Goal: Task Accomplishment & Management: Complete application form

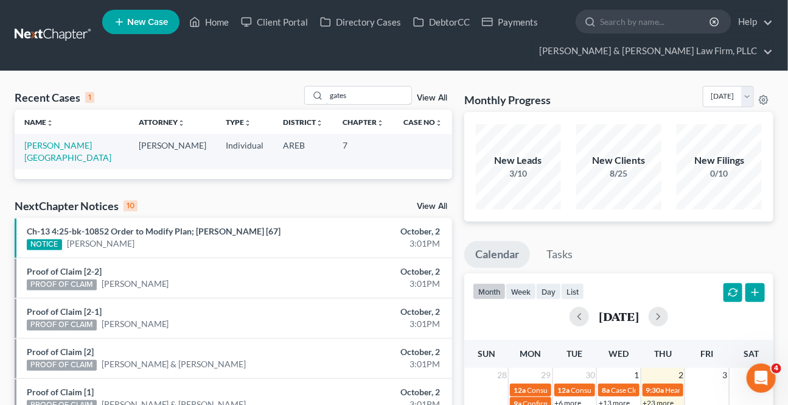
drag, startPoint x: 360, startPoint y: 97, endPoint x: 229, endPoint y: 87, distance: 131.3
click at [229, 86] on div "Recent Cases 1 gates View All" at bounding box center [234, 98] width 438 height 24
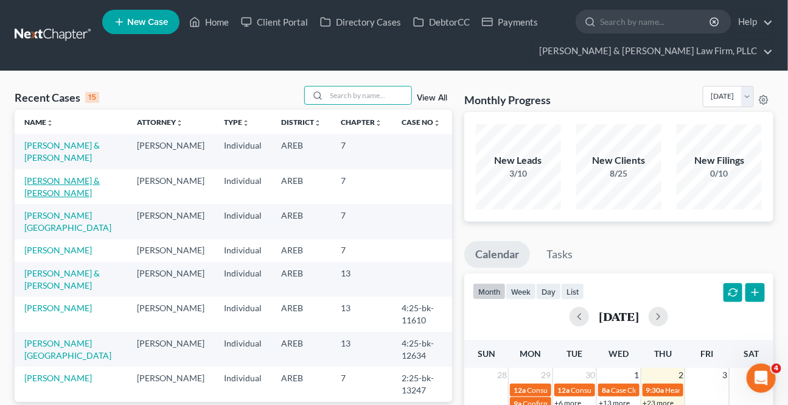
click at [38, 175] on link "[PERSON_NAME] & [PERSON_NAME]" at bounding box center [61, 186] width 75 height 23
select select "5"
select select "4"
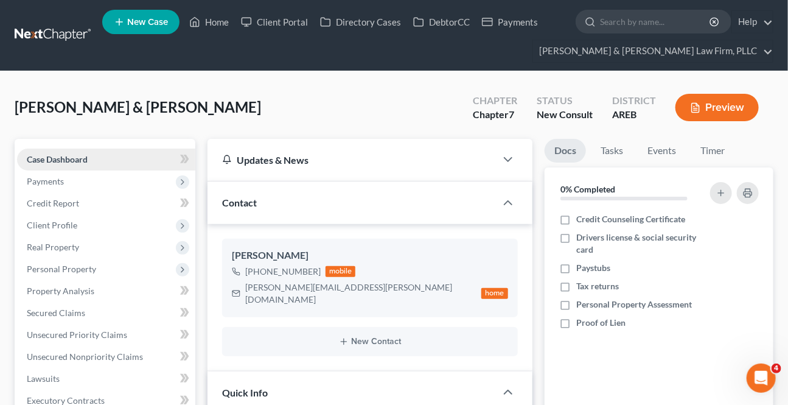
scroll to position [55, 0]
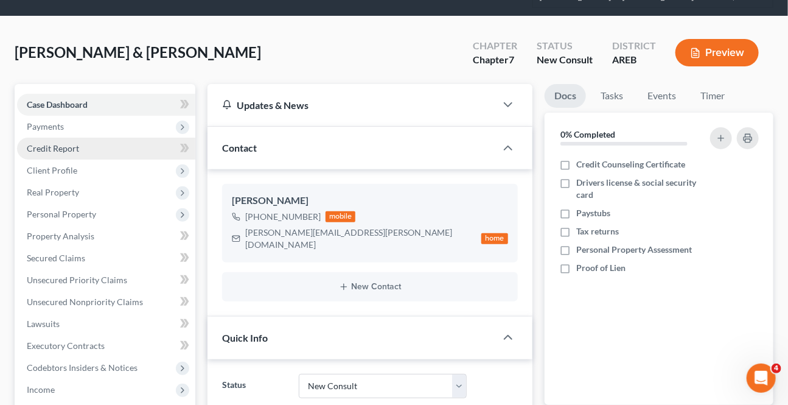
click at [54, 153] on link "Credit Report" at bounding box center [106, 149] width 178 height 22
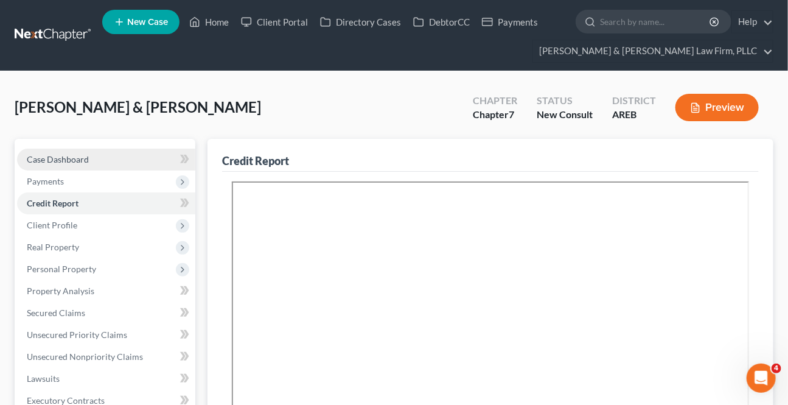
click at [111, 158] on link "Case Dashboard" at bounding box center [106, 160] width 178 height 22
select select "4"
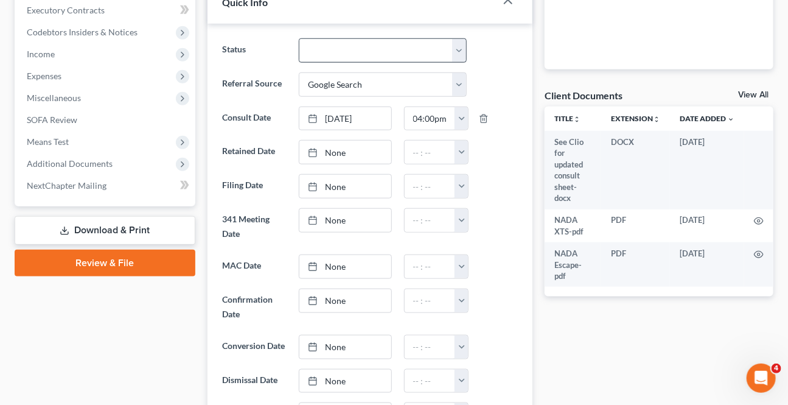
scroll to position [332, 0]
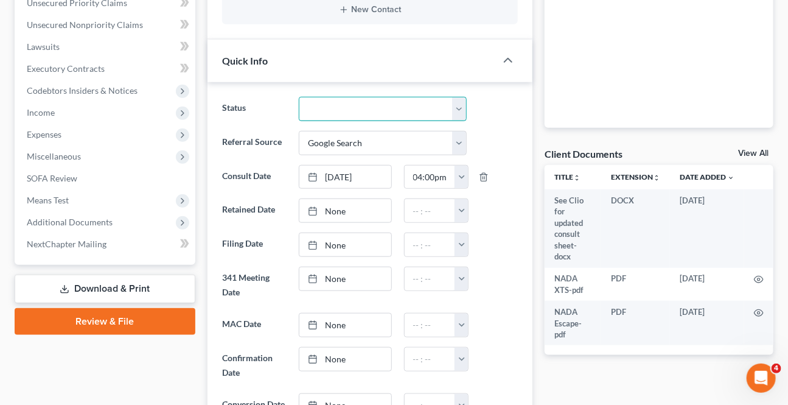
click at [359, 99] on select "Awaiting 341 Chapter 7 - Attended Meeting Confirmed Discharged Dismissed New Co…" at bounding box center [382, 109] width 167 height 24
select select "8"
click at [299, 97] on select "Awaiting 341 Chapter 7 - Attended Meeting Confirmed Discharged Dismissed New Co…" at bounding box center [382, 109] width 167 height 24
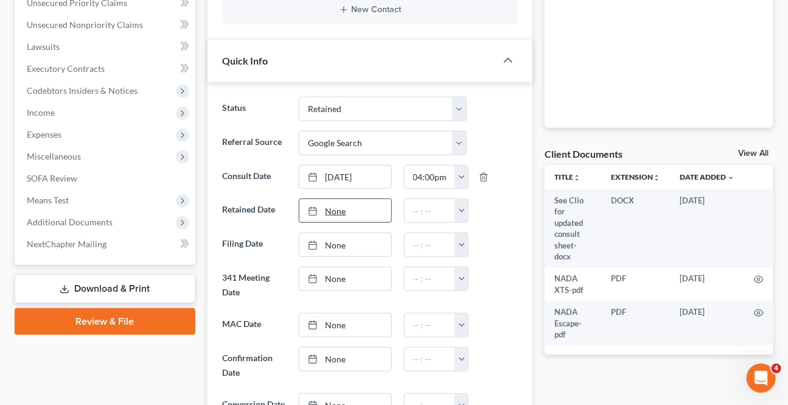
type input "[DATE]"
click at [357, 199] on link "None" at bounding box center [344, 210] width 91 height 23
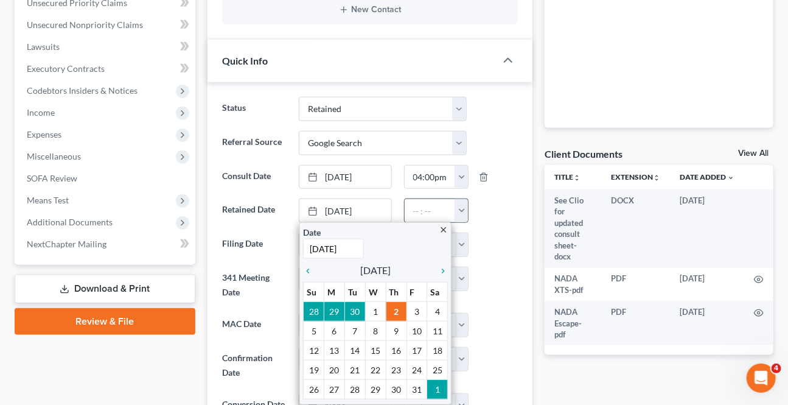
click at [460, 199] on button "button" at bounding box center [461, 210] width 13 height 23
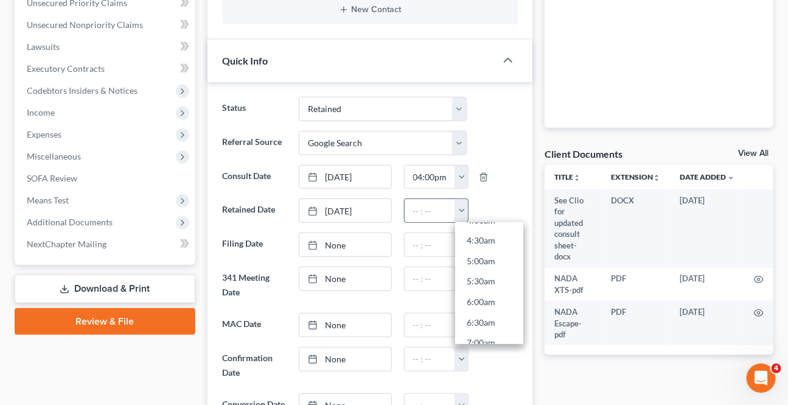
scroll to position [387, 0]
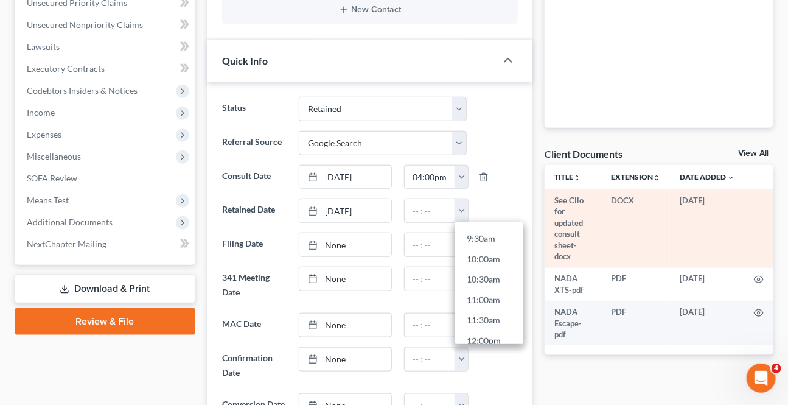
drag, startPoint x: 471, startPoint y: 272, endPoint x: 545, endPoint y: 249, distance: 77.2
click at [470, 272] on link "10:30am" at bounding box center [489, 280] width 68 height 21
type input "10:30am"
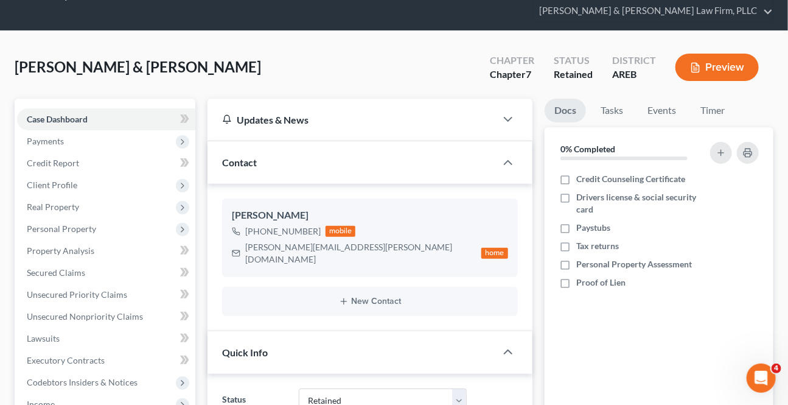
scroll to position [0, 0]
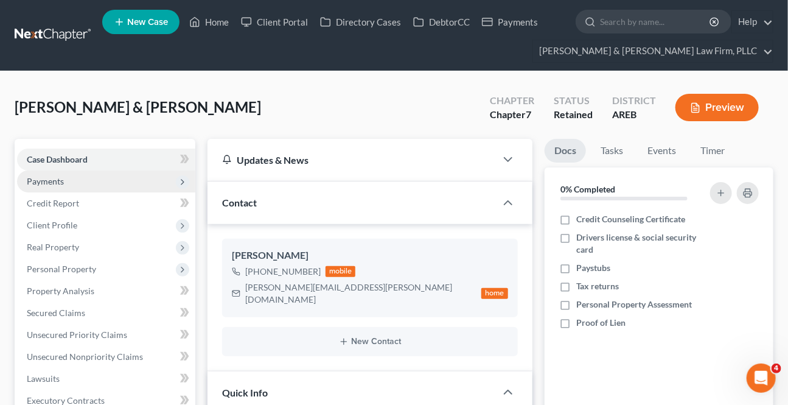
click at [69, 175] on span "Payments" at bounding box center [106, 181] width 178 height 22
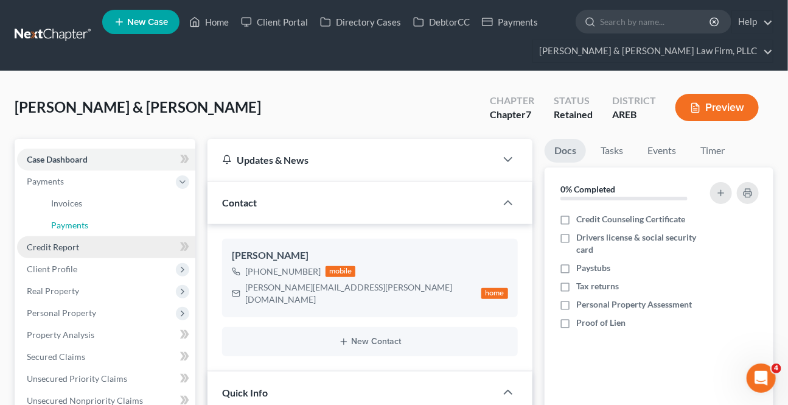
click at [49, 228] on link "Payments" at bounding box center [118, 225] width 154 height 22
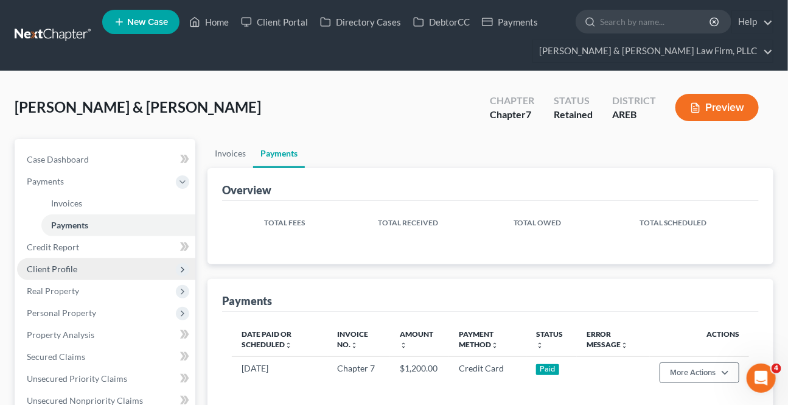
click at [39, 266] on span "Client Profile" at bounding box center [52, 269] width 51 height 10
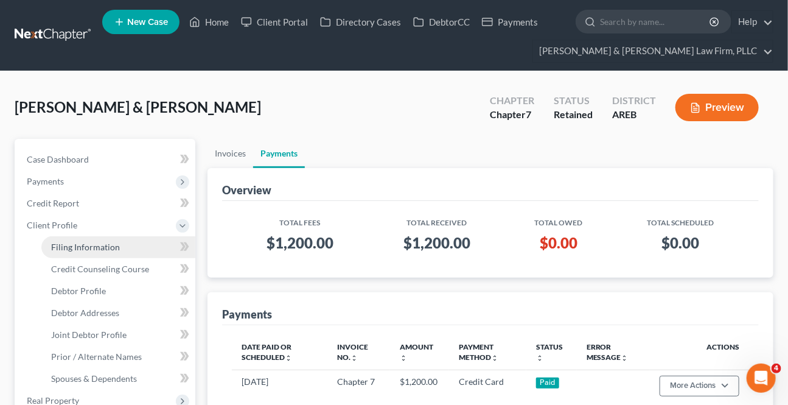
click at [114, 248] on span "Filing Information" at bounding box center [85, 247] width 69 height 10
select select "1"
select select "0"
select select "5"
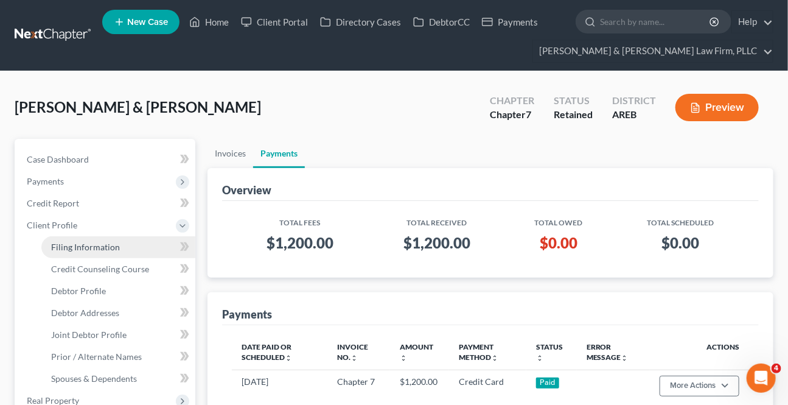
select select "2"
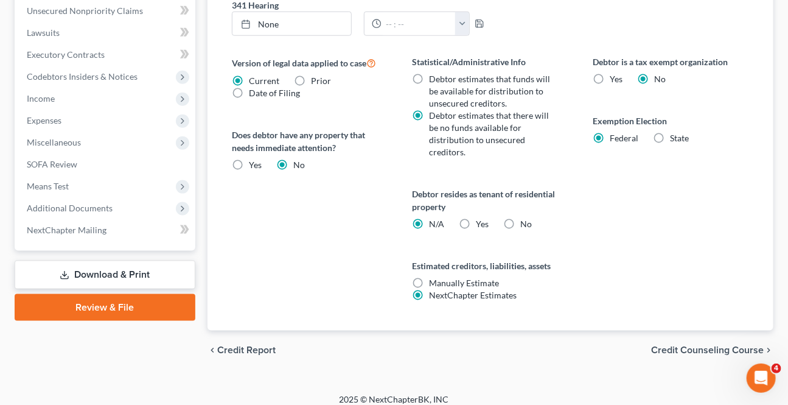
scroll to position [508, 0]
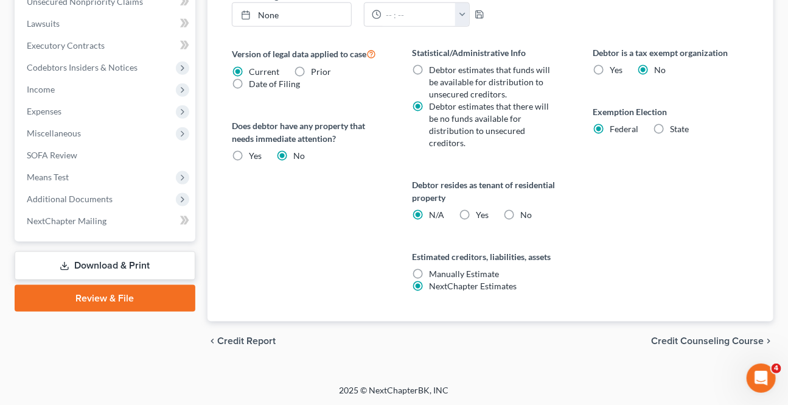
click at [667, 338] on span "Credit Counseling Course" at bounding box center [707, 341] width 113 height 10
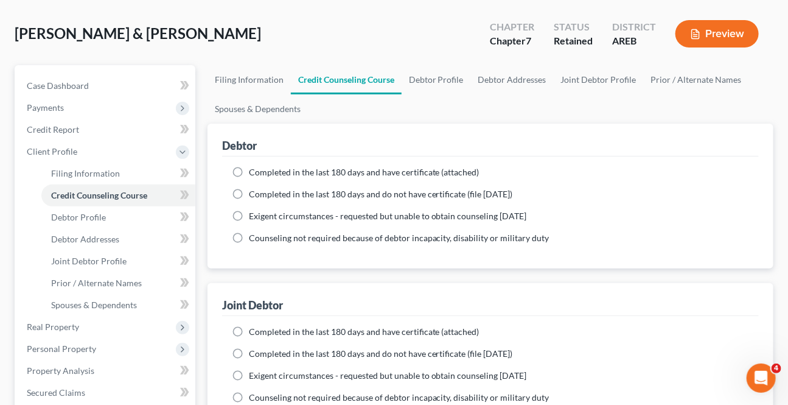
scroll to position [276, 0]
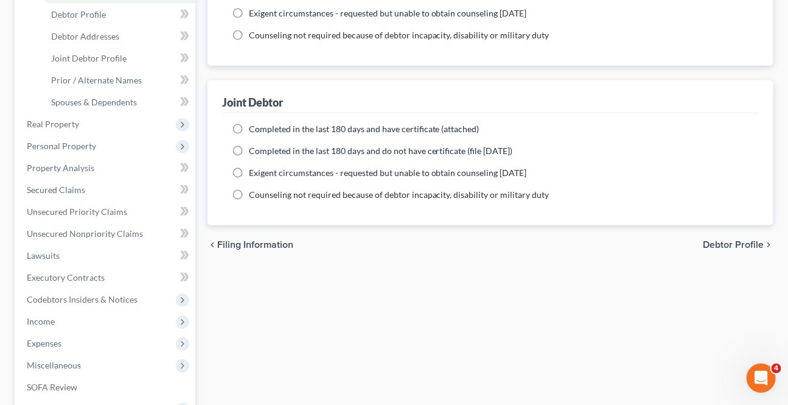
click at [733, 243] on span "Debtor Profile" at bounding box center [733, 245] width 61 height 10
select select "1"
select select "3"
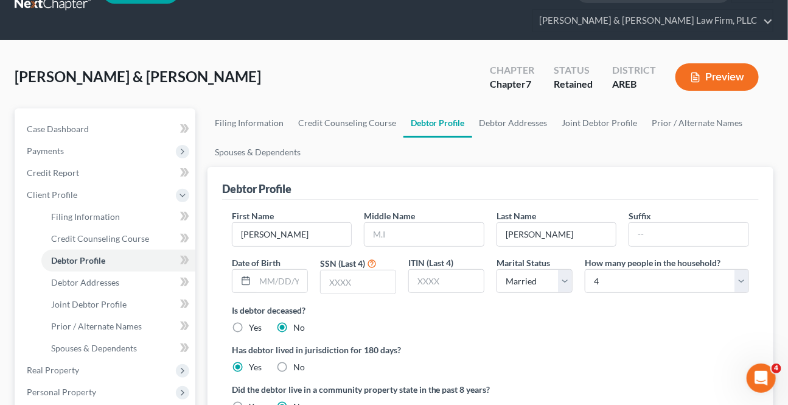
scroll to position [55, 0]
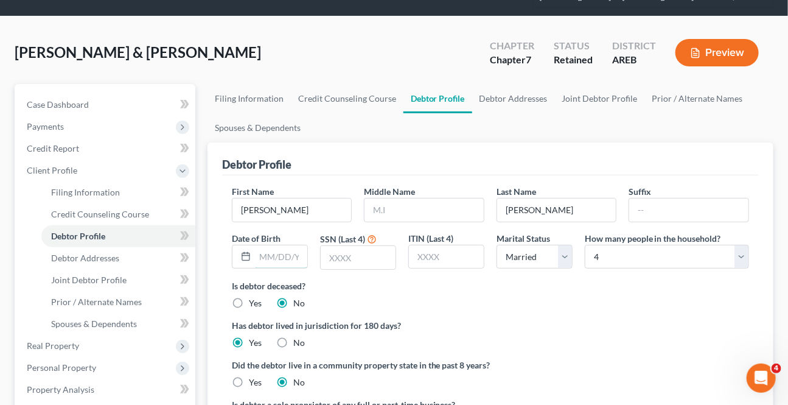
drag, startPoint x: 264, startPoint y: 248, endPoint x: 326, endPoint y: 237, distance: 63.0
click at [264, 248] on input "text" at bounding box center [281, 256] width 52 height 23
type input "[DATE]"
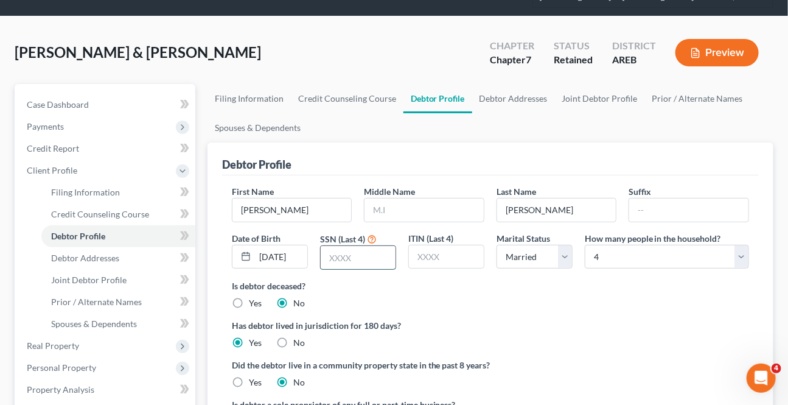
click at [376, 258] on input "text" at bounding box center [358, 257] width 75 height 23
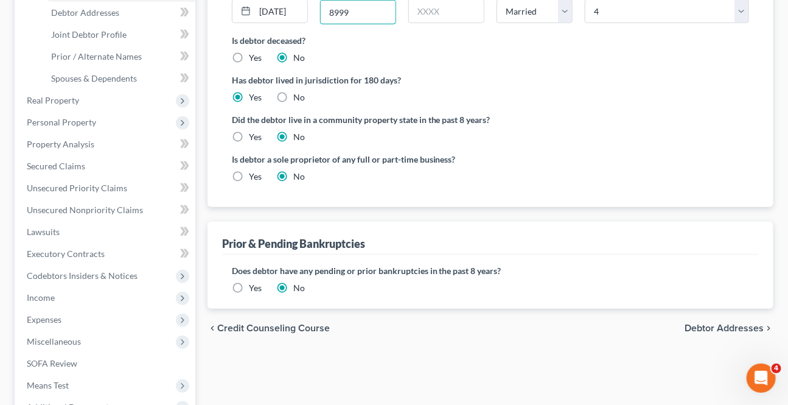
scroll to position [442, 0]
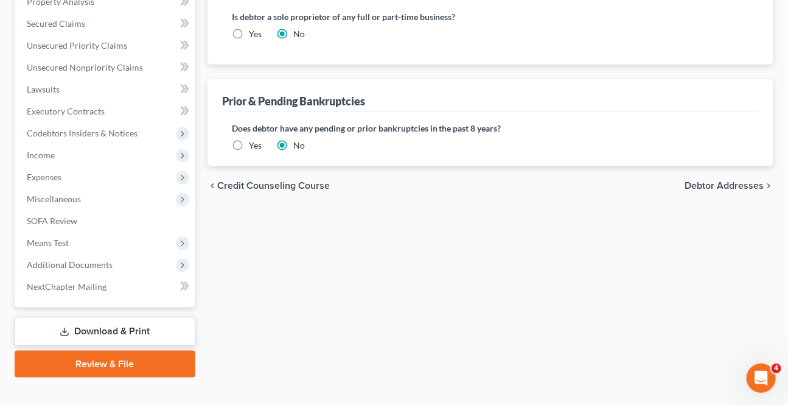
type input "8999"
click at [716, 185] on span "Debtor Addresses" at bounding box center [724, 186] width 79 height 10
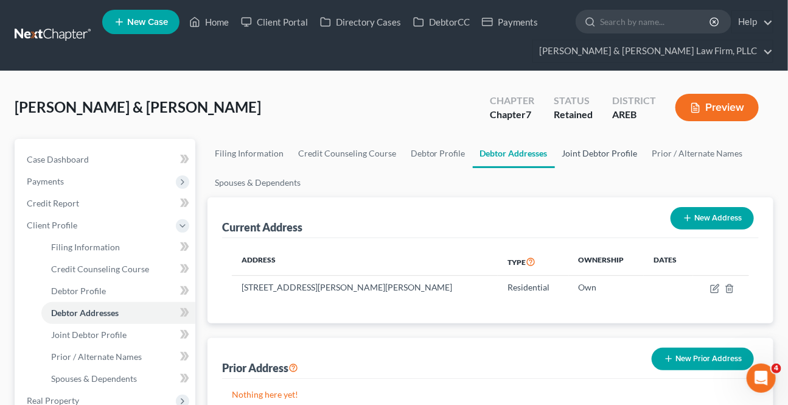
click at [602, 145] on link "Joint Debtor Profile" at bounding box center [600, 153] width 90 height 29
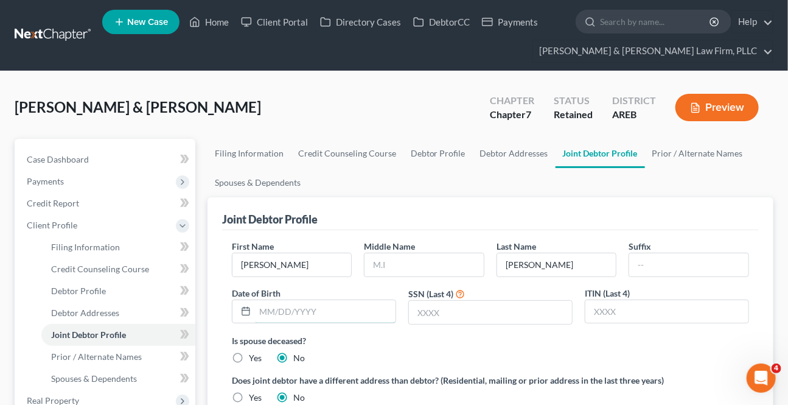
drag, startPoint x: 267, startPoint y: 306, endPoint x: 645, endPoint y: 248, distance: 382.4
click at [267, 305] on input "text" at bounding box center [325, 311] width 141 height 23
type input "[DATE]"
drag, startPoint x: 470, startPoint y: 310, endPoint x: 488, endPoint y: 303, distance: 19.3
click at [470, 310] on input "text" at bounding box center [490, 312] width 163 height 23
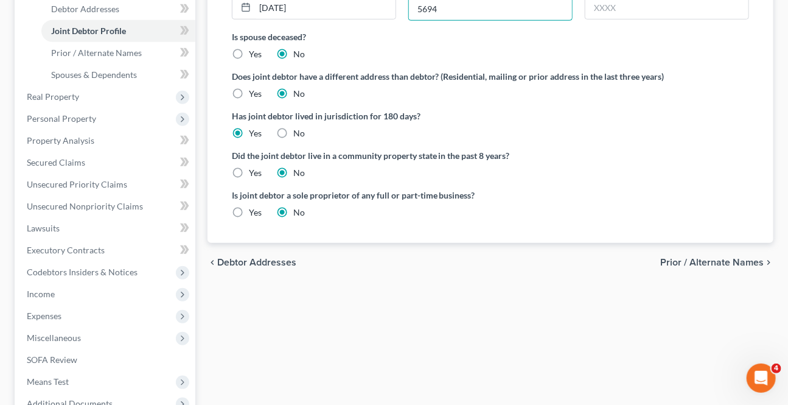
scroll to position [332, 0]
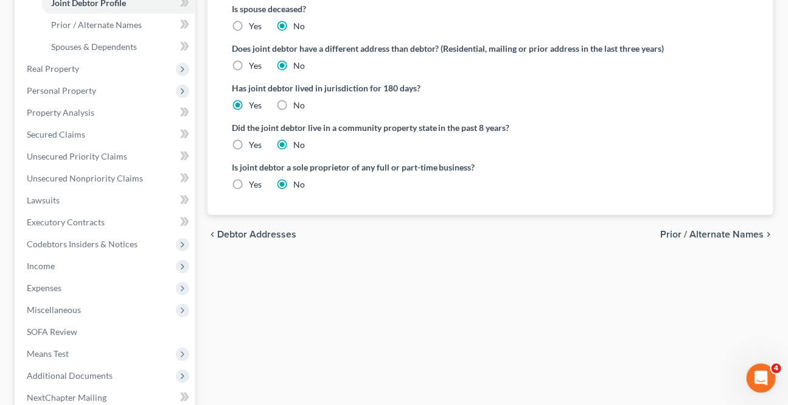
type input "5694"
click at [677, 224] on div "chevron_left Debtor Addresses Prior / Alternate Names chevron_right" at bounding box center [491, 234] width 566 height 39
click at [676, 229] on span "Prior / Alternate Names" at bounding box center [711, 234] width 103 height 10
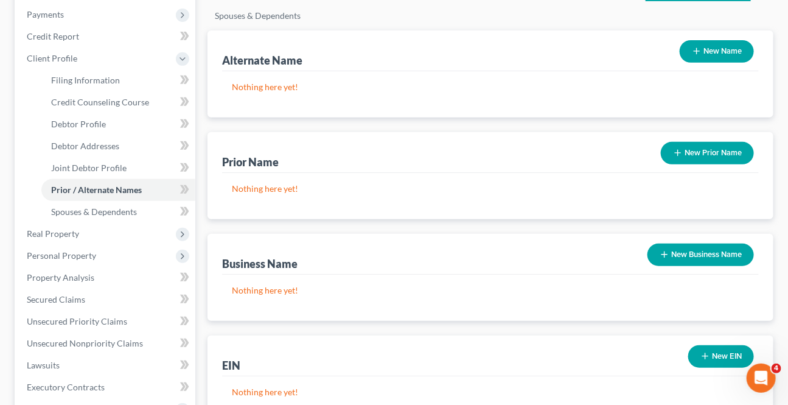
scroll to position [387, 0]
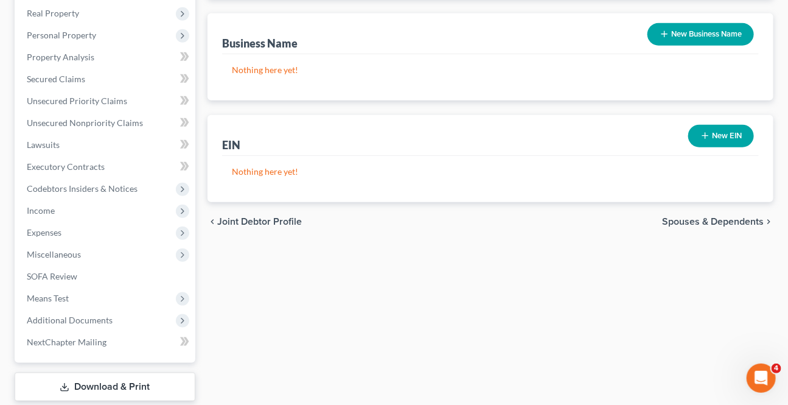
drag, startPoint x: 699, startPoint y: 219, endPoint x: 4, endPoint y: 390, distance: 715.7
click at [699, 219] on span "Spouses & Dependents" at bounding box center [713, 222] width 102 height 10
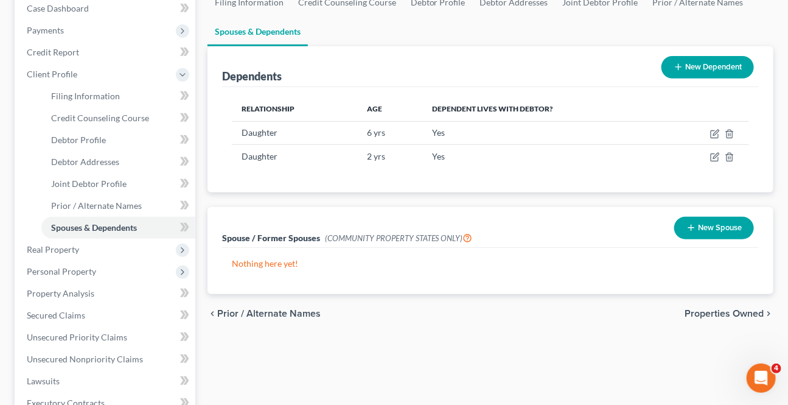
scroll to position [166, 0]
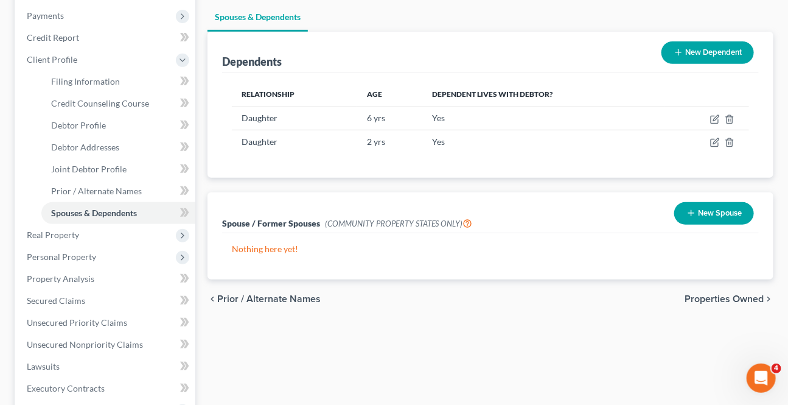
click at [752, 299] on span "Properties Owned" at bounding box center [724, 299] width 79 height 10
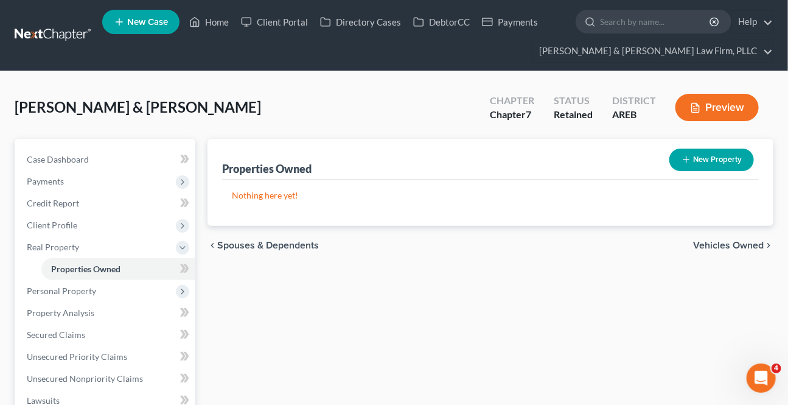
click at [740, 247] on span "Vehicles Owned" at bounding box center [728, 245] width 71 height 10
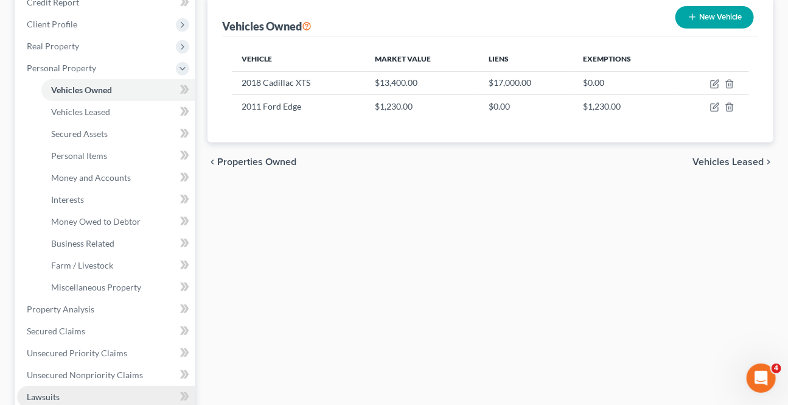
scroll to position [332, 0]
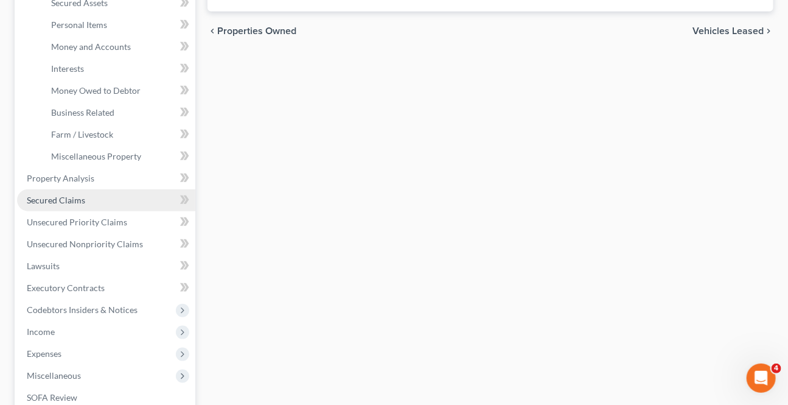
click at [41, 195] on span "Secured Claims" at bounding box center [56, 200] width 58 height 10
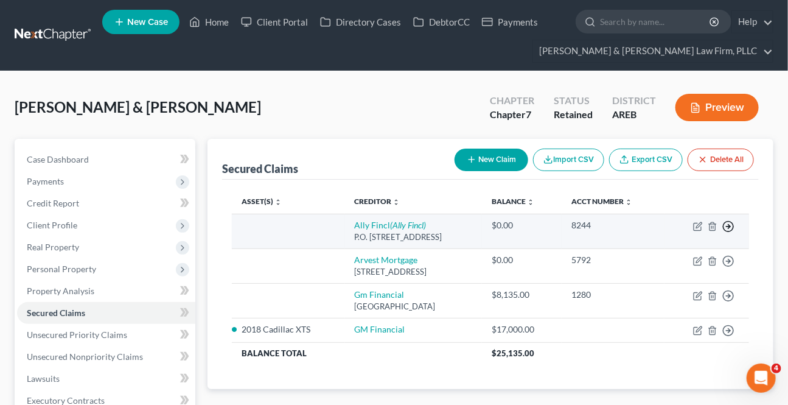
click at [734, 222] on icon "button" at bounding box center [728, 226] width 12 height 12
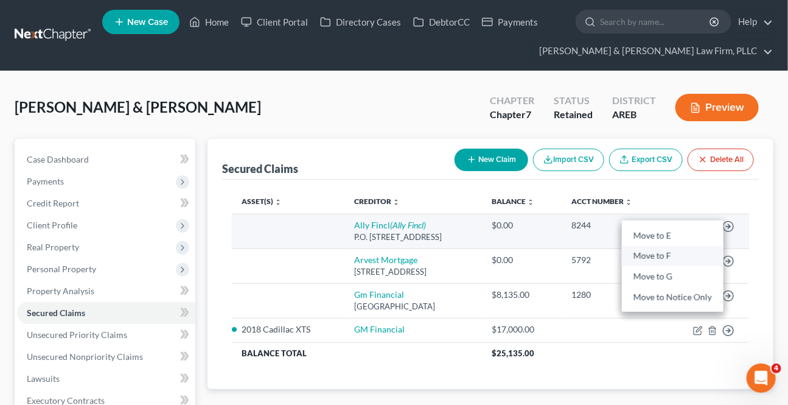
click at [691, 252] on link "Move to F" at bounding box center [673, 256] width 102 height 21
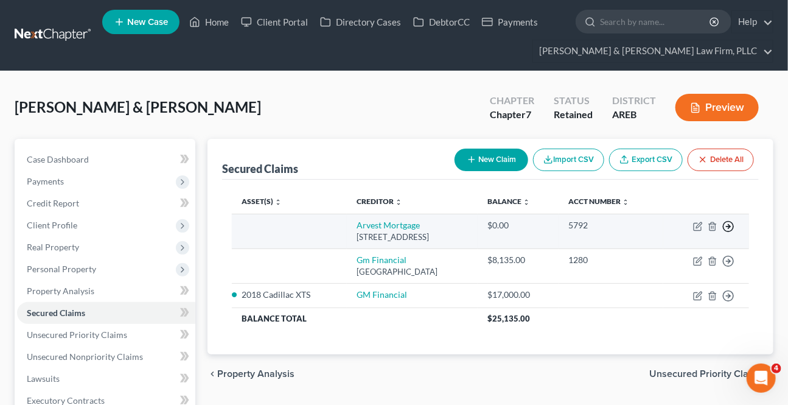
click at [732, 221] on icon "button" at bounding box center [728, 226] width 12 height 12
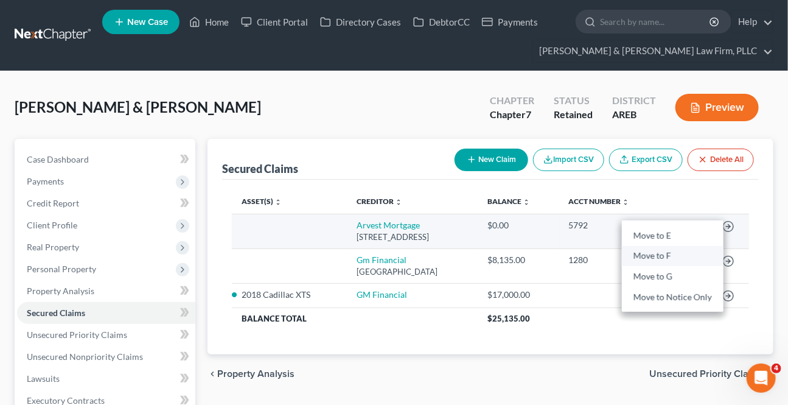
click at [651, 257] on link "Move to F" at bounding box center [673, 256] width 102 height 21
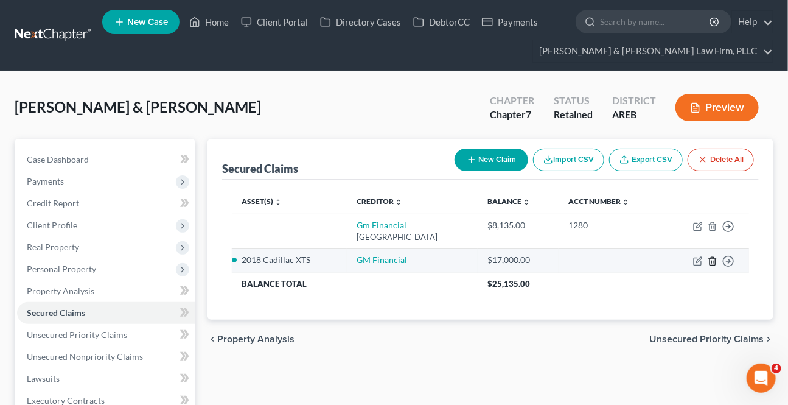
click at [712, 262] on icon "button" at bounding box center [713, 261] width 10 height 10
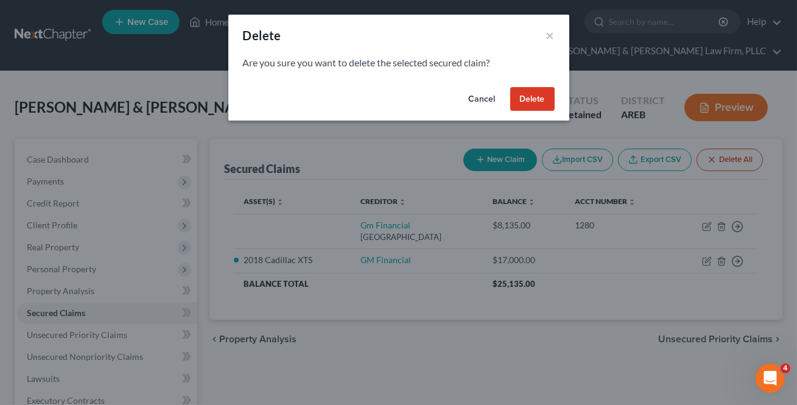
click at [539, 94] on button "Delete" at bounding box center [532, 99] width 44 height 24
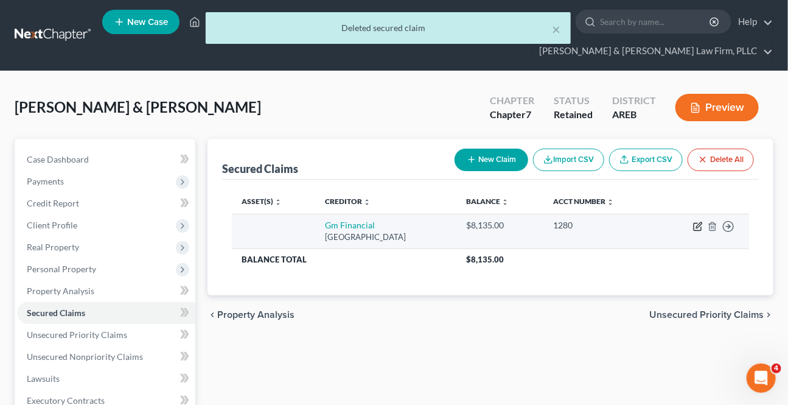
click at [694, 228] on icon "button" at bounding box center [698, 227] width 10 height 10
select select "45"
select select "0"
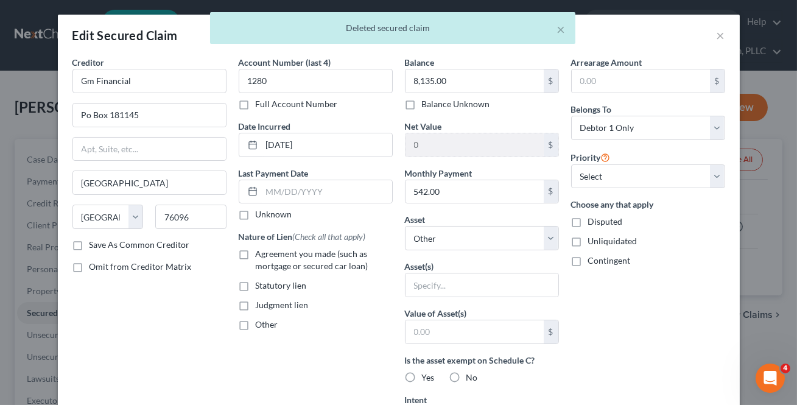
click at [256, 254] on label "Agreement you made (such as mortgage or secured car loan)" at bounding box center [324, 260] width 137 height 24
click at [261, 254] on input "Agreement you made (such as mortgage or secured car loan)" at bounding box center [265, 252] width 8 height 8
checkbox input "true"
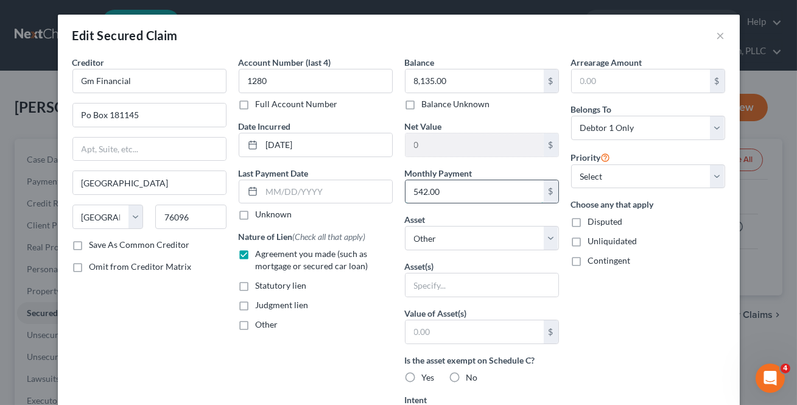
click at [491, 189] on input "542.00" at bounding box center [474, 191] width 138 height 23
click at [550, 258] on div "Balance 8,135.00 $ Balance Unknown Balance Undetermined 8,135.00 $ Balance Unkn…" at bounding box center [482, 327] width 166 height 543
click at [535, 234] on select "Select Other Multiple Assets Buyer (Transfer) - $215000.0 Term life insurance -…" at bounding box center [482, 238] width 154 height 24
select select "6"
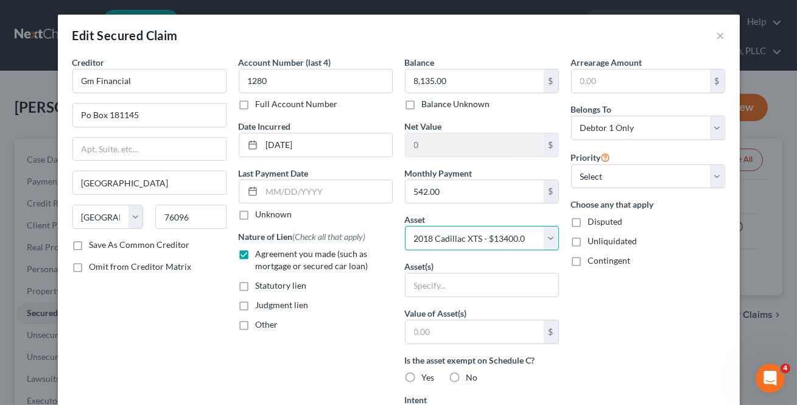
click at [405, 226] on select "Select Other Multiple Assets Buyer (Transfer) - $215000.0 Term life insurance -…" at bounding box center [482, 238] width 154 height 24
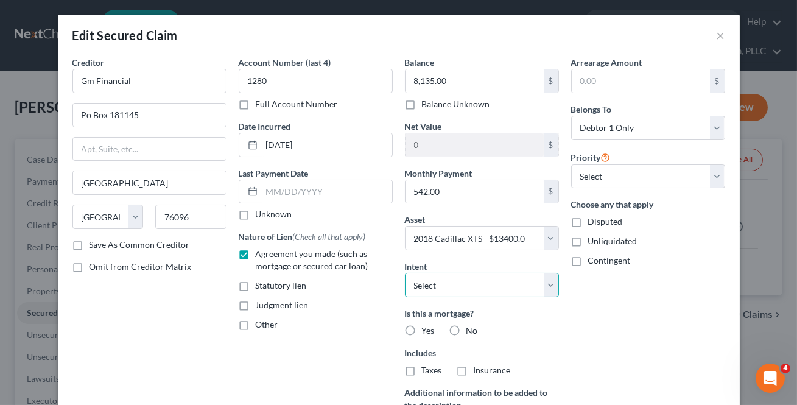
drag, startPoint x: 519, startPoint y: 285, endPoint x: 509, endPoint y: 293, distance: 12.2
click at [519, 285] on select "Select Surrender Redeem Reaffirm Avoid Other" at bounding box center [482, 285] width 154 height 24
select select "2"
click at [405, 273] on select "Select Surrender Redeem Reaffirm Avoid Other" at bounding box center [482, 285] width 154 height 24
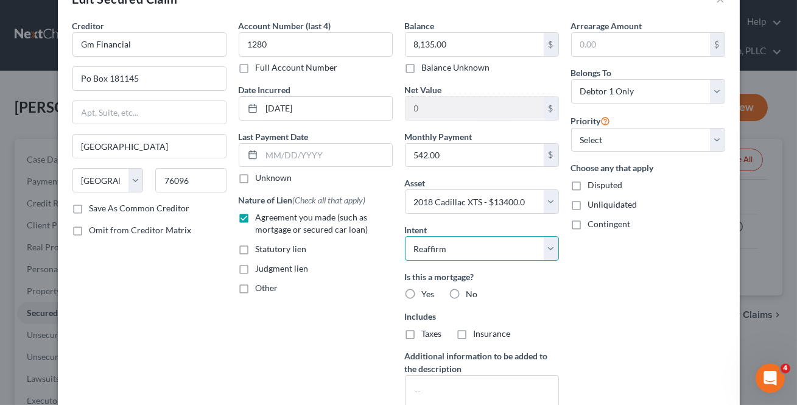
scroll to position [55, 0]
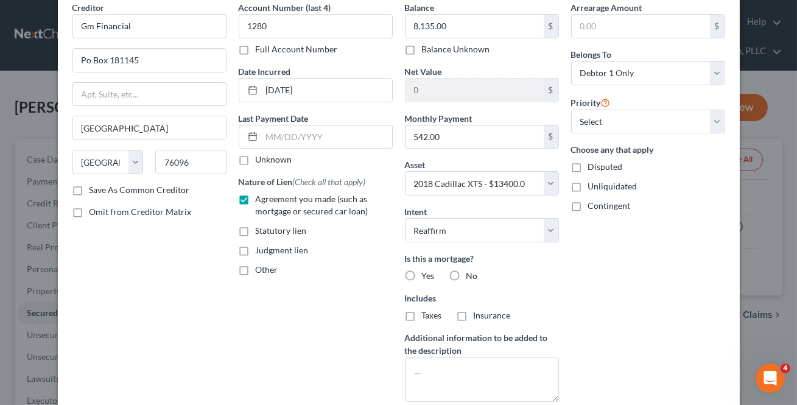
click at [466, 274] on label "No" at bounding box center [472, 276] width 12 height 12
click at [471, 274] on input "No" at bounding box center [475, 274] width 8 height 8
radio input "true"
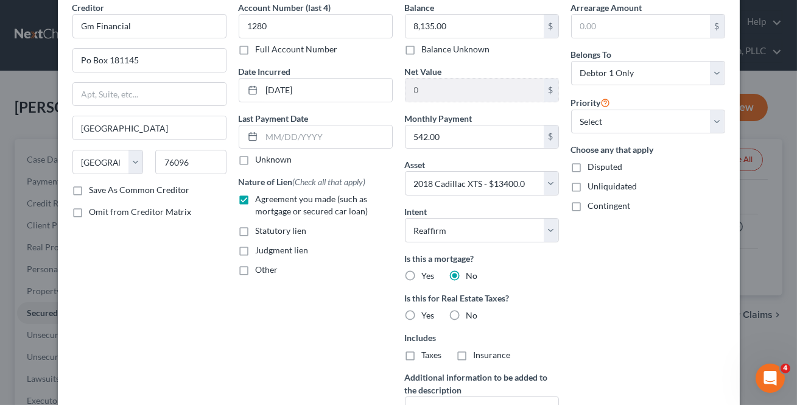
click at [466, 312] on label "No" at bounding box center [472, 315] width 12 height 12
click at [471, 312] on input "No" at bounding box center [475, 313] width 8 height 8
radio input "true"
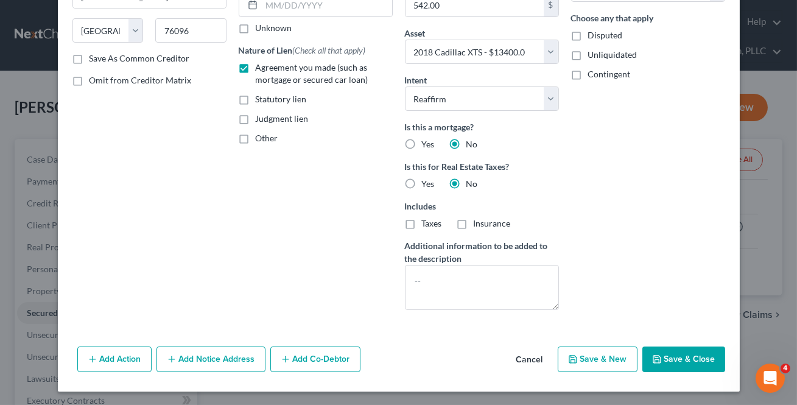
drag, startPoint x: 659, startPoint y: 363, endPoint x: 663, endPoint y: 335, distance: 27.6
click at [660, 351] on button "Save & Close" at bounding box center [683, 359] width 83 height 26
select select
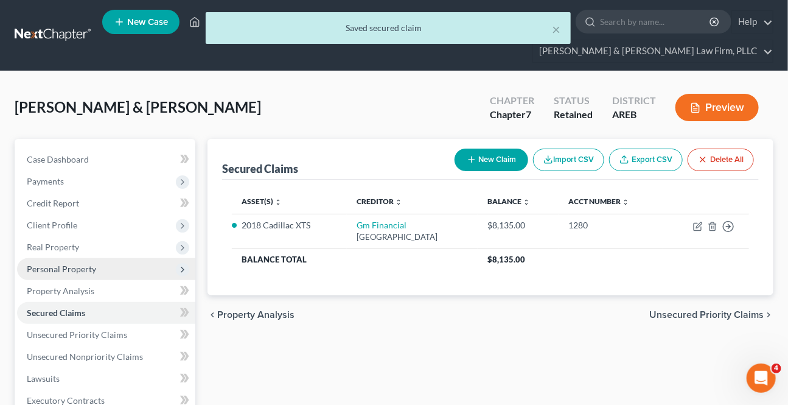
click at [67, 269] on span "Personal Property" at bounding box center [61, 269] width 69 height 10
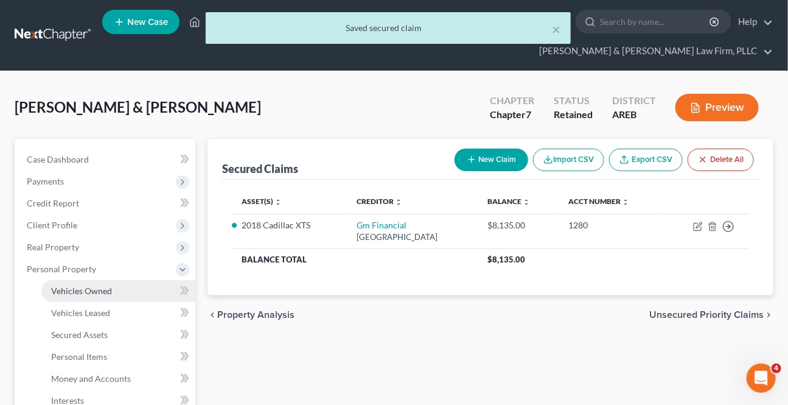
drag, startPoint x: 72, startPoint y: 287, endPoint x: 87, endPoint y: 284, distance: 15.6
click at [72, 287] on span "Vehicles Owned" at bounding box center [81, 290] width 61 height 10
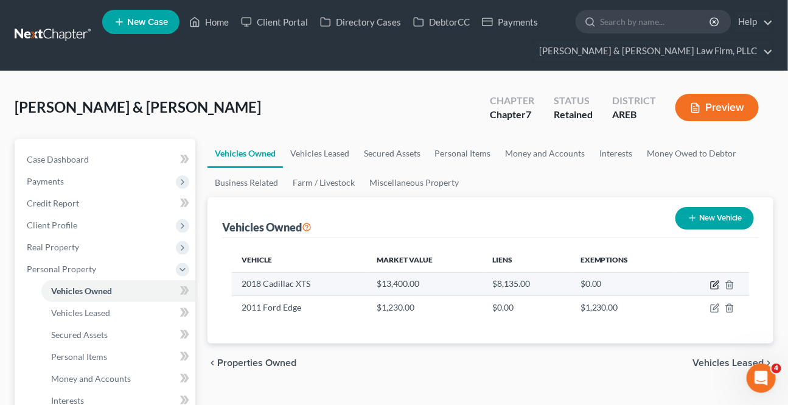
click at [715, 282] on icon "button" at bounding box center [714, 285] width 7 height 7
select select "0"
select select "8"
select select "2"
select select "0"
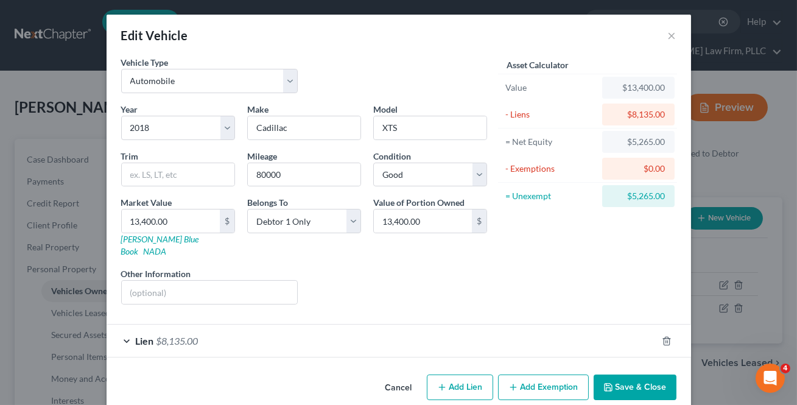
click at [526, 377] on button "Add Exemption" at bounding box center [543, 387] width 91 height 26
select select "2"
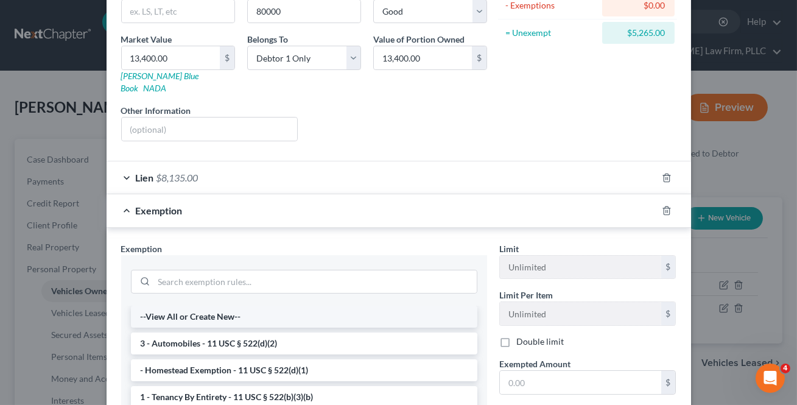
scroll to position [166, 0]
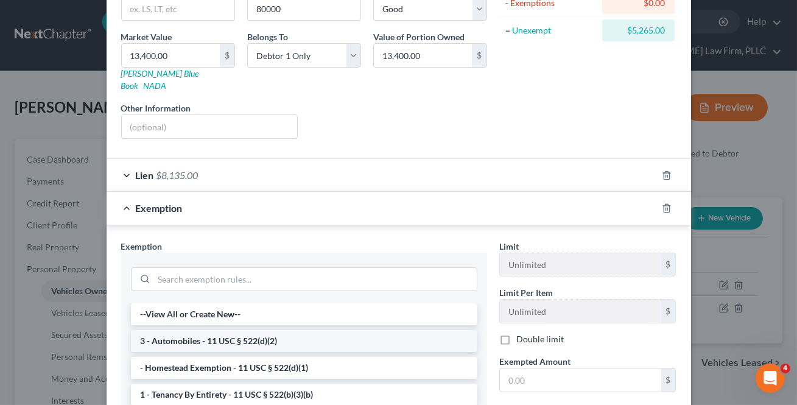
click at [191, 331] on li "3 - Automobiles - 11 USC § 522(d)(2)" at bounding box center [304, 341] width 346 height 22
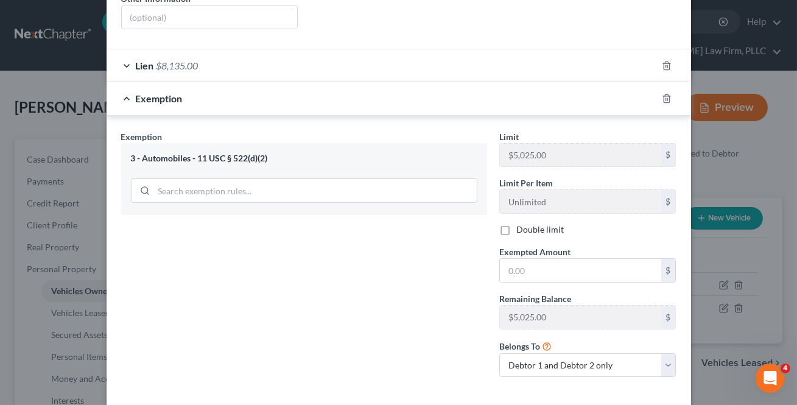
scroll to position [276, 0]
drag, startPoint x: 521, startPoint y: 256, endPoint x: 544, endPoint y: 243, distance: 25.9
click at [521, 257] on input "text" at bounding box center [580, 268] width 161 height 23
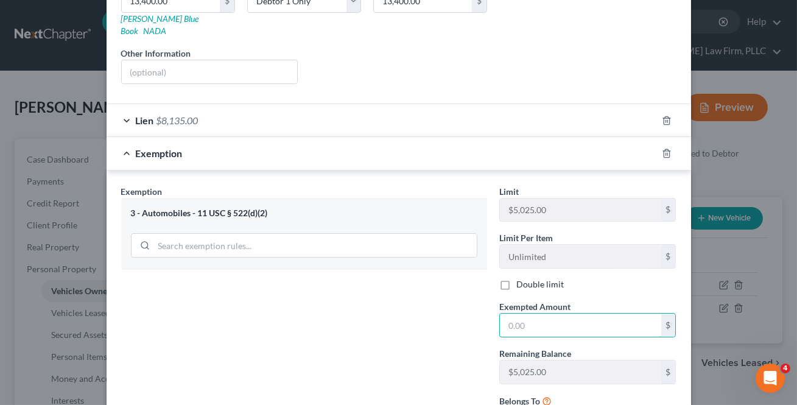
scroll to position [221, 0]
type input "5,025"
click at [273, 330] on div "Exemption Set must be selected for CA. Exemption * 3 - Automobiles - 11 USC § 5…" at bounding box center [304, 312] width 378 height 257
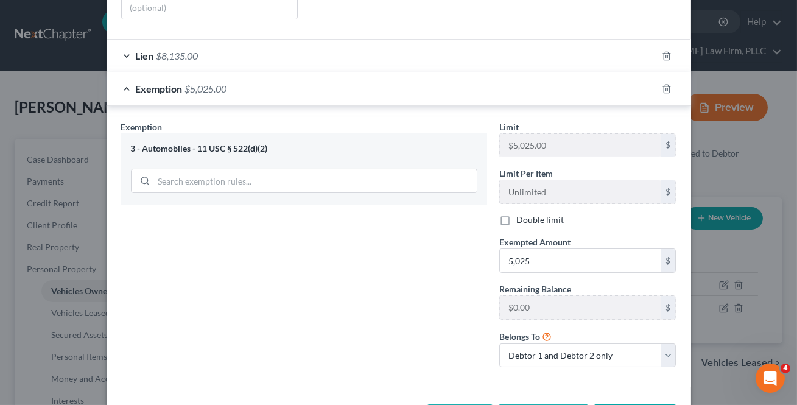
scroll to position [321, 0]
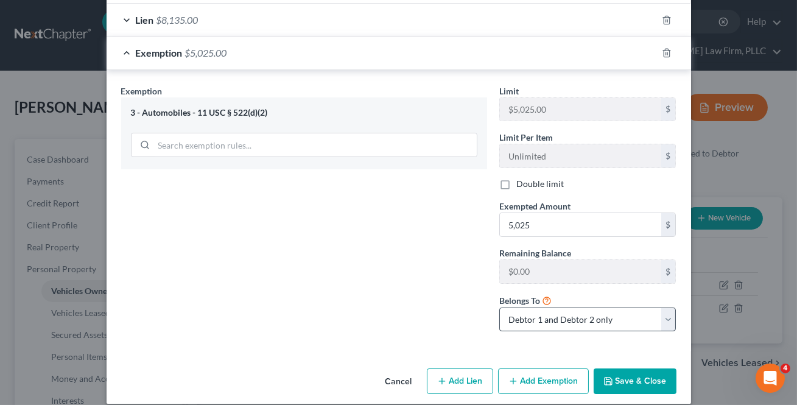
drag, startPoint x: 545, startPoint y: 365, endPoint x: 535, endPoint y: 316, distance: 49.7
click at [545, 368] on button "Add Exemption" at bounding box center [543, 381] width 91 height 26
select select "2"
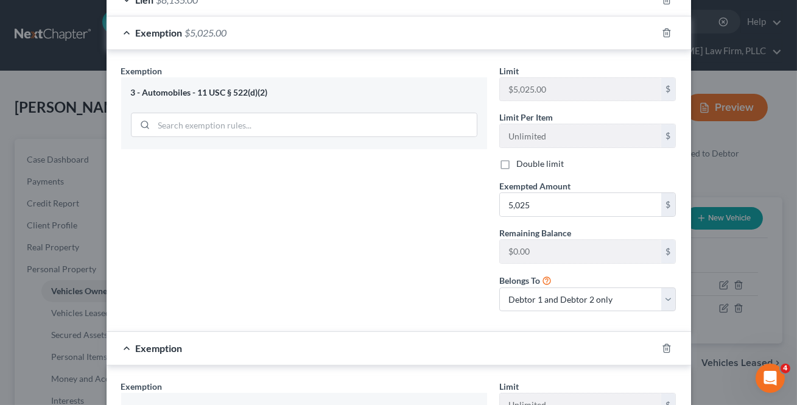
scroll to position [376, 0]
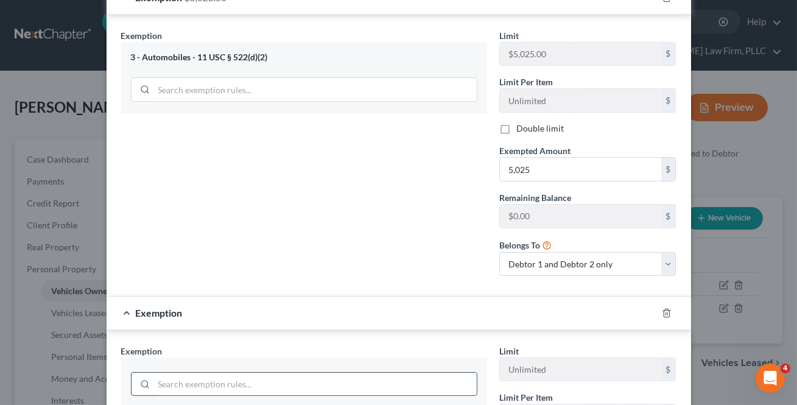
drag, startPoint x: 185, startPoint y: 374, endPoint x: 194, endPoint y: 372, distance: 9.2
click at [186, 373] on input "search" at bounding box center [315, 383] width 323 height 23
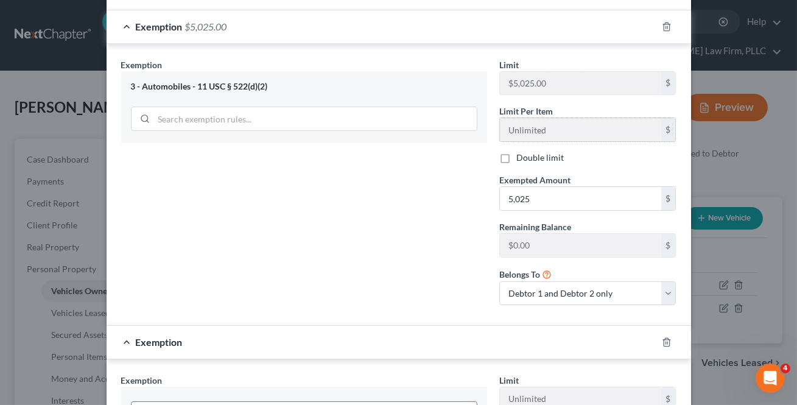
scroll to position [321, 0]
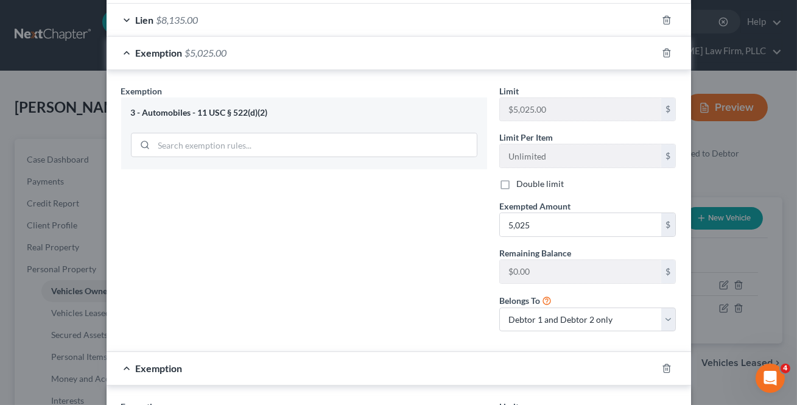
type input "wild"
click at [516, 178] on label "Double limit" at bounding box center [539, 184] width 47 height 12
click at [521, 178] on input "Double limit" at bounding box center [525, 182] width 8 height 8
checkbox input "true"
click at [549, 200] on label "Exempted Amount *" at bounding box center [534, 206] width 71 height 13
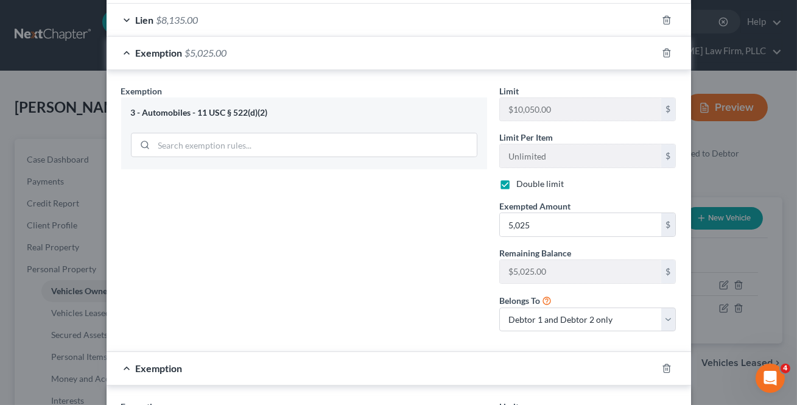
scroll to position [542, 0]
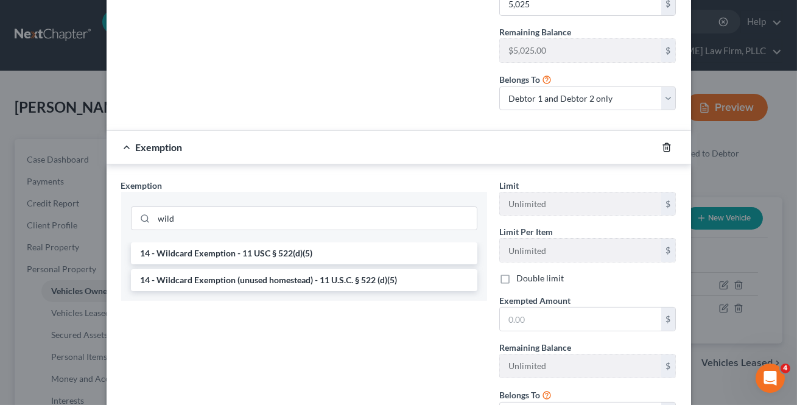
click at [663, 142] on icon "button" at bounding box center [667, 147] width 10 height 10
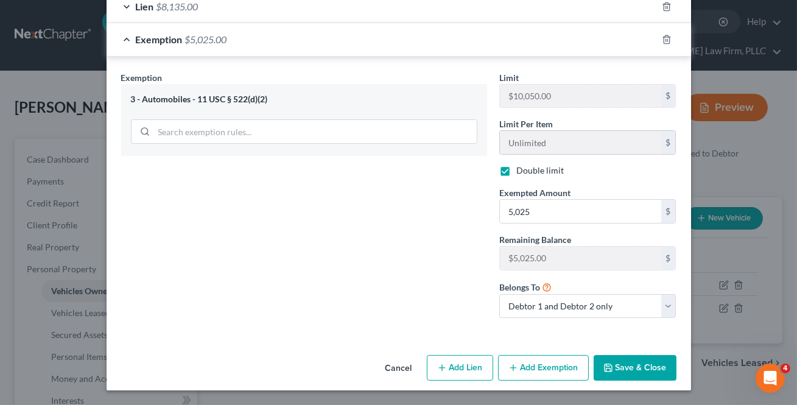
scroll to position [321, 0]
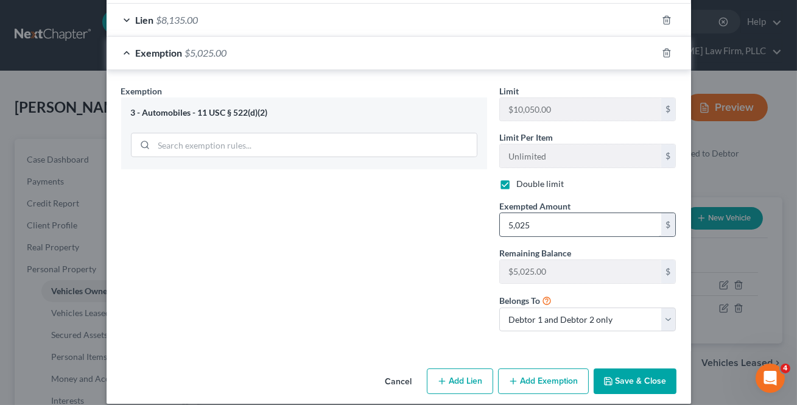
drag, startPoint x: 533, startPoint y: 225, endPoint x: 536, endPoint y: 213, distance: 12.1
click at [536, 213] on div "Limit $5,025.00 $ Limit Per Item Unlimited $ Double limit Exempted Amount * 5,0…" at bounding box center [587, 213] width 189 height 257
click at [536, 213] on input "5,025" at bounding box center [580, 224] width 161 height 23
drag, startPoint x: 536, startPoint y: 213, endPoint x: 520, endPoint y: 226, distance: 21.2
click at [445, 223] on div "Exemption Set must be selected for CA. Exemption * 3 - Automobiles - 11 USC § 5…" at bounding box center [398, 213] width 567 height 257
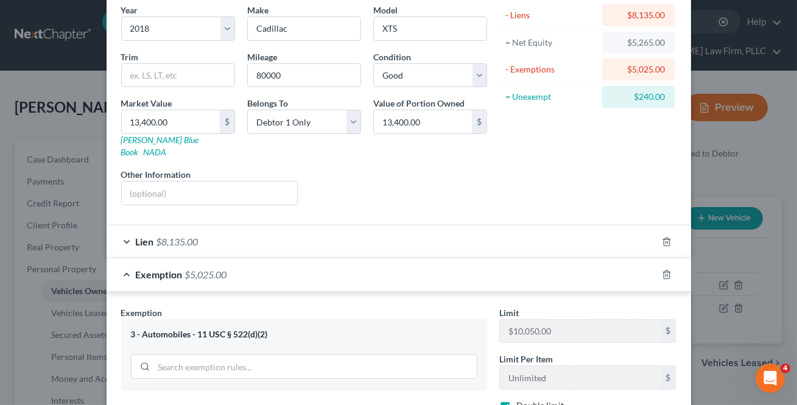
scroll to position [133, 0]
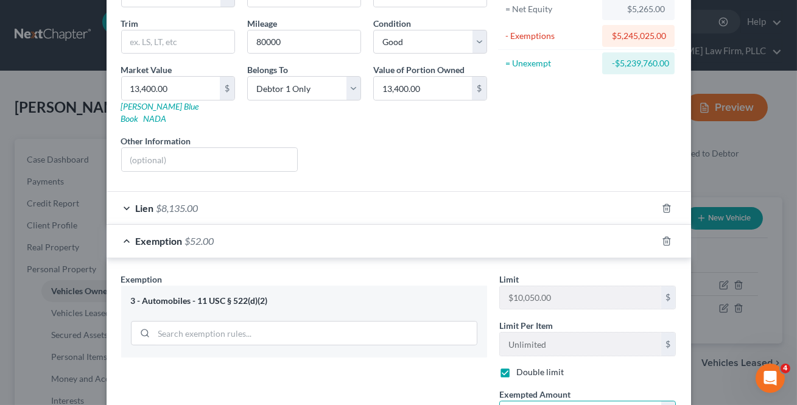
type input "5"
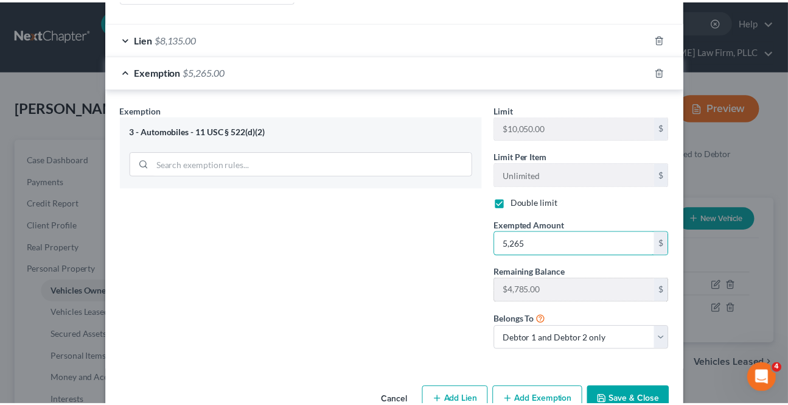
scroll to position [321, 0]
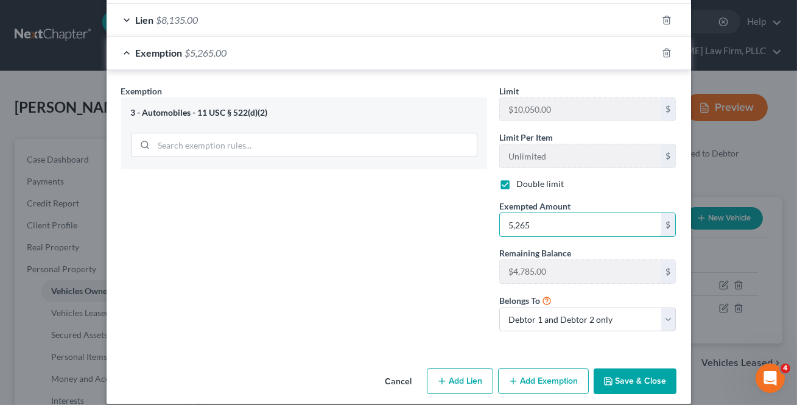
type input "5,265"
click at [603, 376] on icon "button" at bounding box center [608, 381] width 10 height 10
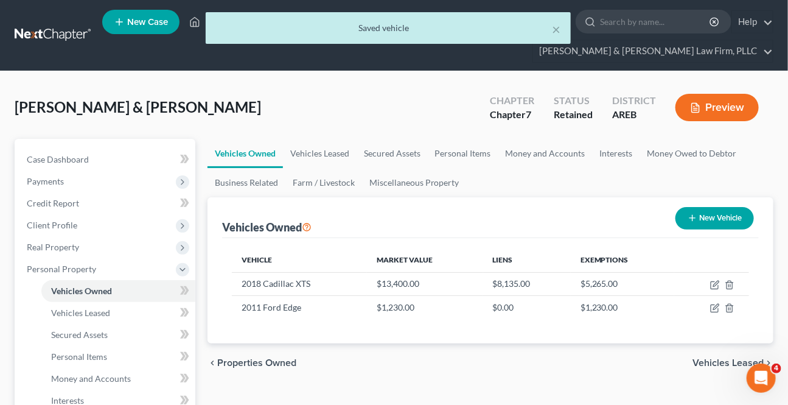
click at [705, 361] on span "Vehicles Leased" at bounding box center [728, 363] width 71 height 10
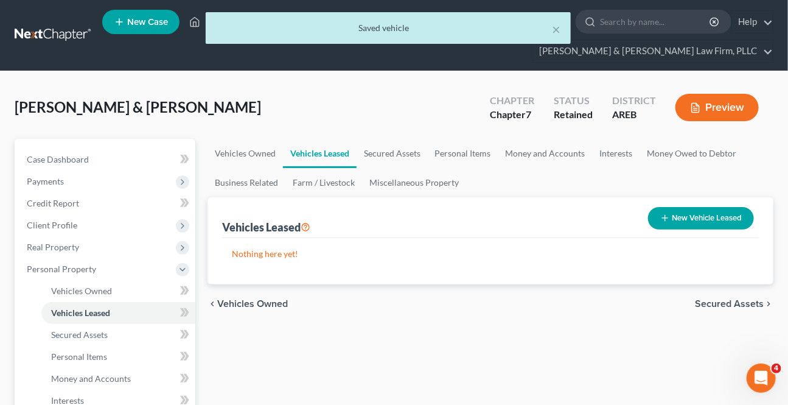
click at [726, 299] on span "Secured Assets" at bounding box center [729, 304] width 69 height 10
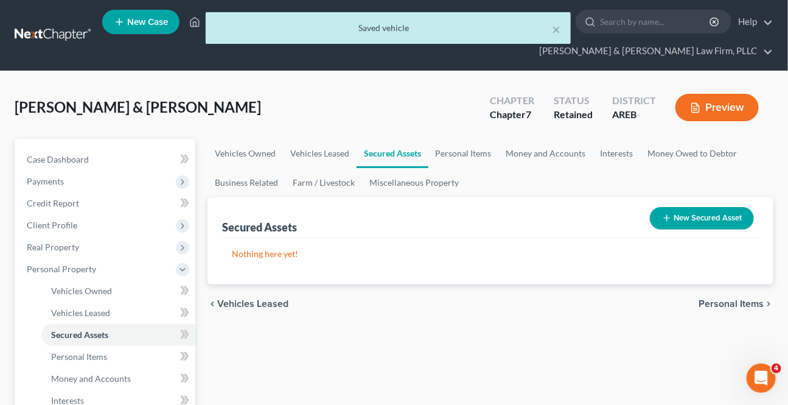
click at [726, 299] on span "Personal Items" at bounding box center [731, 304] width 65 height 10
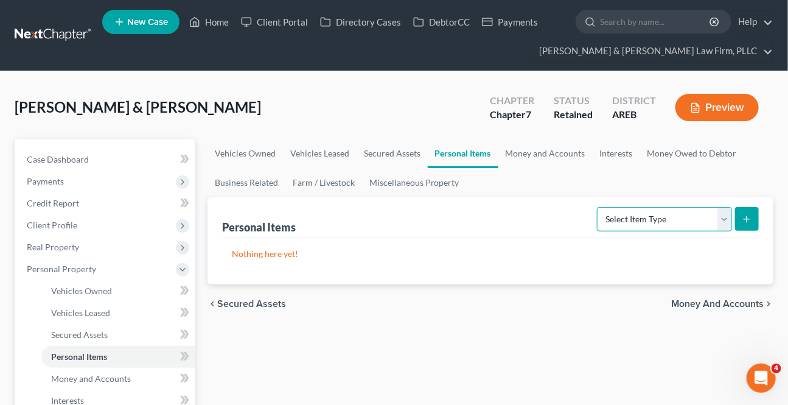
drag, startPoint x: 725, startPoint y: 220, endPoint x: 715, endPoint y: 229, distance: 13.4
click at [725, 220] on select "Select Item Type Clothing Collectibles Of Value Electronics Firearms Household …" at bounding box center [664, 219] width 135 height 24
select select "clothing"
click at [599, 207] on select "Select Item Type Clothing Collectibles Of Value Electronics Firearms Household …" at bounding box center [664, 219] width 135 height 24
click at [738, 221] on button "submit" at bounding box center [747, 219] width 24 height 24
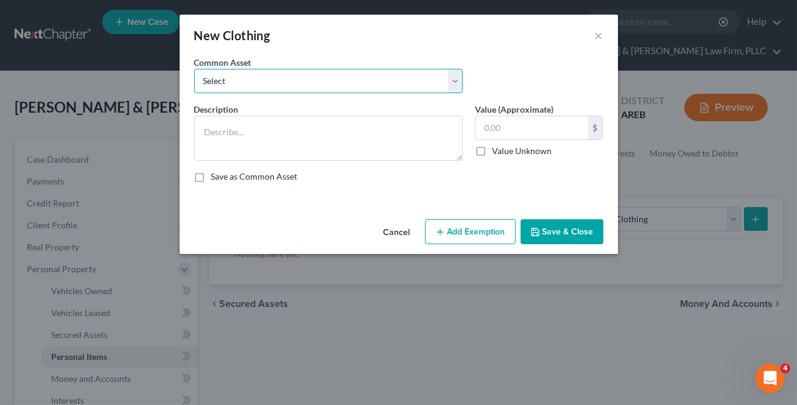
drag, startPoint x: 360, startPoint y: 73, endPoint x: 347, endPoint y: 92, distance: 23.1
click at [360, 74] on select "Select Clothing" at bounding box center [328, 81] width 268 height 24
click at [194, 69] on select "Select Clothing" at bounding box center [328, 81] width 268 height 24
click at [353, 86] on select "Select Clothing" at bounding box center [328, 81] width 268 height 24
select select "0"
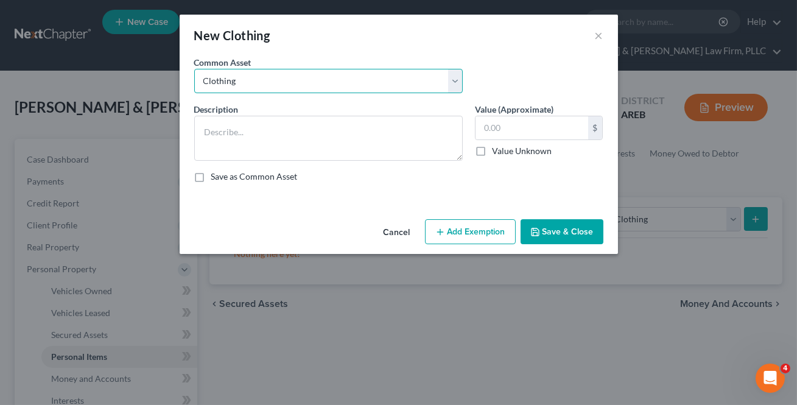
click at [194, 69] on select "Select Clothing" at bounding box center [328, 81] width 268 height 24
type textarea "Clothing"
type input "0"
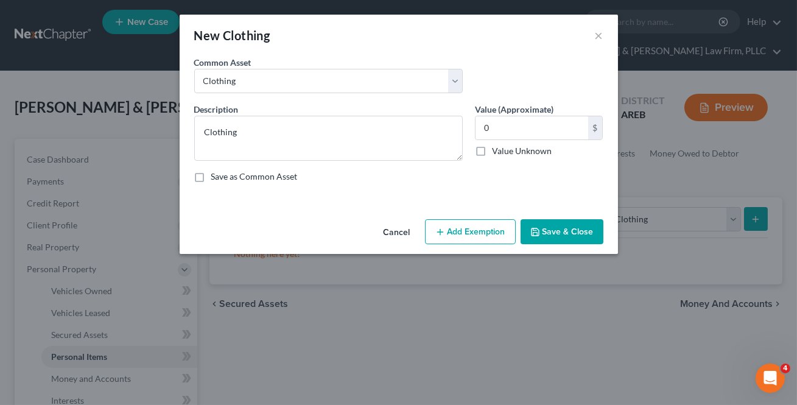
drag, startPoint x: 572, startPoint y: 221, endPoint x: 691, endPoint y: 227, distance: 119.5
click at [570, 222] on button "Save & Close" at bounding box center [561, 232] width 83 height 26
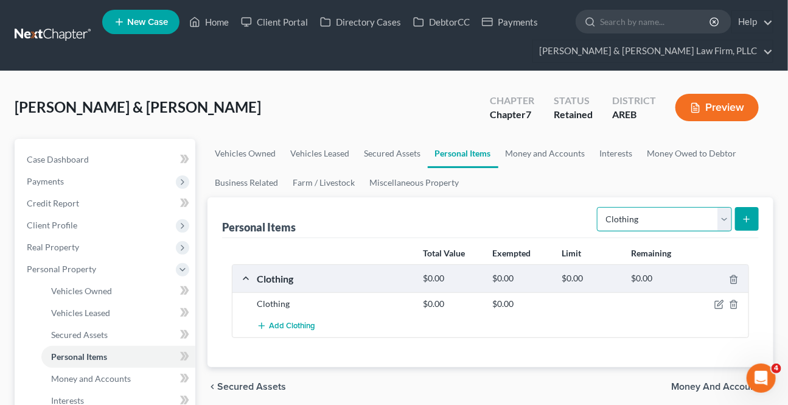
click at [721, 226] on select "Select Item Type Clothing Collectibles Of Value Electronics Firearms Household …" at bounding box center [664, 219] width 135 height 24
select select "electronics"
click at [599, 207] on select "Select Item Type Clothing Collectibles Of Value Electronics Firearms Household …" at bounding box center [664, 219] width 135 height 24
click at [749, 212] on button "submit" at bounding box center [747, 219] width 24 height 24
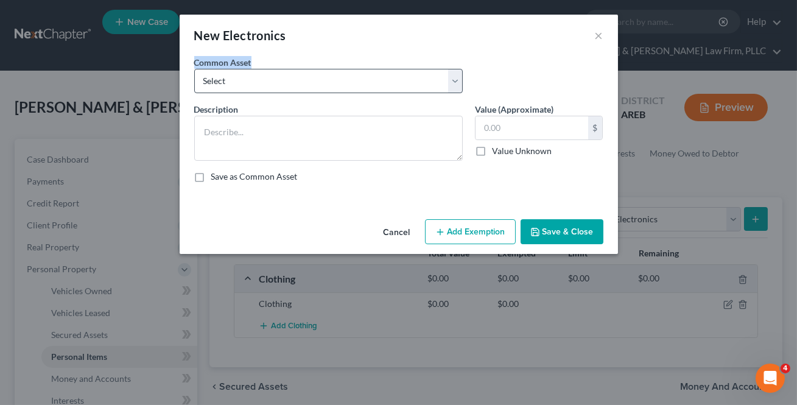
drag, startPoint x: 358, startPoint y: 67, endPoint x: 352, endPoint y: 74, distance: 9.9
click at [352, 74] on div "Common Asset Select Household electronics" at bounding box center [328, 74] width 281 height 37
drag, startPoint x: 350, startPoint y: 75, endPoint x: 334, endPoint y: 92, distance: 22.8
click at [349, 75] on select "Select Household electronics" at bounding box center [328, 81] width 268 height 24
select select "0"
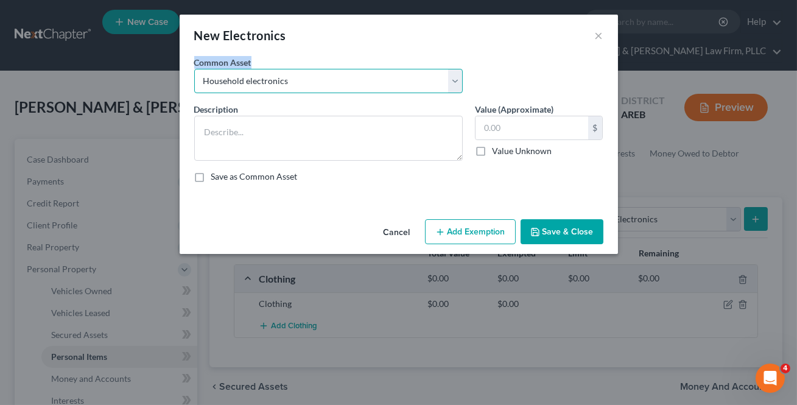
click at [194, 69] on select "Select Household electronics" at bounding box center [328, 81] width 268 height 24
type textarea "Household electronics"
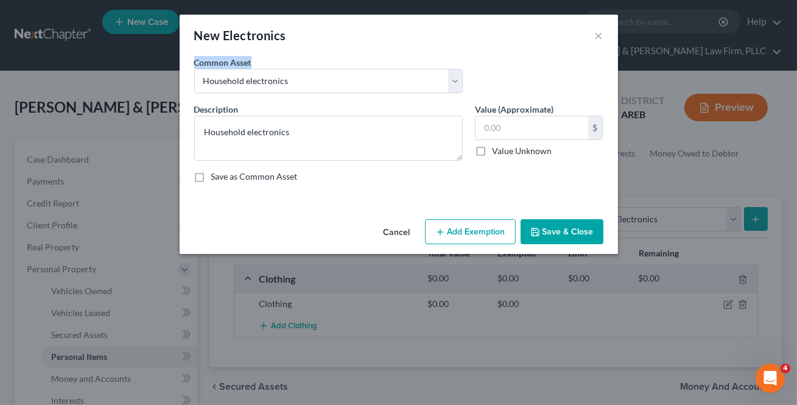
drag, startPoint x: 573, startPoint y: 228, endPoint x: 781, endPoint y: 215, distance: 208.5
click at [577, 231] on button "Save & Close" at bounding box center [561, 232] width 83 height 26
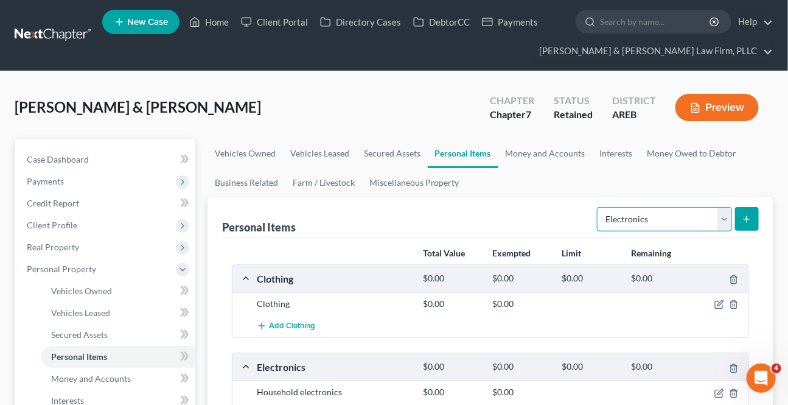
drag, startPoint x: 720, startPoint y: 219, endPoint x: 708, endPoint y: 229, distance: 16.0
click at [719, 219] on select "Select Item Type Clothing Collectibles Of Value Electronics Firearms Household …" at bounding box center [664, 219] width 135 height 24
select select "firearms"
click at [599, 207] on select "Select Item Type Clothing Collectibles Of Value Electronics Firearms Household …" at bounding box center [664, 219] width 135 height 24
click at [737, 215] on button "submit" at bounding box center [747, 219] width 24 height 24
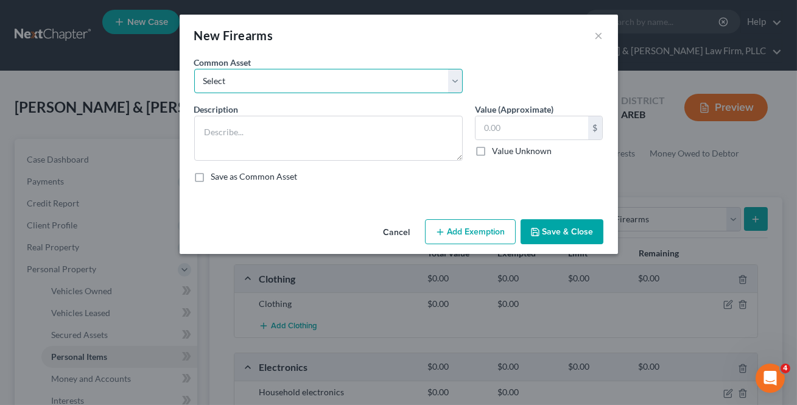
click at [351, 86] on select "Select Firearms, ammunition, & related equipment" at bounding box center [328, 81] width 268 height 24
select select "0"
click at [194, 69] on select "Select Firearms, ammunition, & related equipment" at bounding box center [328, 81] width 268 height 24
type textarea "Firearms, ammunition, & related equipment"
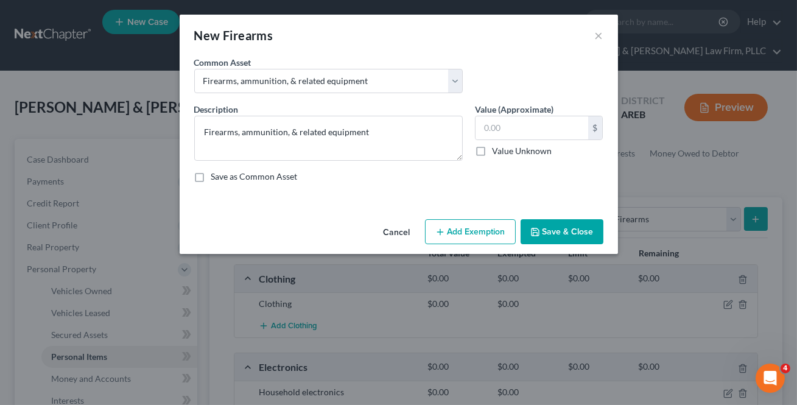
click at [555, 231] on button "Save & Close" at bounding box center [561, 232] width 83 height 26
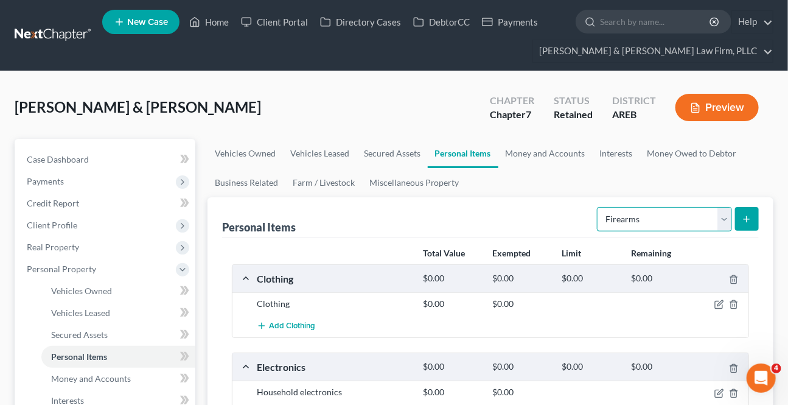
drag, startPoint x: 722, startPoint y: 216, endPoint x: 709, endPoint y: 228, distance: 17.7
click at [721, 216] on select "Select Item Type Clothing Collectibles Of Value Electronics Firearms Household …" at bounding box center [664, 219] width 135 height 24
select select "household_goods"
click at [599, 207] on select "Select Item Type Clothing Collectibles Of Value Electronics Firearms Household …" at bounding box center [664, 219] width 135 height 24
click at [740, 217] on button "submit" at bounding box center [747, 219] width 24 height 24
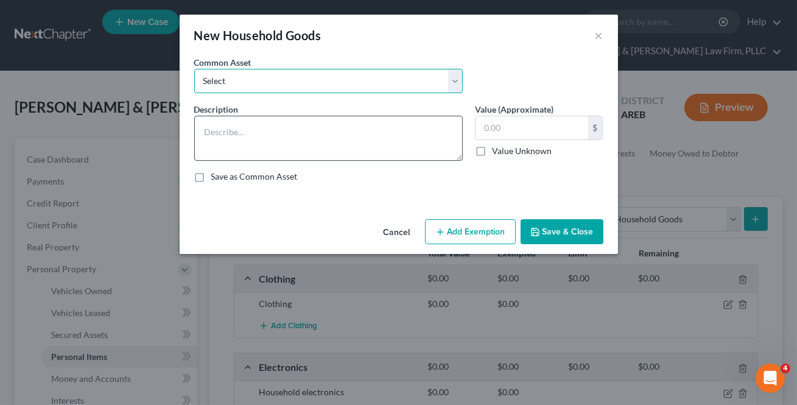
drag, startPoint x: 314, startPoint y: 82, endPoint x: 306, endPoint y: 122, distance: 41.5
click at [313, 82] on select "Select Household goods and furnishings" at bounding box center [328, 81] width 268 height 24
select select "0"
click at [194, 69] on select "Select Household goods and furnishings" at bounding box center [328, 81] width 268 height 24
type textarea "Household goods and furnishings"
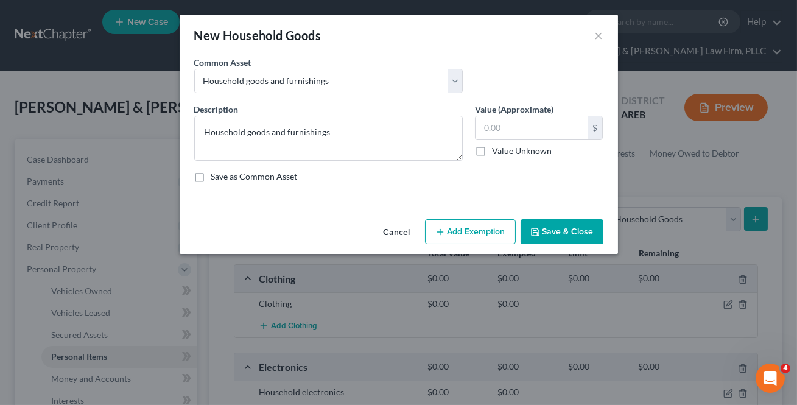
drag, startPoint x: 559, startPoint y: 234, endPoint x: 703, endPoint y: 217, distance: 144.6
click at [560, 233] on button "Save & Close" at bounding box center [561, 232] width 83 height 26
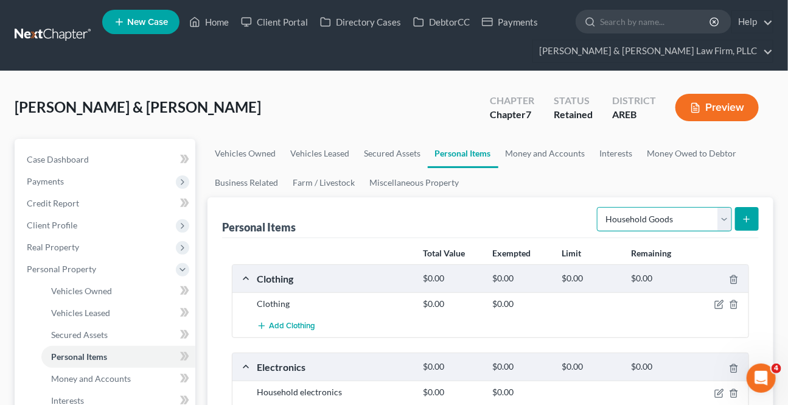
drag, startPoint x: 720, startPoint y: 220, endPoint x: 708, endPoint y: 228, distance: 14.0
click at [719, 222] on select "Select Item Type Clothing Collectibles Of Value Electronics Firearms Household …" at bounding box center [664, 219] width 135 height 24
select select "jewelry"
click at [599, 207] on select "Select Item Type Clothing Collectibles Of Value Electronics Firearms Household …" at bounding box center [664, 219] width 135 height 24
click at [754, 220] on button "submit" at bounding box center [747, 219] width 24 height 24
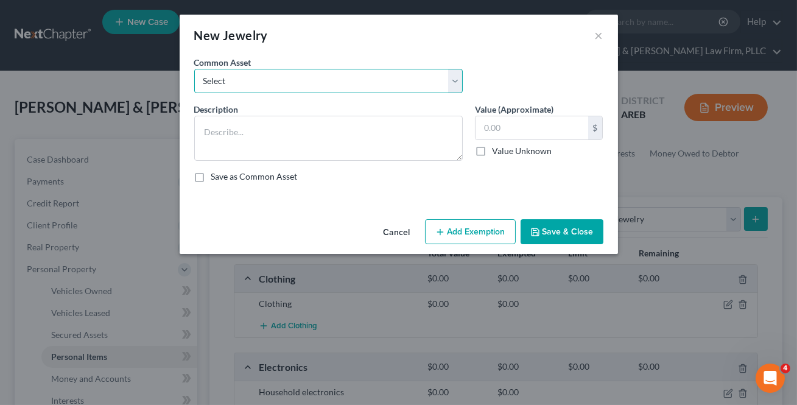
click at [385, 80] on select "Select Jewelry" at bounding box center [328, 81] width 268 height 24
select select "0"
click at [194, 69] on select "Select Jewelry" at bounding box center [328, 81] width 268 height 24
type textarea "Jewelry"
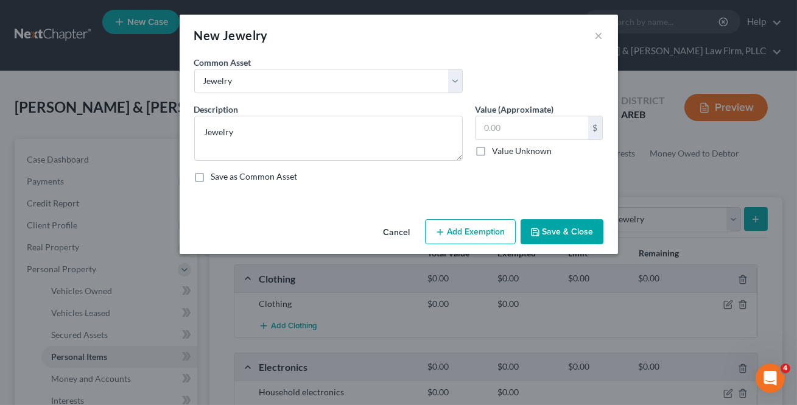
drag, startPoint x: 577, startPoint y: 226, endPoint x: 608, endPoint y: 247, distance: 37.0
click at [577, 226] on button "Save & Close" at bounding box center [561, 232] width 83 height 26
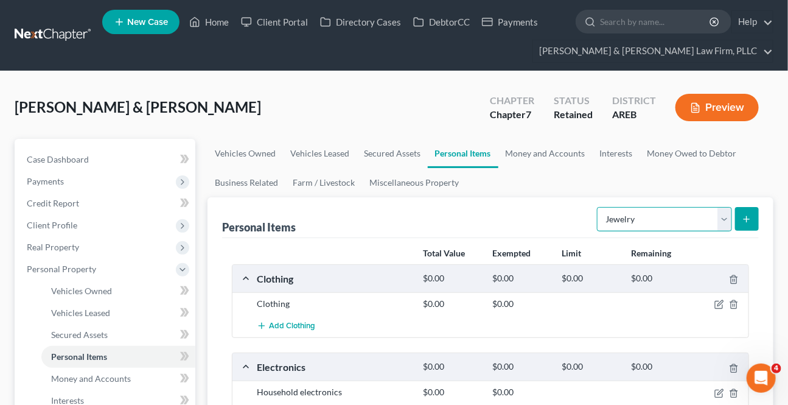
click at [712, 219] on select "Select Item Type Clothing Collectibles Of Value Electronics Firearms Household …" at bounding box center [664, 219] width 135 height 24
select select "pets"
click at [599, 207] on select "Select Item Type Clothing Collectibles Of Value Electronics Firearms Household …" at bounding box center [664, 219] width 135 height 24
click at [747, 222] on icon "submit" at bounding box center [747, 219] width 10 height 10
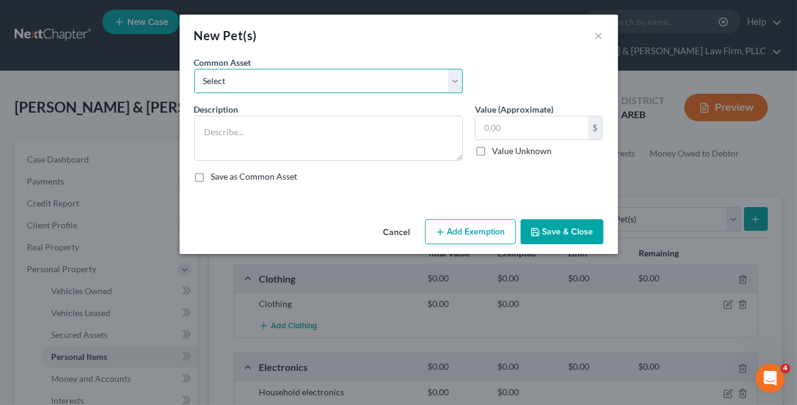
click at [369, 79] on select "Select Pet(s)" at bounding box center [328, 81] width 268 height 24
select select "0"
click at [194, 69] on select "Select Pet(s)" at bounding box center [328, 81] width 268 height 24
type textarea "Pet(s)"
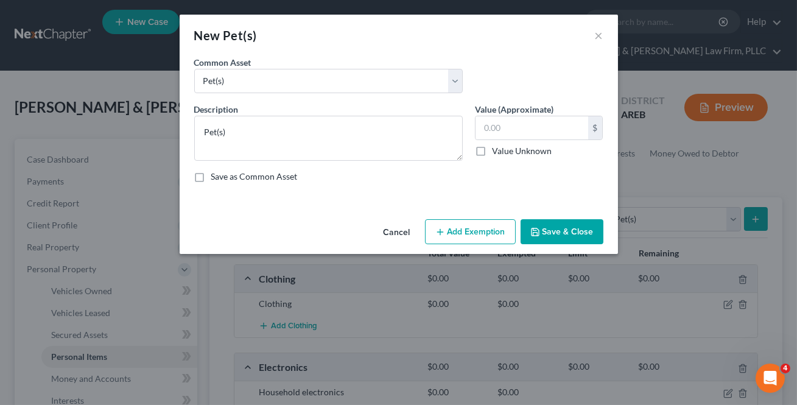
click at [545, 230] on button "Save & Close" at bounding box center [561, 232] width 83 height 26
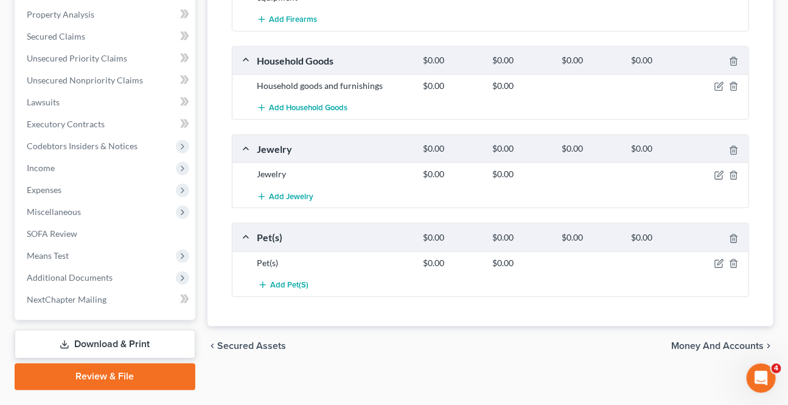
scroll to position [498, 0]
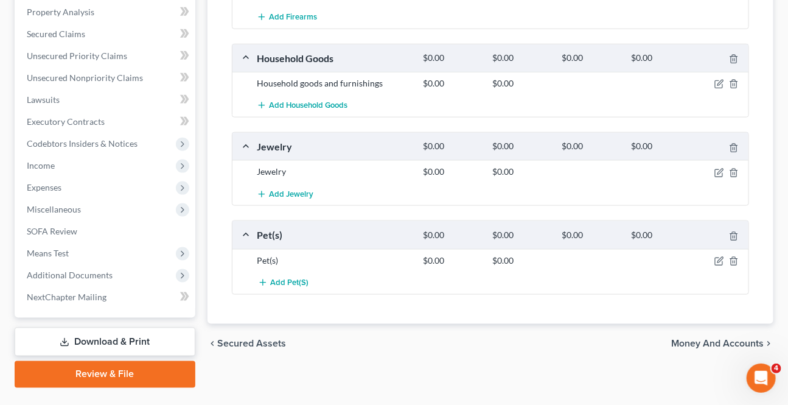
click at [698, 341] on span "Money and Accounts" at bounding box center [717, 343] width 93 height 10
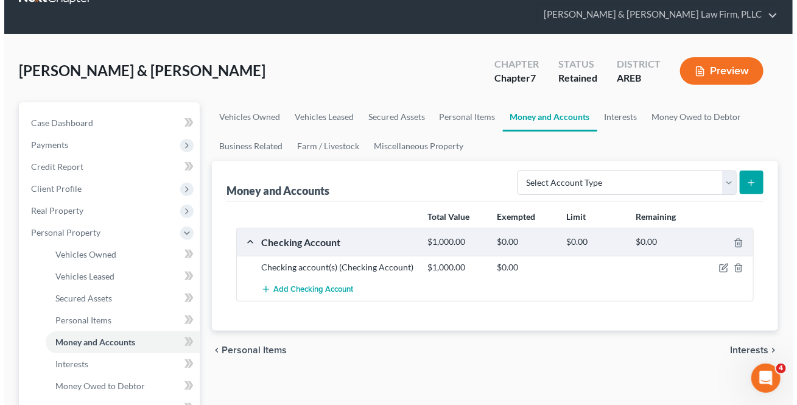
scroll to position [55, 0]
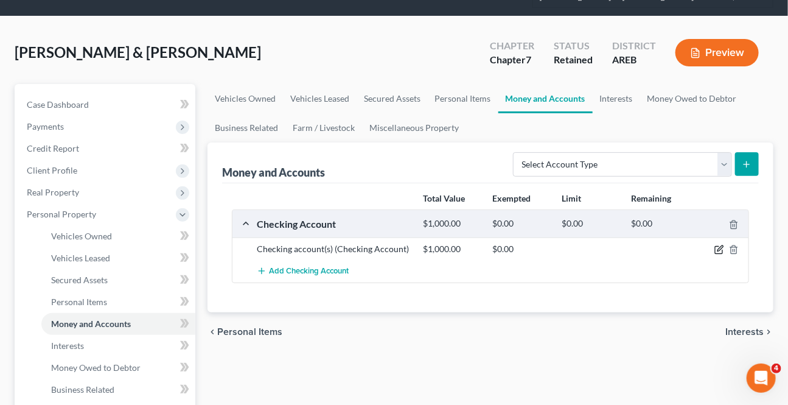
click at [721, 247] on icon "button" at bounding box center [720, 250] width 10 height 10
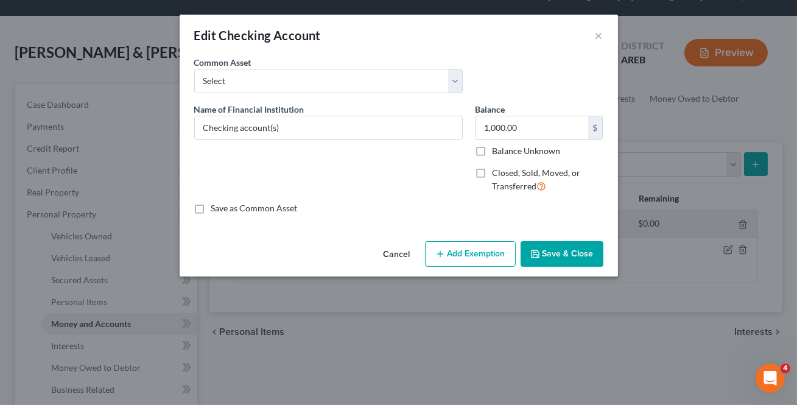
click at [469, 250] on button "Add Exemption" at bounding box center [470, 254] width 91 height 26
select select "2"
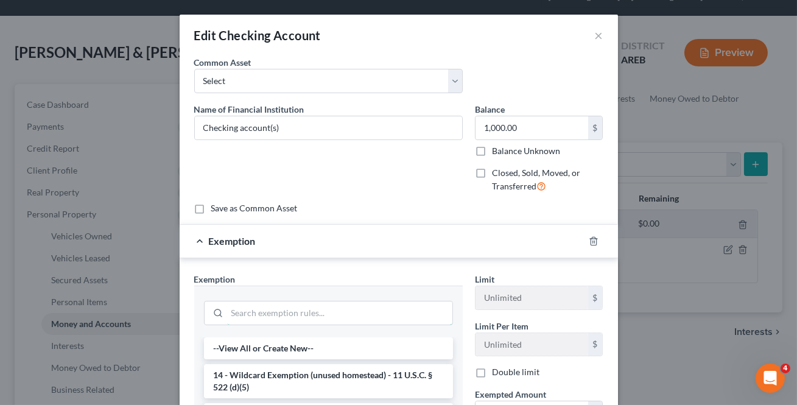
click at [301, 319] on input "search" at bounding box center [339, 312] width 225 height 23
click at [362, 381] on li "14 - Wildcard Exemption (unused homestead) - 11 U.S.C. § 522 (d)(5)" at bounding box center [328, 381] width 249 height 34
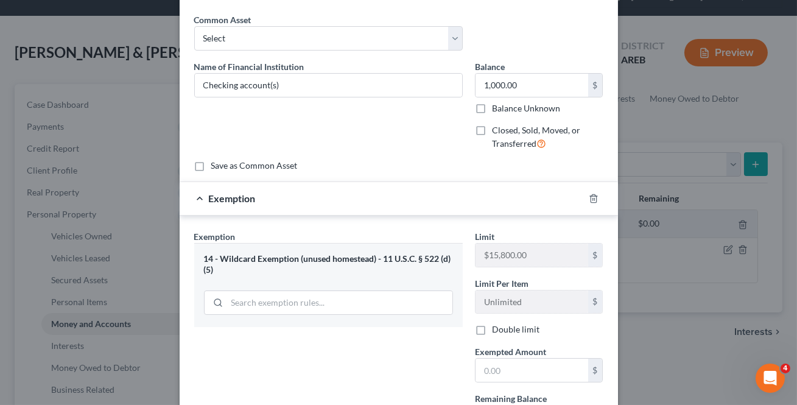
scroll to position [110, 0]
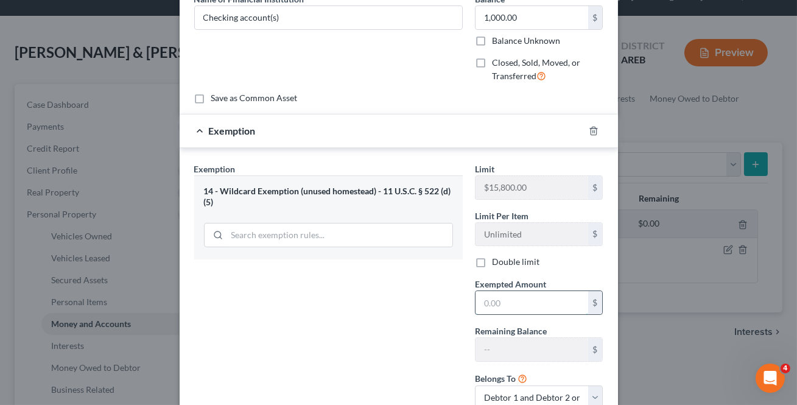
click at [518, 307] on input "text" at bounding box center [531, 302] width 113 height 23
type input "1,000"
click at [336, 320] on div "Exemption Set must be selected for CA. Exemption * 14 - Wildcard Exemption (unu…" at bounding box center [328, 291] width 281 height 257
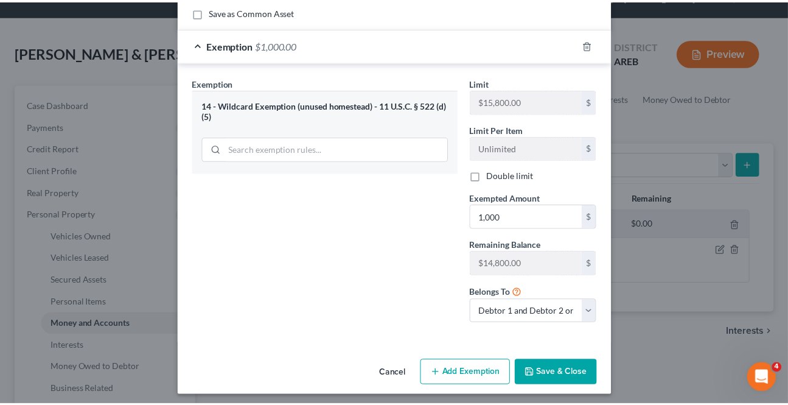
scroll to position [201, 0]
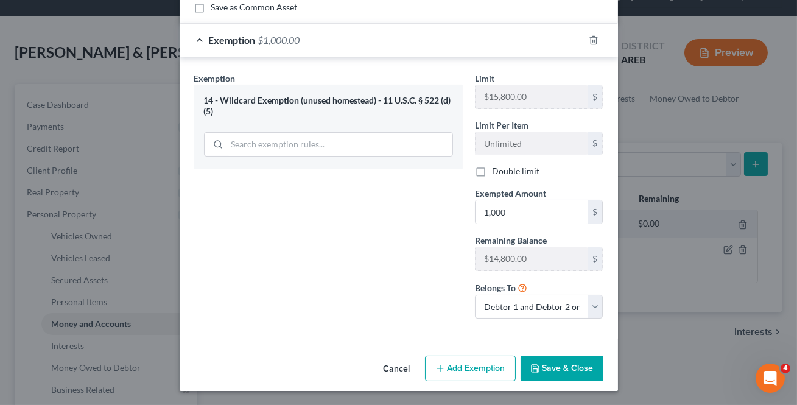
click at [565, 376] on button "Save & Close" at bounding box center [561, 368] width 83 height 26
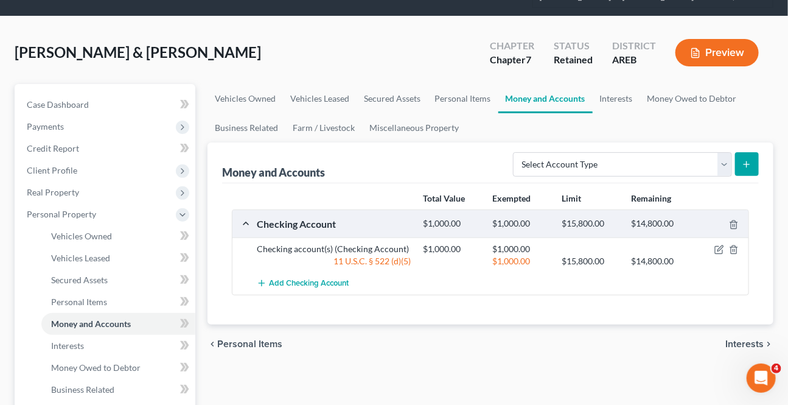
click at [724, 340] on div "chevron_left Personal Items Interests chevron_right" at bounding box center [491, 343] width 566 height 39
click at [732, 340] on span "Interests" at bounding box center [745, 344] width 38 height 10
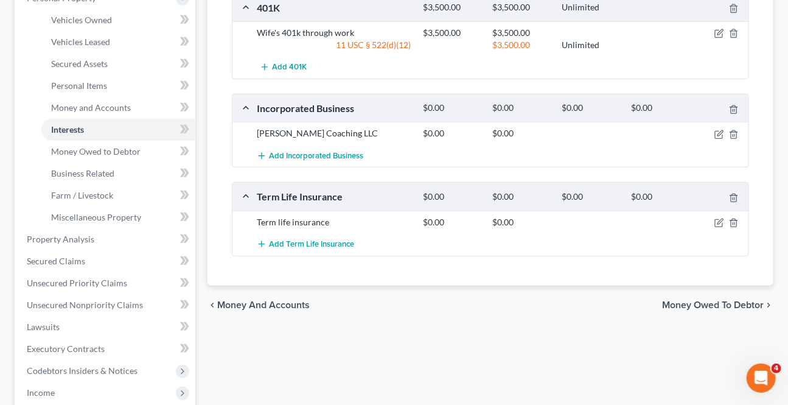
scroll to position [276, 0]
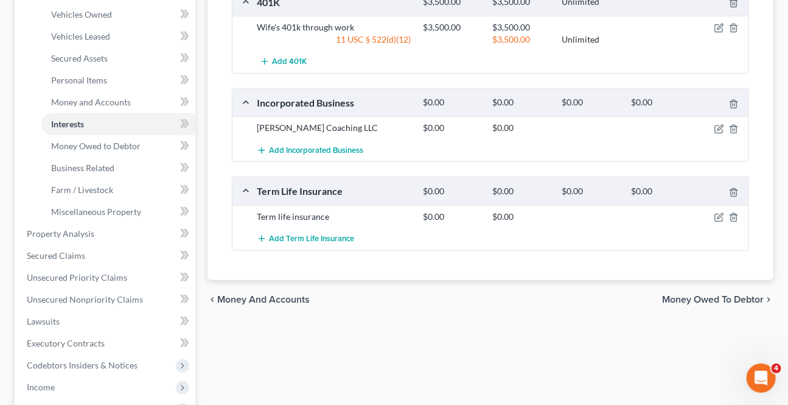
click at [731, 295] on span "Money Owed to Debtor" at bounding box center [713, 300] width 102 height 10
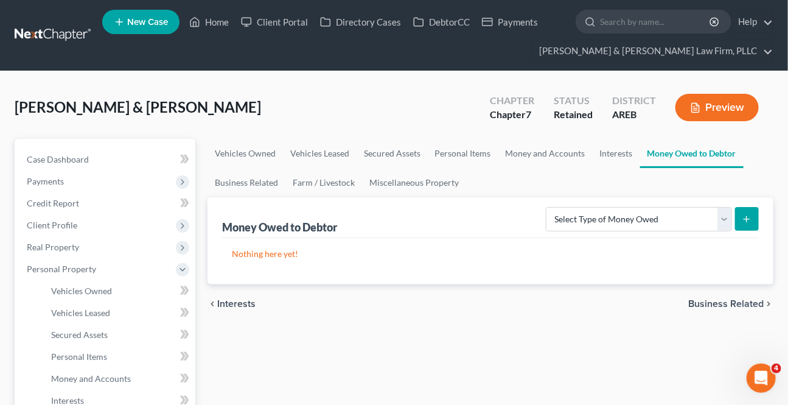
click at [730, 301] on span "Business Related" at bounding box center [725, 304] width 75 height 10
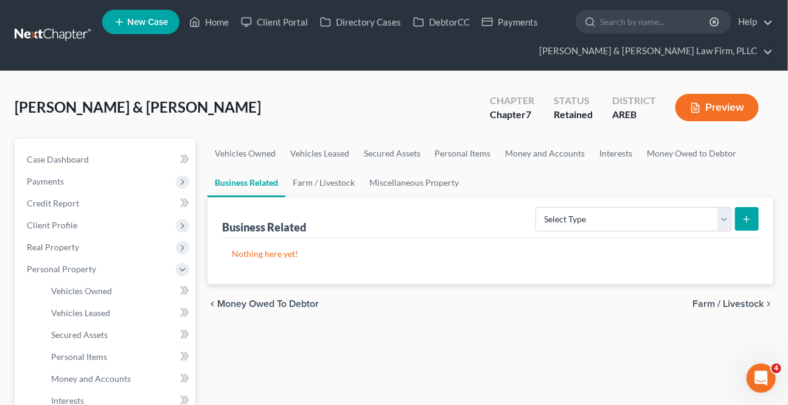
click at [730, 302] on span "Farm / Livestock" at bounding box center [728, 304] width 71 height 10
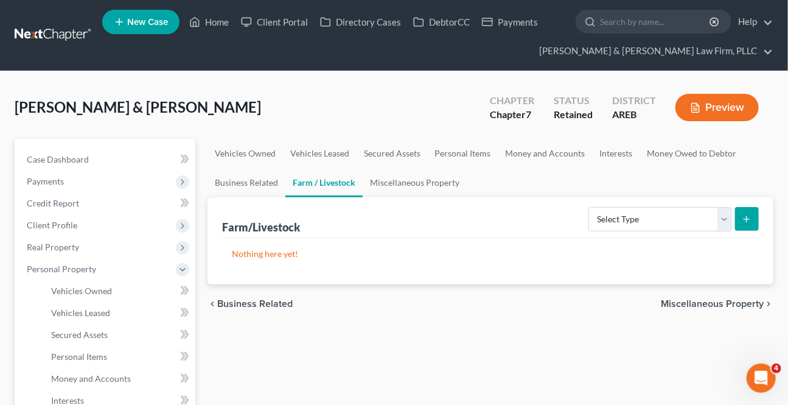
click at [730, 302] on span "Miscellaneous Property" at bounding box center [712, 304] width 103 height 10
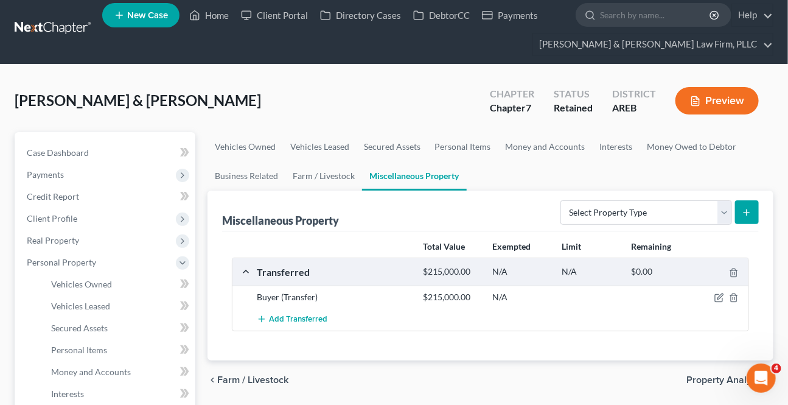
scroll to position [55, 0]
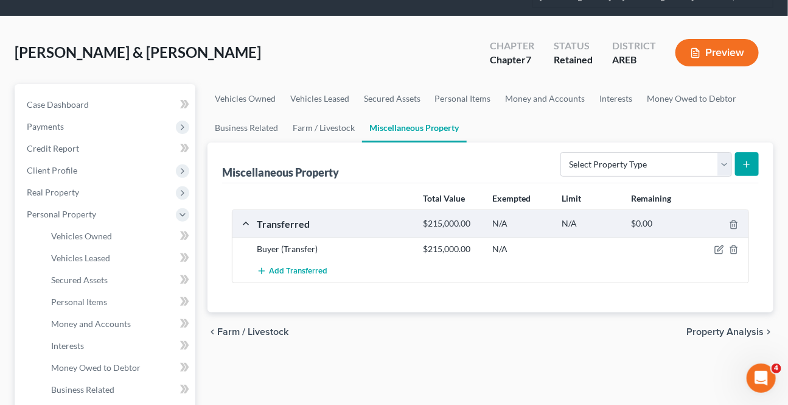
click at [731, 329] on span "Property Analysis" at bounding box center [725, 332] width 77 height 10
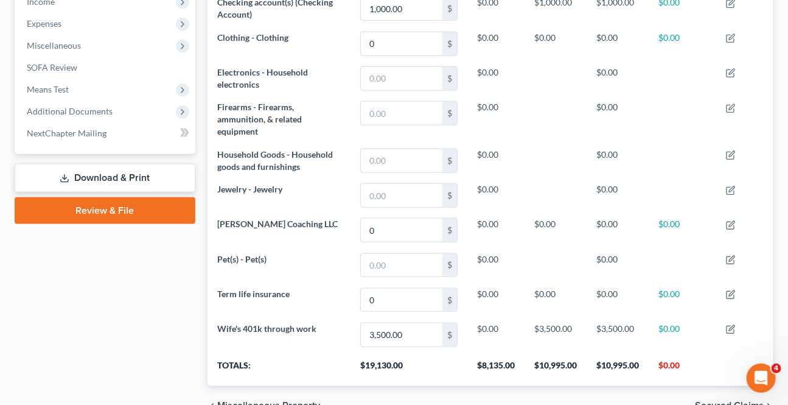
scroll to position [498, 0]
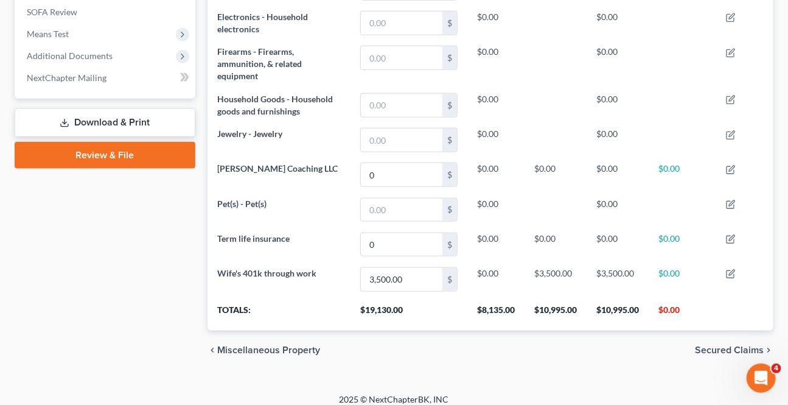
click at [725, 352] on span "Secured Claims" at bounding box center [729, 350] width 69 height 10
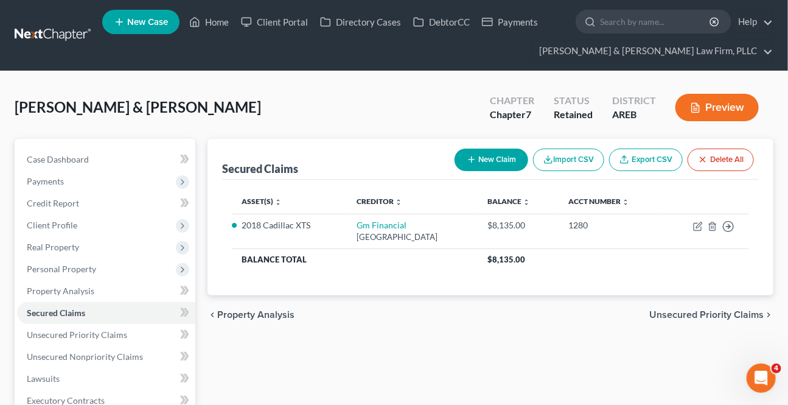
click at [725, 317] on span "Unsecured Priority Claims" at bounding box center [706, 315] width 114 height 10
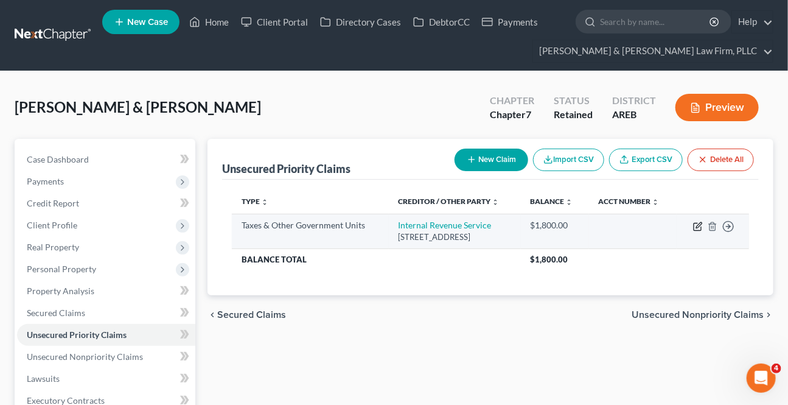
click at [700, 226] on icon "button" at bounding box center [698, 227] width 10 height 10
select select "0"
select select "39"
select select "2"
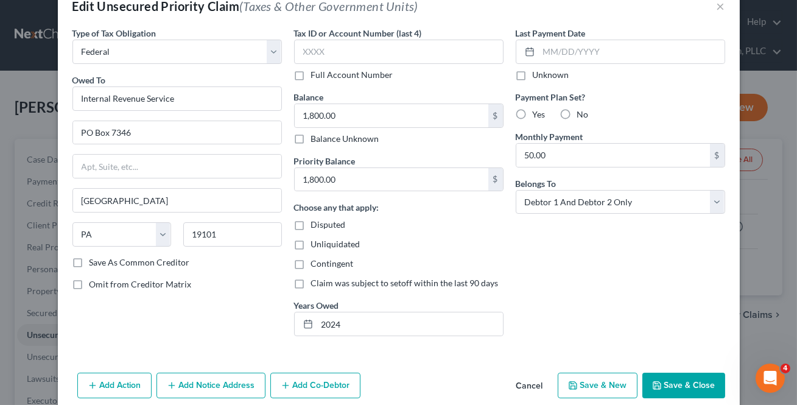
scroll to position [56, 0]
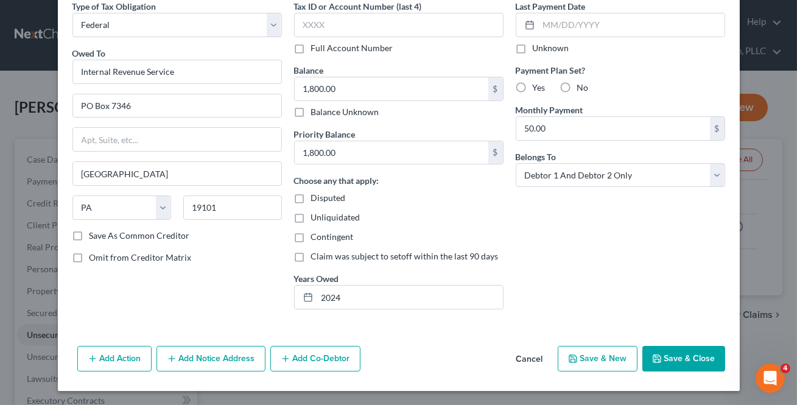
drag, startPoint x: 668, startPoint y: 359, endPoint x: 682, endPoint y: 351, distance: 15.9
click at [668, 358] on button "Save & Close" at bounding box center [683, 359] width 83 height 26
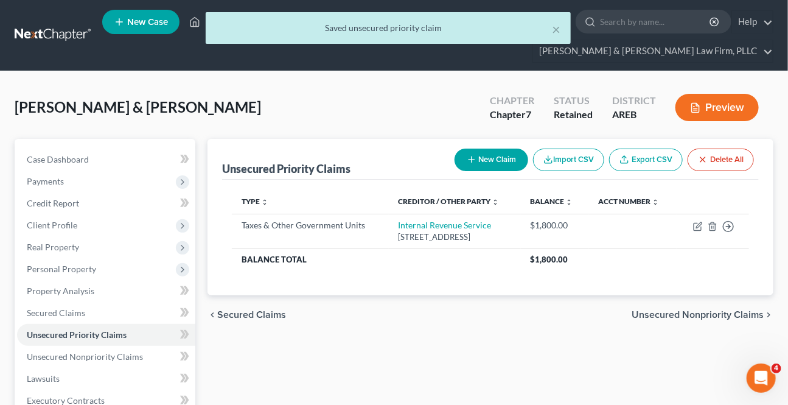
drag, startPoint x: 712, startPoint y: 301, endPoint x: 701, endPoint y: 309, distance: 13.0
click at [711, 303] on div "chevron_left Secured Claims Unsecured Nonpriority Claims chevron_right" at bounding box center [491, 314] width 566 height 39
click at [701, 310] on span "Unsecured Nonpriority Claims" at bounding box center [698, 315] width 132 height 10
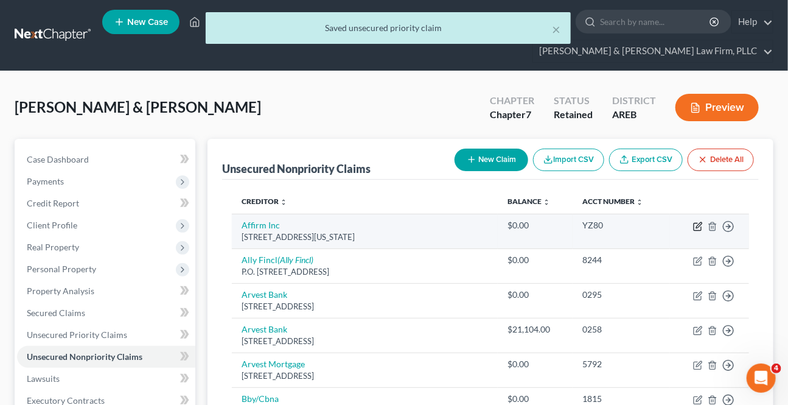
click at [698, 226] on icon "button" at bounding box center [698, 227] width 10 height 10
select select "4"
select select "1"
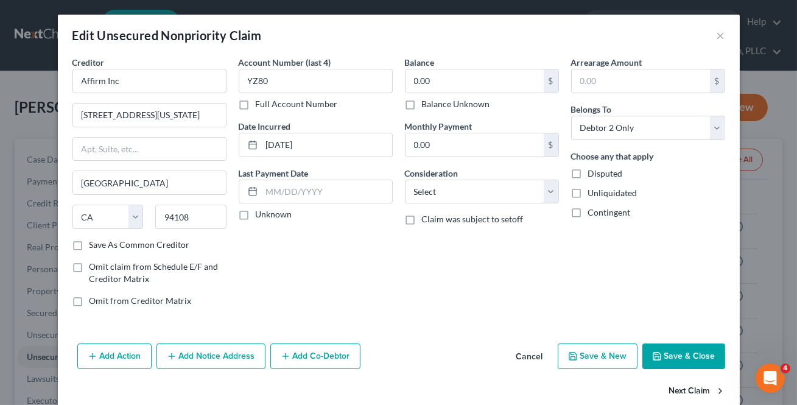
click at [684, 394] on button "Next Claim" at bounding box center [697, 392] width 56 height 26
select select "24"
select select "2"
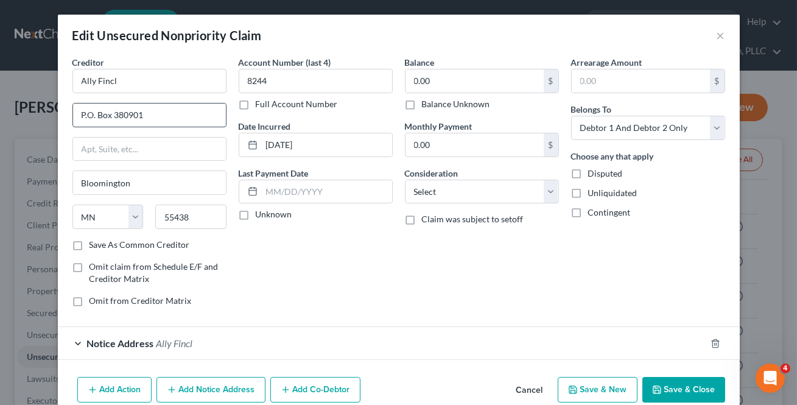
click at [85, 118] on input "P.O. Box 380901" at bounding box center [149, 114] width 153 height 23
type input "PO Box 380901"
click at [710, 339] on icon "button" at bounding box center [715, 343] width 10 height 10
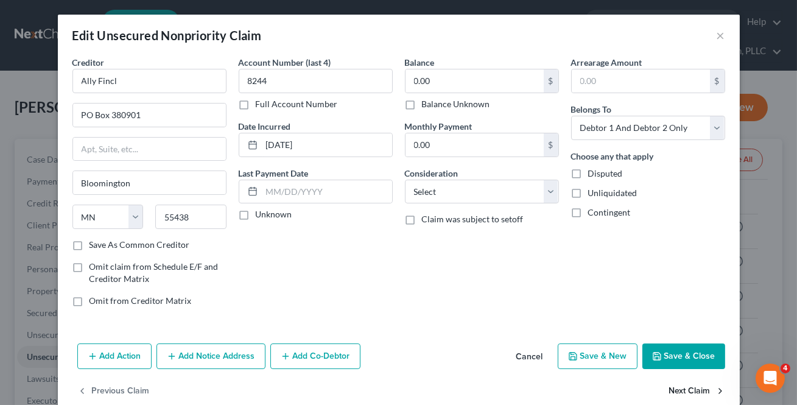
click at [682, 389] on button "Next Claim" at bounding box center [697, 392] width 56 height 26
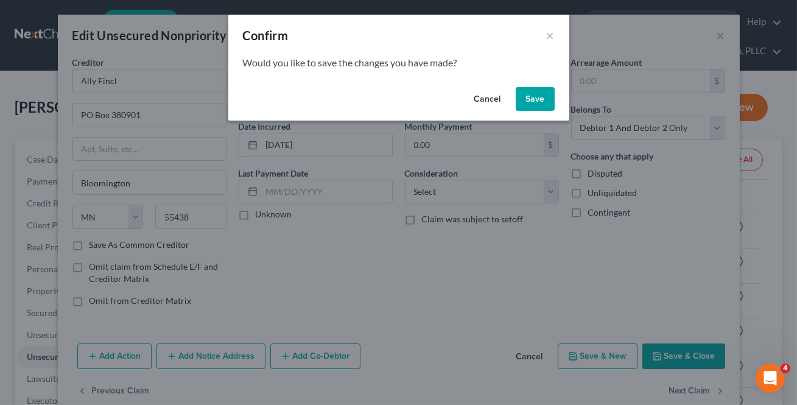
click at [548, 98] on button "Save" at bounding box center [535, 99] width 39 height 24
select select "2"
select select "1"
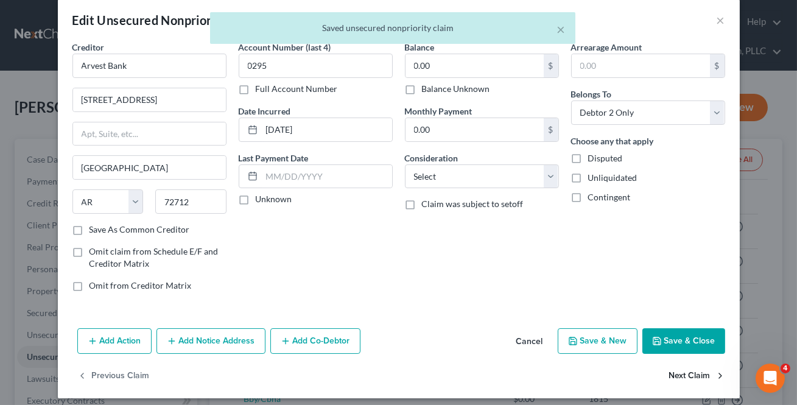
scroll to position [23, 0]
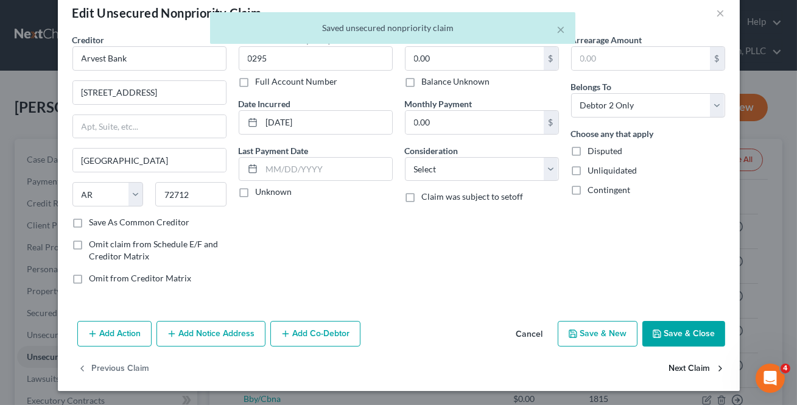
click at [682, 366] on button "Next Claim" at bounding box center [697, 369] width 56 height 26
select select "2"
select select "0"
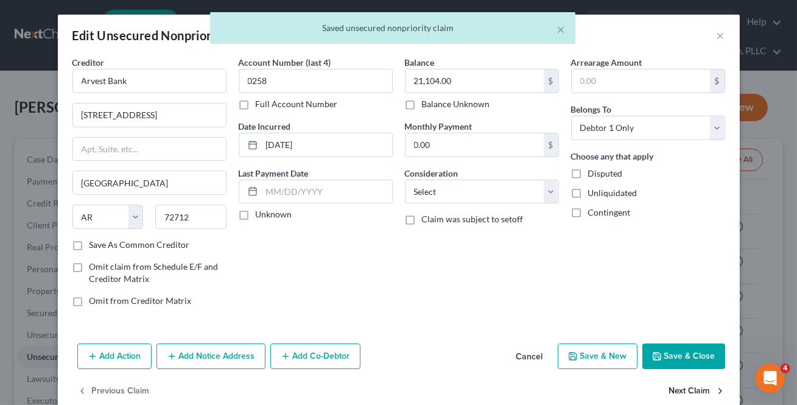
click at [680, 389] on button "Next Claim" at bounding box center [697, 392] width 56 height 26
select select "2"
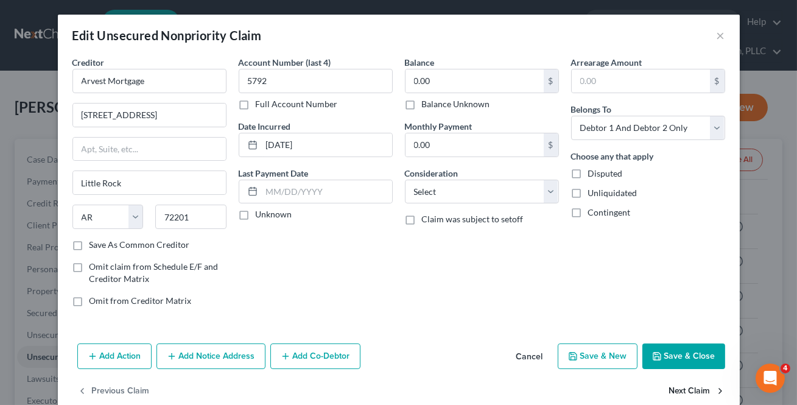
click at [680, 389] on button "Next Claim" at bounding box center [697, 392] width 56 height 26
select select "43"
select select "2"
select select "0"
click at [680, 389] on button "Next Claim" at bounding box center [697, 392] width 56 height 26
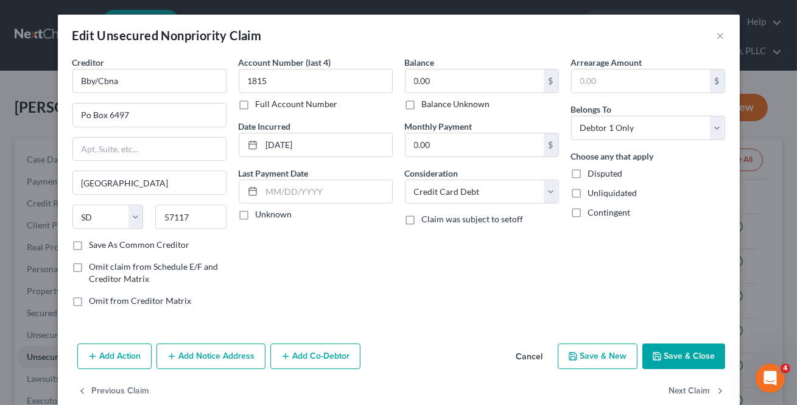
select select "7"
select select "2"
select select "1"
click at [82, 116] on input "P.O. Box 8803" at bounding box center [149, 114] width 153 height 23
drag, startPoint x: 86, startPoint y: 115, endPoint x: 96, endPoint y: 99, distance: 18.6
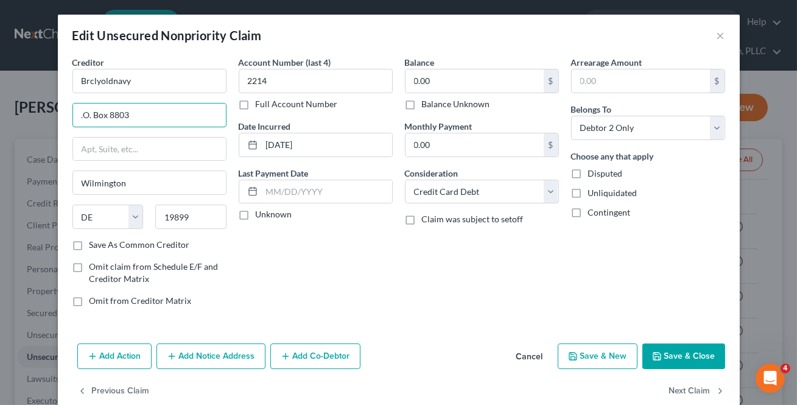
click at [38, 122] on div "Edit Unsecured Nonpriority Claim × Creditor * Brclyoldnavy .O. Box 8803 [GEOGRA…" at bounding box center [398, 202] width 797 height 405
type input "PO Box 8803"
click at [670, 385] on button "Next Claim" at bounding box center [697, 392] width 56 height 26
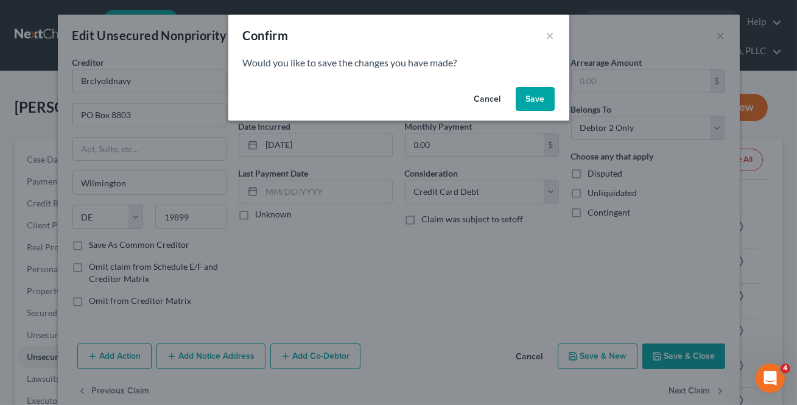
drag, startPoint x: 547, startPoint y: 96, endPoint x: 619, endPoint y: 201, distance: 127.5
click at [547, 96] on button "Save" at bounding box center [535, 99] width 39 height 24
select select "46"
select select "1"
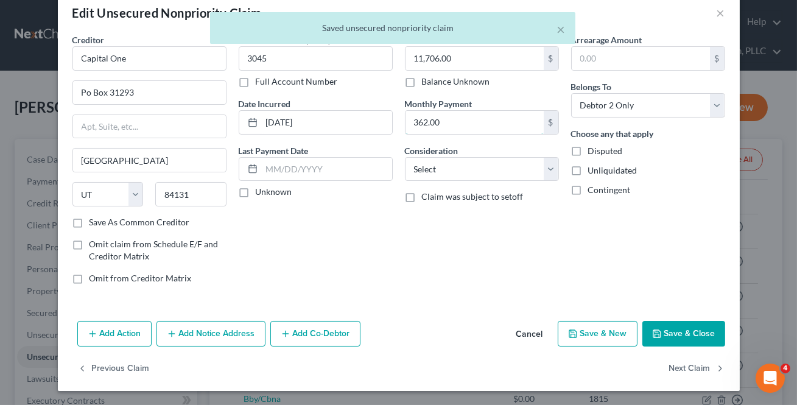
click at [436, 128] on input "362.00" at bounding box center [474, 122] width 138 height 23
drag, startPoint x: 663, startPoint y: 368, endPoint x: 670, endPoint y: 355, distance: 14.7
click at [663, 368] on div "Previous Claim Next Claim" at bounding box center [399, 373] width 682 height 35
click at [671, 358] on button "Next Claim" at bounding box center [697, 369] width 56 height 26
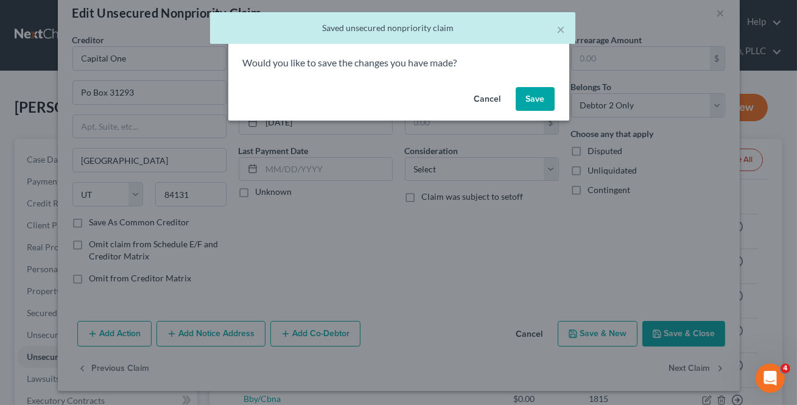
click at [534, 89] on button "Save" at bounding box center [535, 99] width 39 height 24
select select "36"
select select "2"
select select "1"
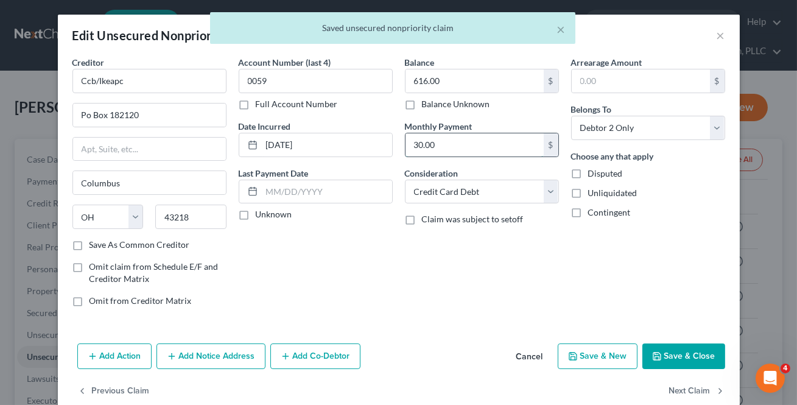
click at [493, 139] on input "30.00" at bounding box center [474, 144] width 138 height 23
click at [684, 389] on button "Next Claim" at bounding box center [697, 392] width 56 height 26
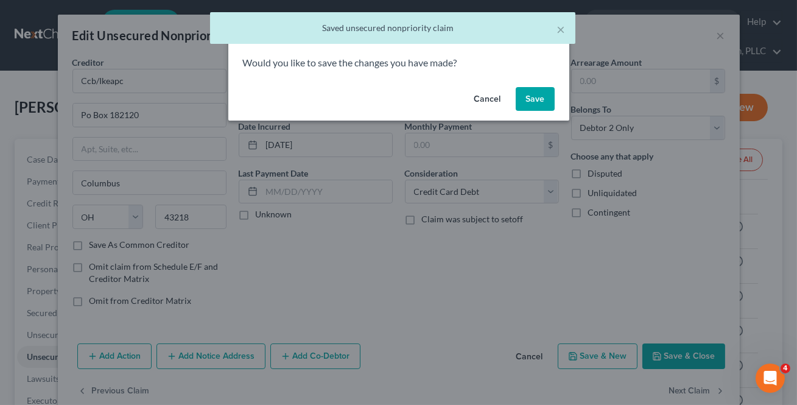
click at [536, 95] on button "Save" at bounding box center [535, 99] width 39 height 24
select select "43"
select select "2"
select select "1"
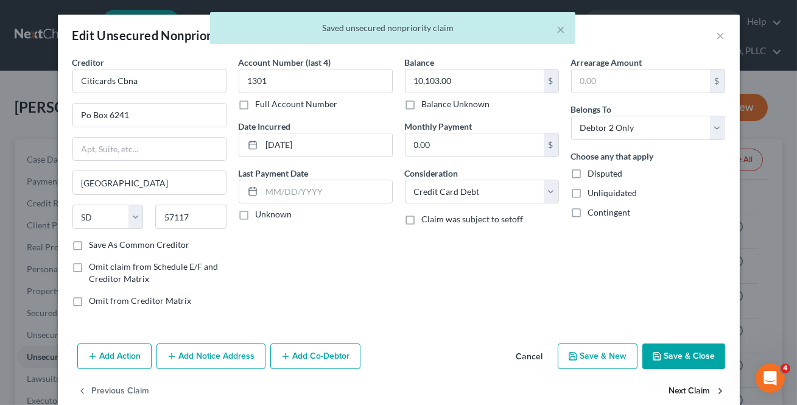
click at [686, 388] on button "Next Claim" at bounding box center [697, 392] width 56 height 26
select select "30"
select select "17"
select select "1"
click at [686, 388] on button "Next Claim" at bounding box center [697, 392] width 56 height 26
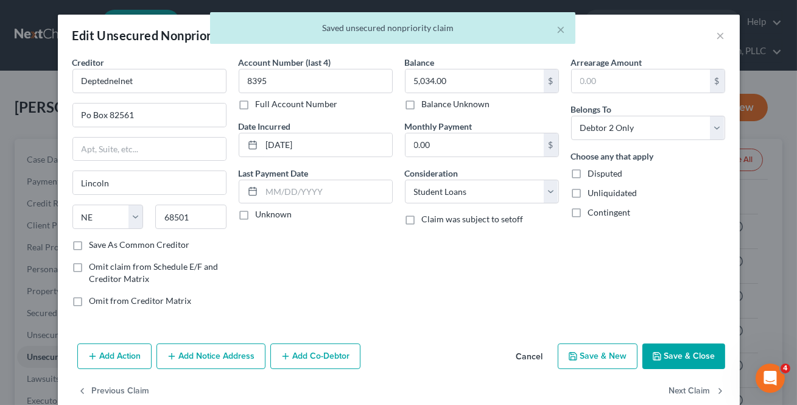
select select "30"
select select "17"
select select "1"
click at [686, 388] on button "Next Claim" at bounding box center [697, 392] width 56 height 26
select select "30"
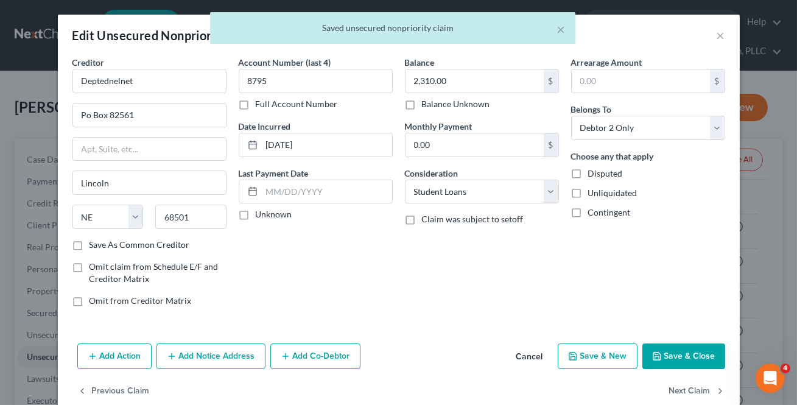
select select "17"
select select "1"
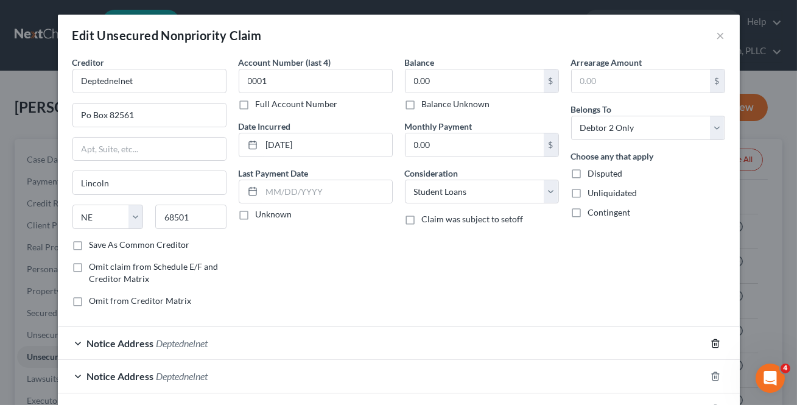
click at [712, 342] on icon "button" at bounding box center [714, 343] width 5 height 8
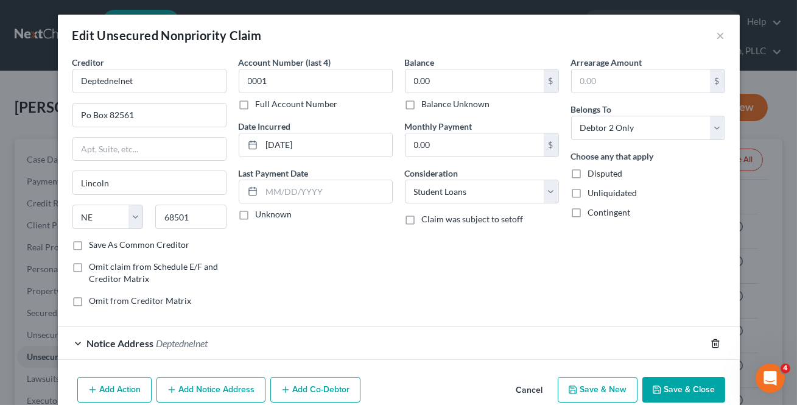
click at [712, 342] on icon "button" at bounding box center [714, 343] width 5 height 8
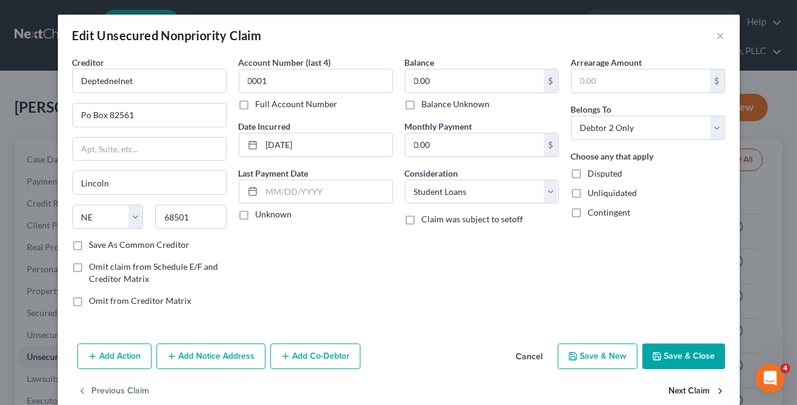
click at [691, 384] on button "Next Claim" at bounding box center [697, 392] width 56 height 26
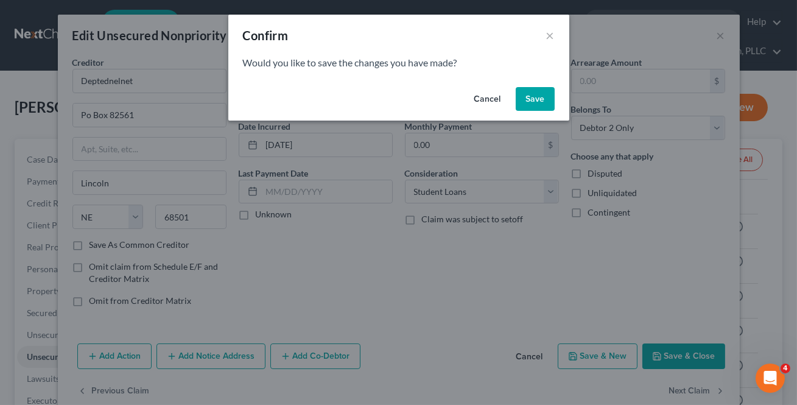
click at [534, 92] on button "Save" at bounding box center [535, 99] width 39 height 24
select select "30"
select select "17"
select select "1"
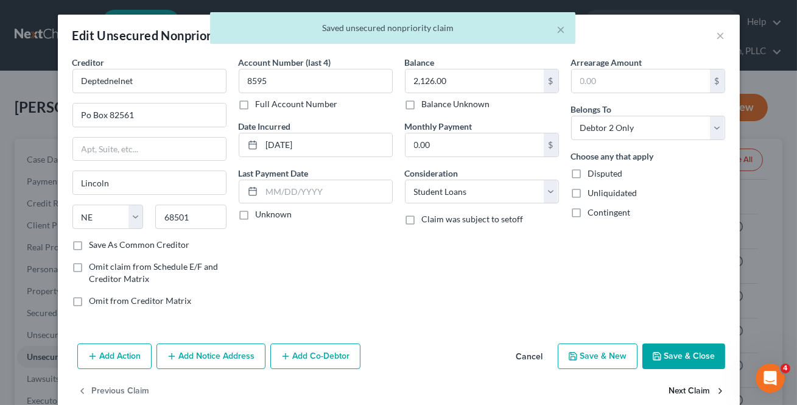
click at [682, 389] on button "Next Claim" at bounding box center [697, 392] width 56 height 26
select select "30"
select select "17"
select select "1"
click at [682, 389] on button "Next Claim" at bounding box center [697, 392] width 56 height 26
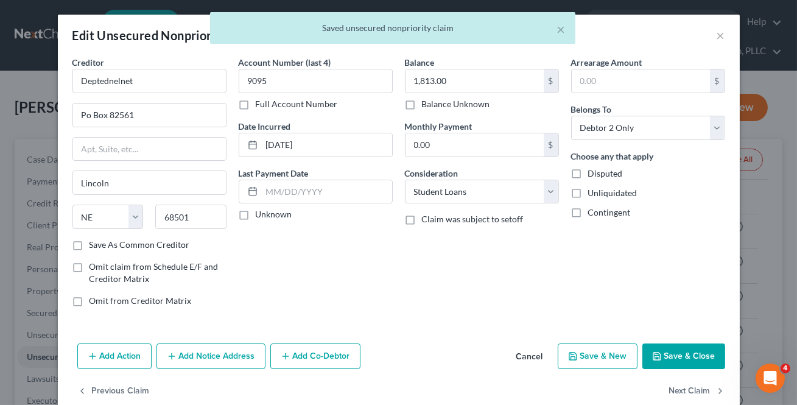
select select "30"
select select "17"
select select "1"
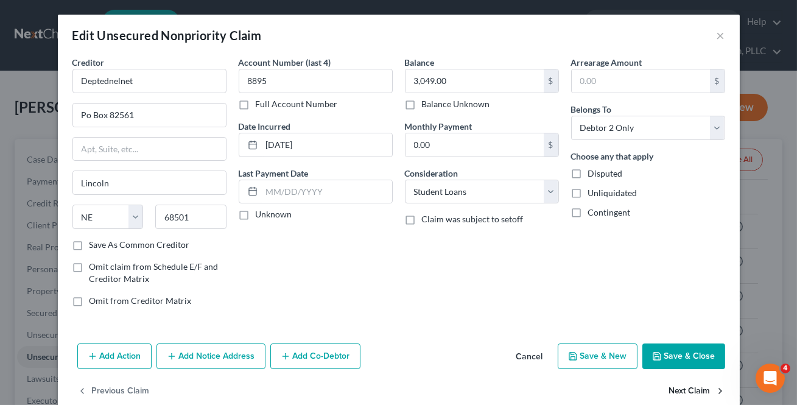
click at [682, 389] on button "Next Claim" at bounding box center [697, 392] width 56 height 26
select select "30"
select select "17"
select select "1"
click at [682, 390] on button "Next Claim" at bounding box center [697, 392] width 56 height 26
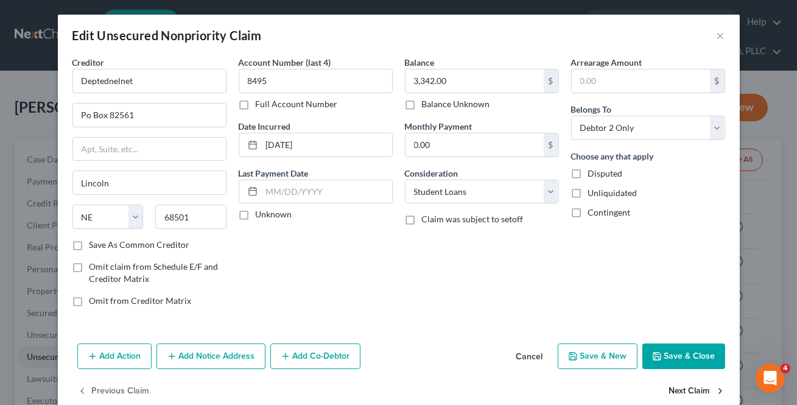
select select "30"
select select "17"
select select "1"
click at [682, 390] on button "Next Claim" at bounding box center [697, 392] width 56 height 26
select select "30"
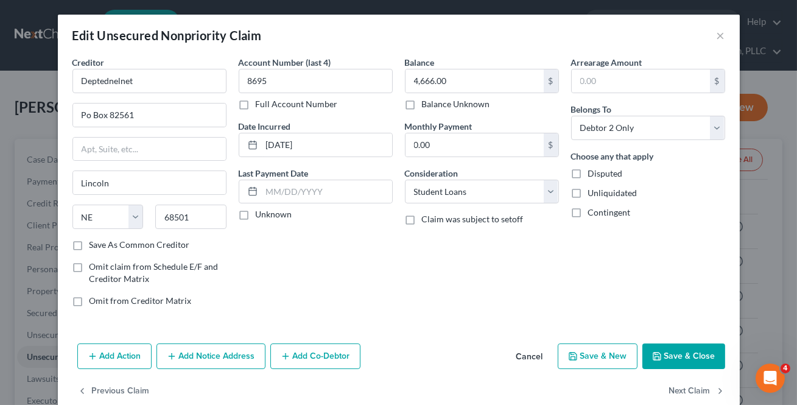
select select "17"
select select "1"
click at [682, 390] on button "Next Claim" at bounding box center [697, 392] width 56 height 26
select select "7"
select select "0"
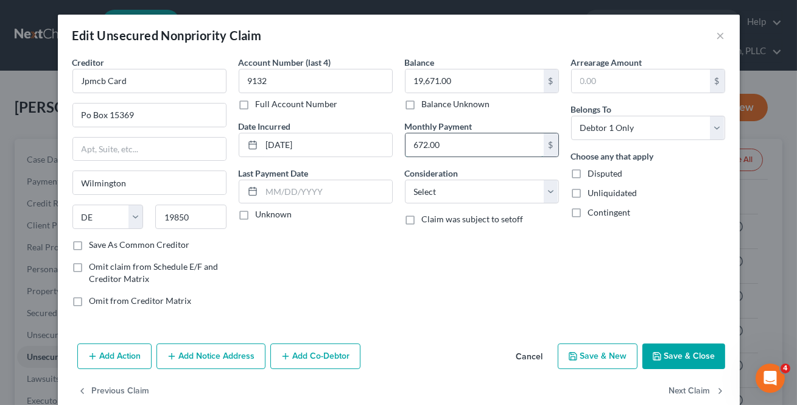
click at [500, 145] on input "672.00" at bounding box center [474, 144] width 138 height 23
click at [688, 390] on button "Next Claim" at bounding box center [697, 392] width 56 height 26
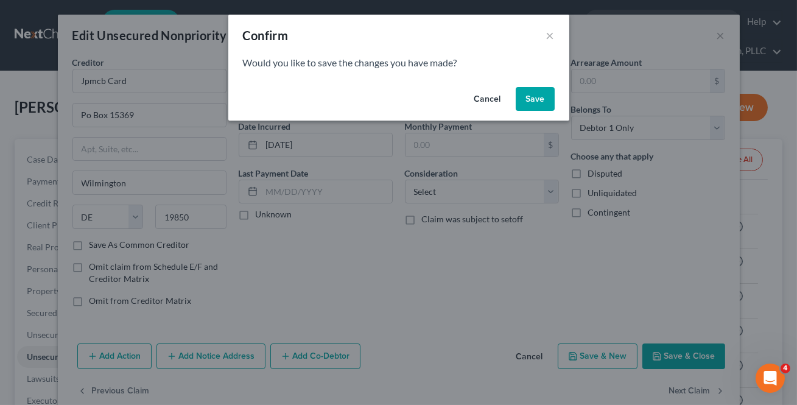
click at [539, 105] on button "Save" at bounding box center [535, 99] width 39 height 24
select select "39"
select select "2"
select select "1"
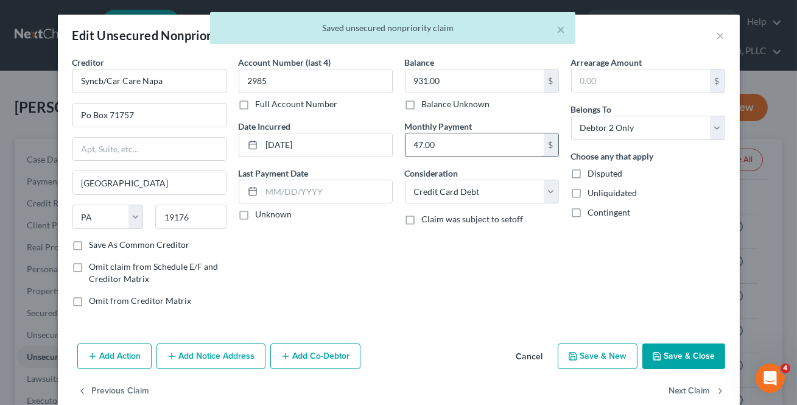
drag, startPoint x: 492, startPoint y: 159, endPoint x: 498, endPoint y: 144, distance: 16.4
click at [495, 157] on div "Balance 931.00 $ Balance Unknown Balance Undetermined 931.00 $ Balance Unknown …" at bounding box center [482, 186] width 166 height 261
click at [498, 144] on input "47.00" at bounding box center [474, 144] width 138 height 23
click at [498, 143] on input "47.00" at bounding box center [474, 144] width 138 height 23
click at [688, 387] on button "Next Claim" at bounding box center [697, 392] width 56 height 26
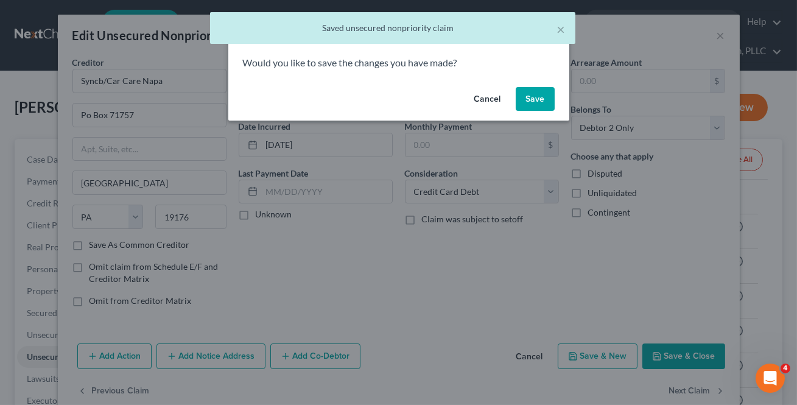
drag, startPoint x: 542, startPoint y: 88, endPoint x: 585, endPoint y: 214, distance: 133.2
click at [541, 88] on button "Save" at bounding box center [535, 99] width 39 height 24
select select "39"
select select "2"
select select "1"
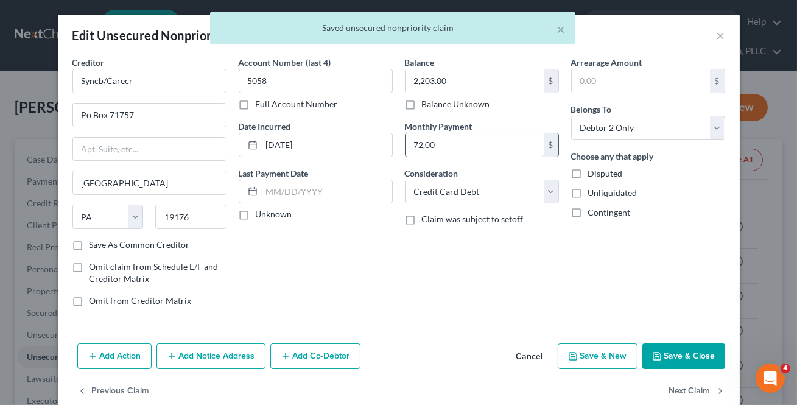
click at [483, 144] on input "72.00" at bounding box center [474, 144] width 138 height 23
click at [680, 393] on button "Next Claim" at bounding box center [697, 392] width 56 height 26
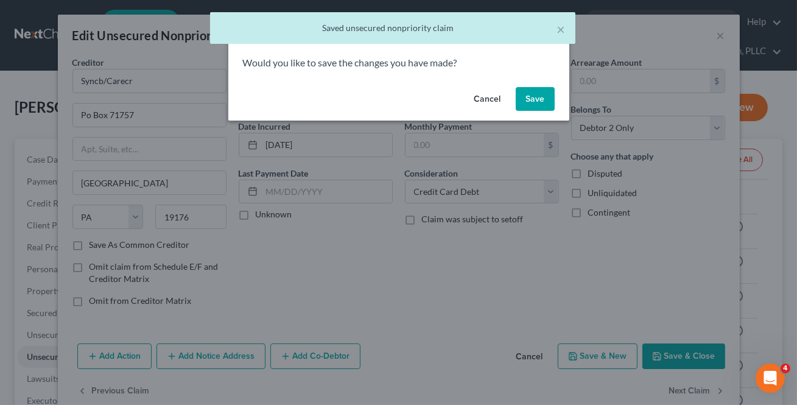
click at [538, 101] on button "Save" at bounding box center [535, 99] width 39 height 24
select select "39"
select select "2"
select select "0"
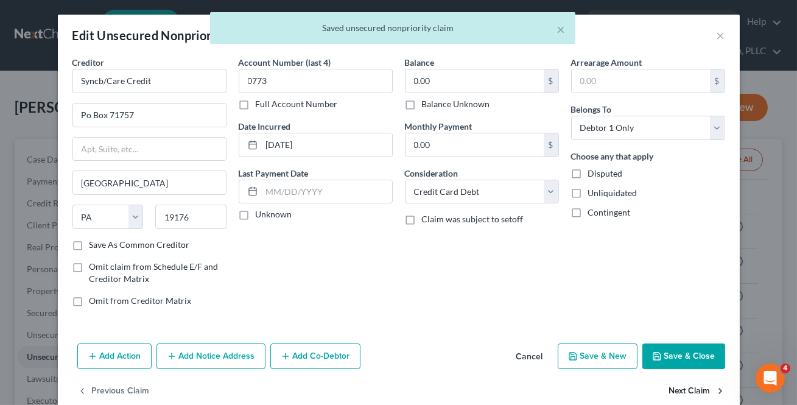
click at [676, 393] on button "Next Claim" at bounding box center [697, 392] width 56 height 26
select select "39"
select select "2"
select select "0"
click at [676, 393] on button "Next Claim" at bounding box center [697, 392] width 56 height 26
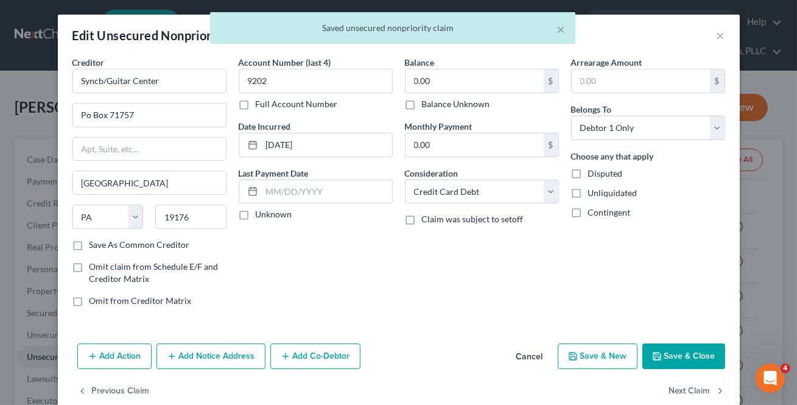
select select "39"
select select "2"
select select "0"
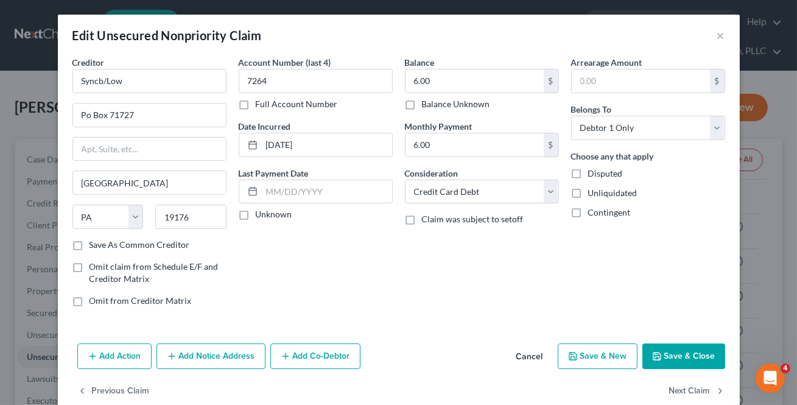
click at [482, 161] on div "Balance 6.00 $ Balance Unknown Balance Undetermined 6.00 $ Balance Unknown Mont…" at bounding box center [482, 186] width 166 height 261
click at [481, 142] on input "6.00" at bounding box center [474, 144] width 138 height 23
click at [451, 146] on input "6.00" at bounding box center [474, 144] width 138 height 23
type input "6.0"
click at [679, 386] on button "Next Claim" at bounding box center [697, 392] width 56 height 26
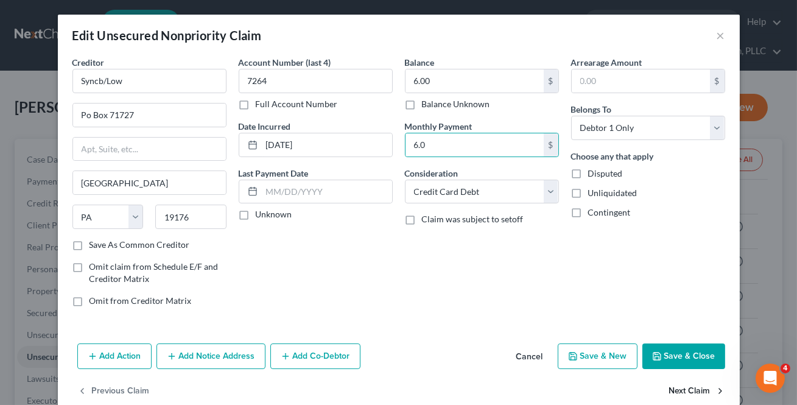
select select "39"
select select "2"
select select "0"
click at [117, 394] on button "Previous Claim" at bounding box center [113, 392] width 72 height 26
select select "39"
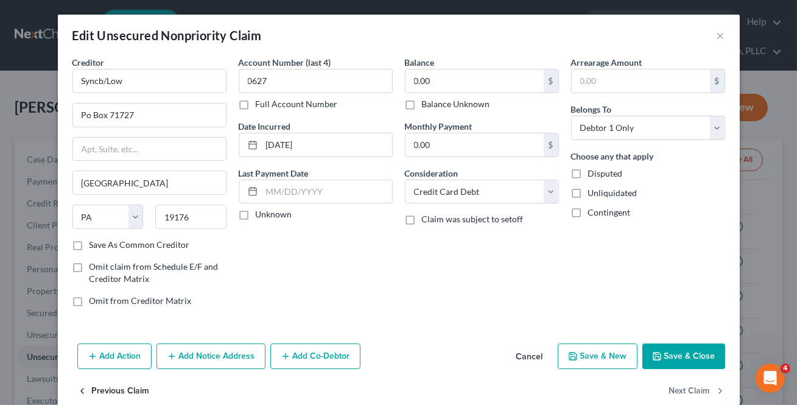
select select "2"
select select "0"
click at [703, 388] on button "Next Claim" at bounding box center [697, 392] width 56 height 26
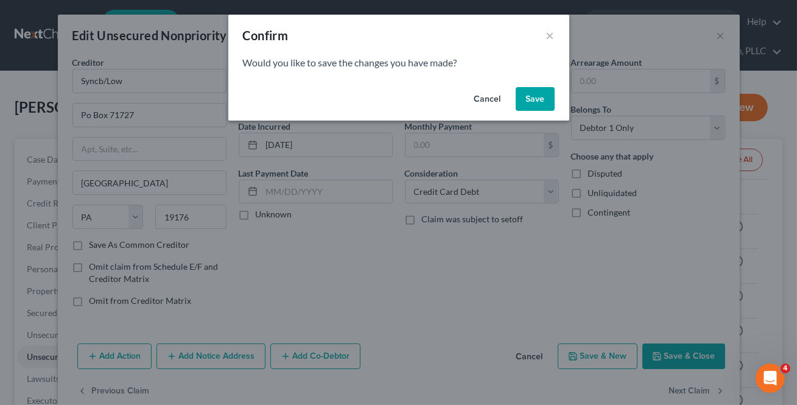
click at [541, 89] on button "Save" at bounding box center [535, 99] width 39 height 24
select select "39"
select select "2"
select select "0"
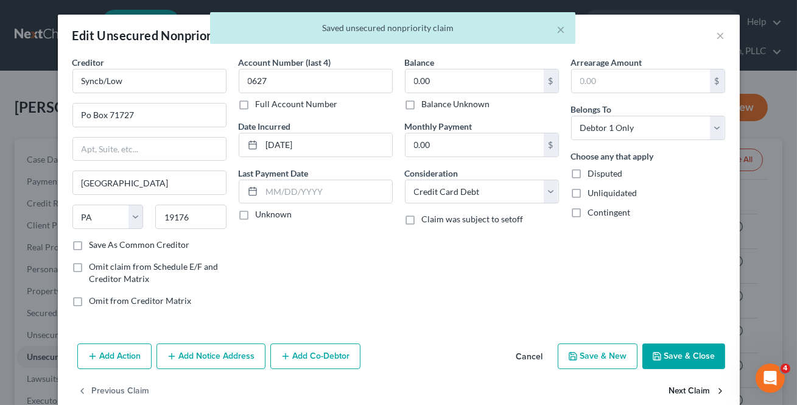
click at [688, 388] on button "Next Claim" at bounding box center [697, 392] width 56 height 26
select select "39"
select select "1"
click at [688, 388] on button "Next Claim" at bounding box center [697, 392] width 56 height 26
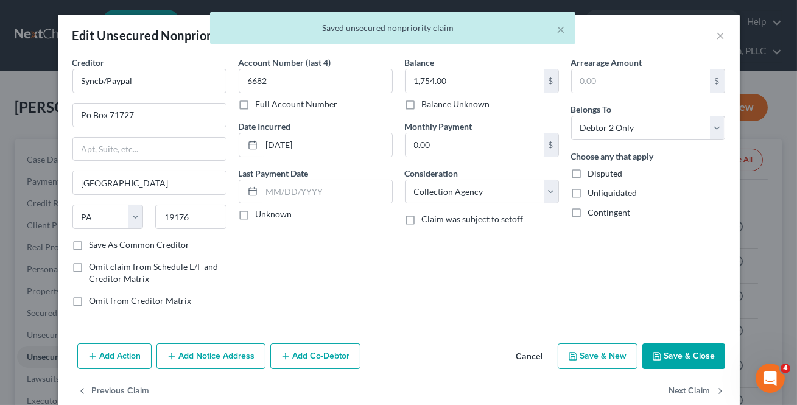
select select "39"
select select "1"
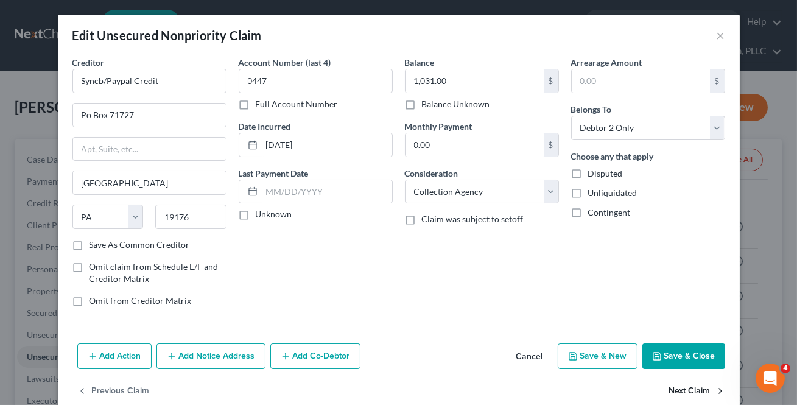
click at [688, 388] on button "Next Claim" at bounding box center [697, 392] width 56 height 26
select select "39"
select select "2"
select select "1"
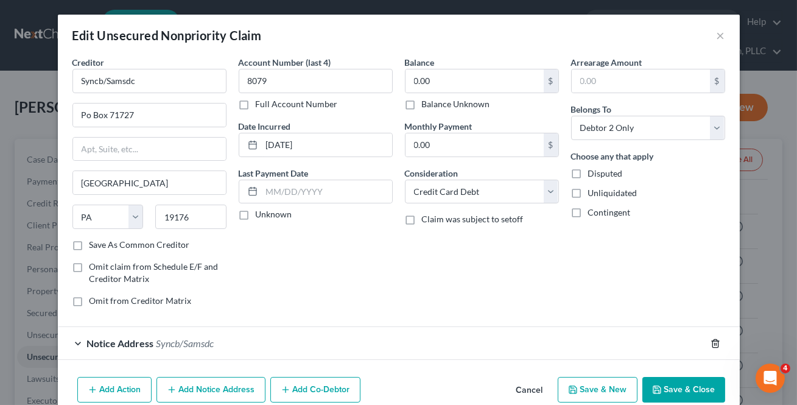
click at [714, 341] on icon "button" at bounding box center [715, 343] width 10 height 10
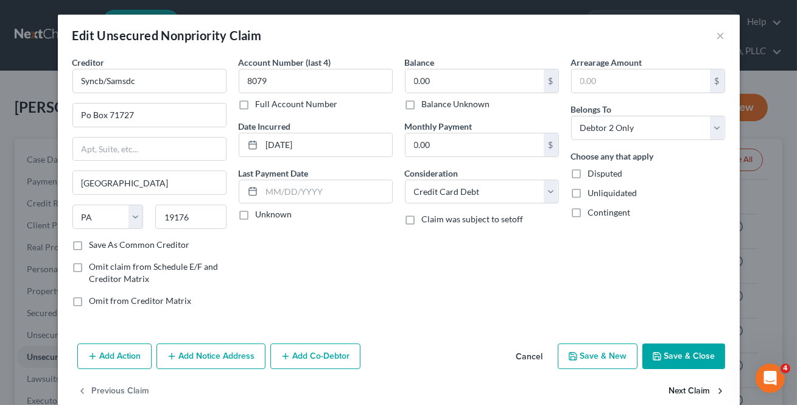
click at [696, 386] on button "Next Claim" at bounding box center [697, 392] width 56 height 26
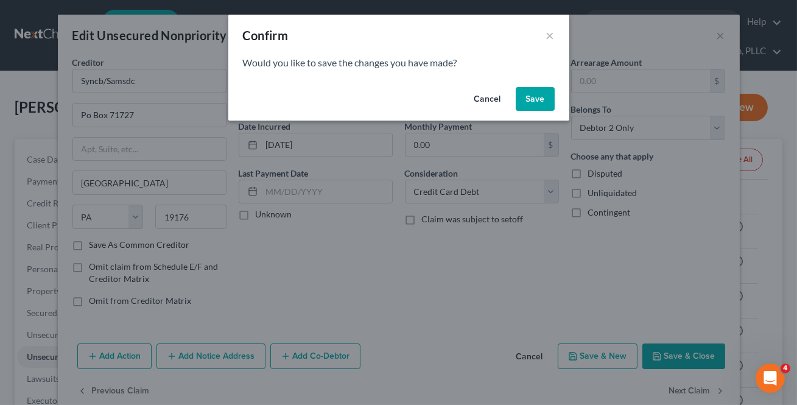
click at [537, 105] on button "Save" at bounding box center [535, 99] width 39 height 24
select select "43"
select select "2"
select select "1"
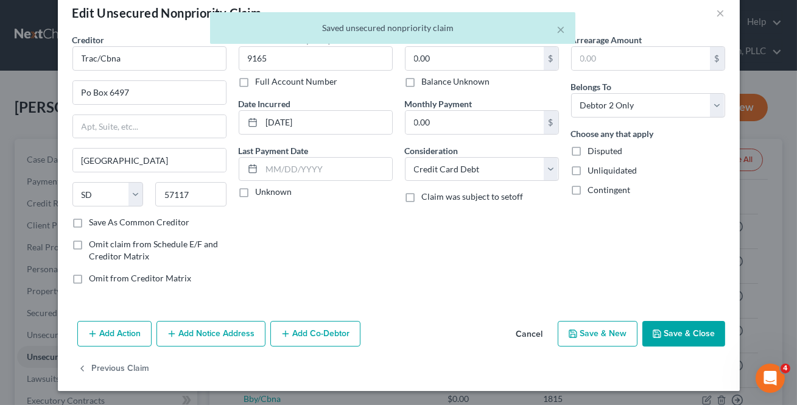
click at [687, 335] on button "Save & Close" at bounding box center [683, 334] width 83 height 26
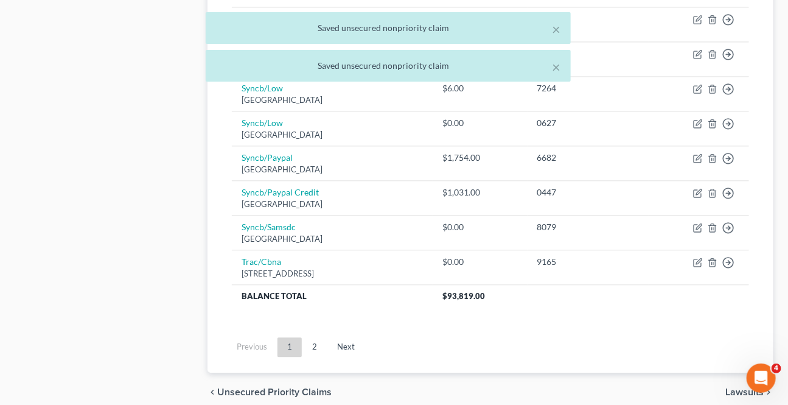
scroll to position [1019, 0]
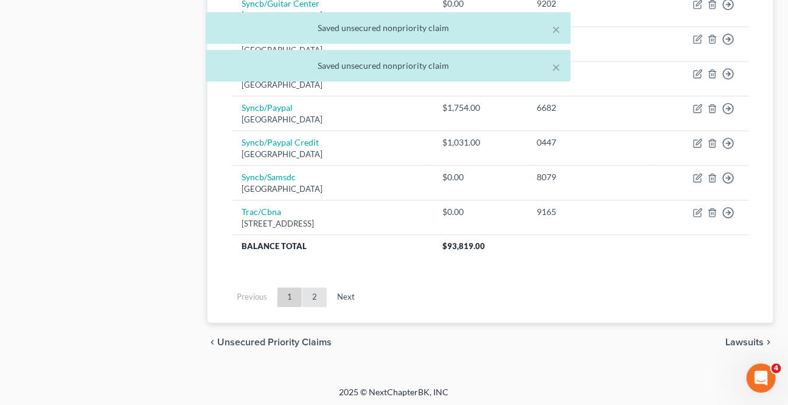
click at [319, 296] on link "2" at bounding box center [315, 296] width 24 height 19
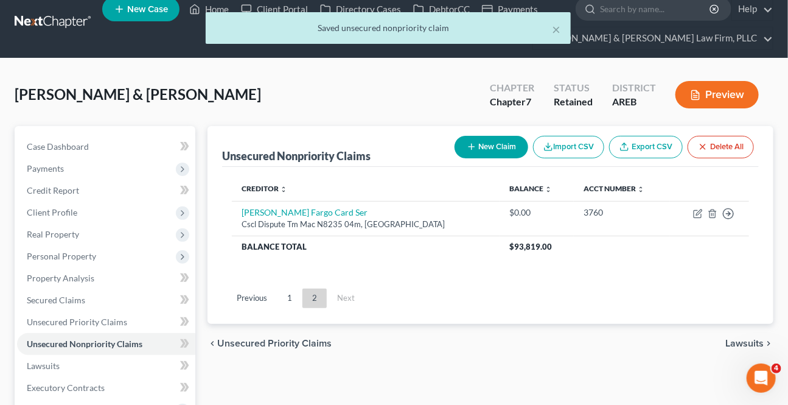
scroll to position [0, 0]
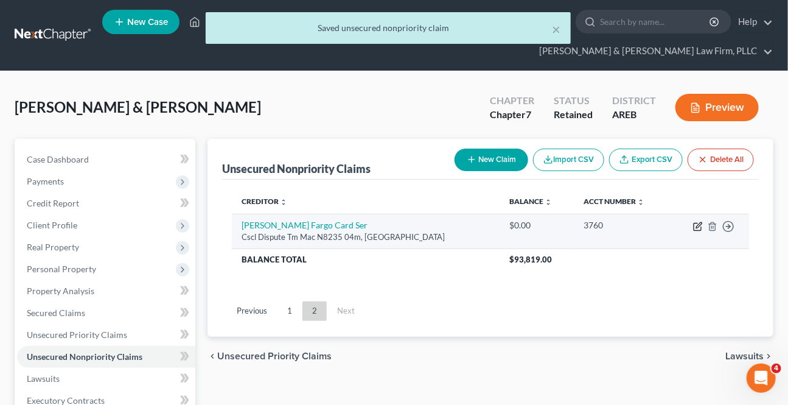
click at [696, 223] on icon "button" at bounding box center [698, 227] width 10 height 10
select select "16"
select select "2"
select select "0"
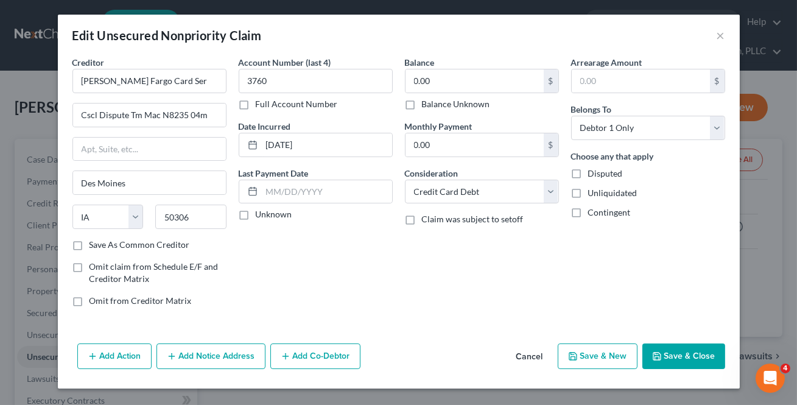
click at [684, 361] on button "Save & Close" at bounding box center [683, 356] width 83 height 26
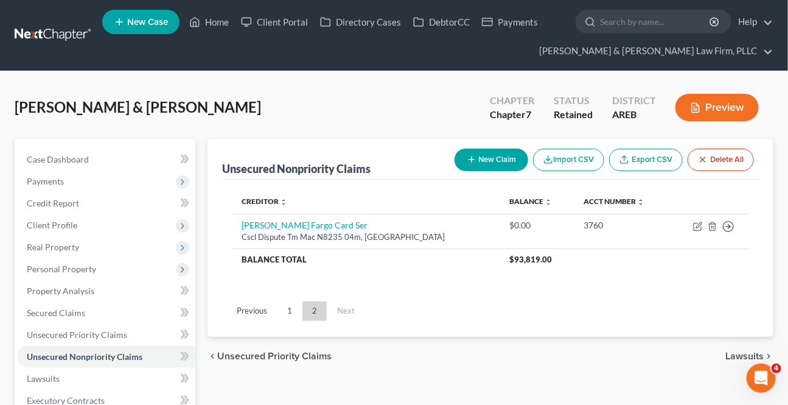
click at [484, 161] on button "New Claim" at bounding box center [492, 160] width 74 height 23
select select "2"
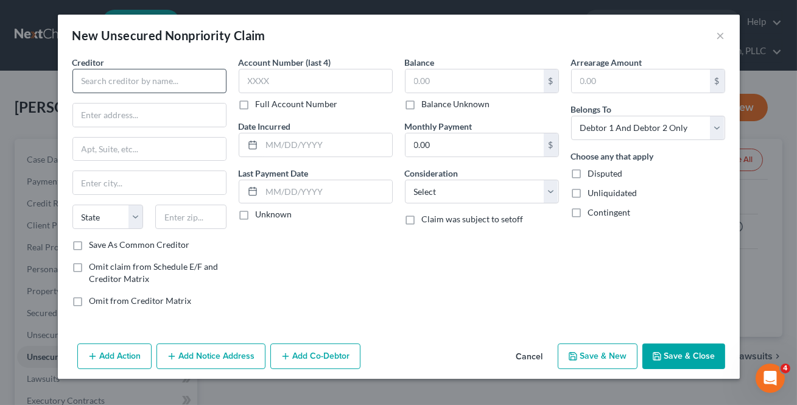
drag, startPoint x: 114, startPoint y: 97, endPoint x: 172, endPoint y: 91, distance: 58.1
click at [116, 88] on div "Creditor * State [US_STATE] AK AR AZ CA CO [GEOGRAPHIC_DATA] DE DC [GEOGRAPHIC_…" at bounding box center [149, 147] width 154 height 183
click at [117, 86] on input "text" at bounding box center [149, 81] width 154 height 24
click at [116, 83] on input "text" at bounding box center [149, 81] width 154 height 24
click at [106, 82] on input "text" at bounding box center [149, 81] width 154 height 24
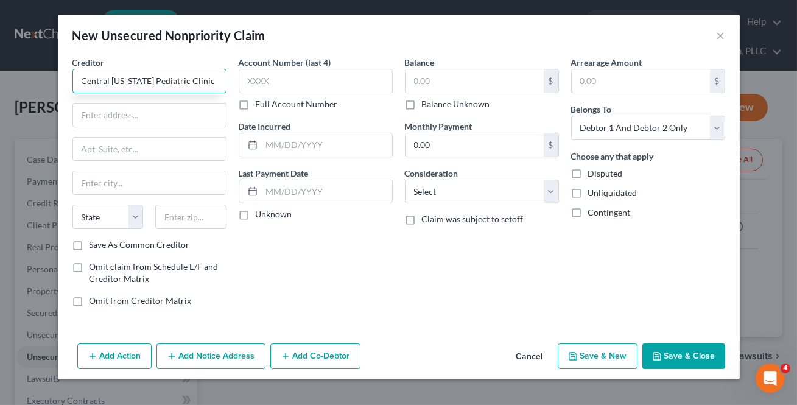
type input "Central [US_STATE] Pediatric Clinic"
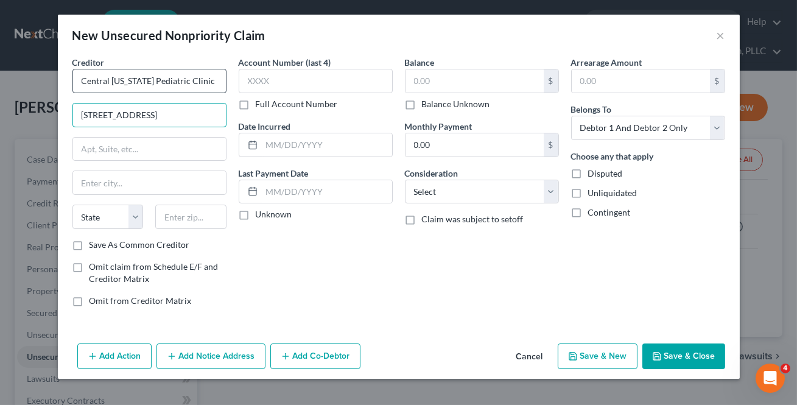
type input "[STREET_ADDRESS]"
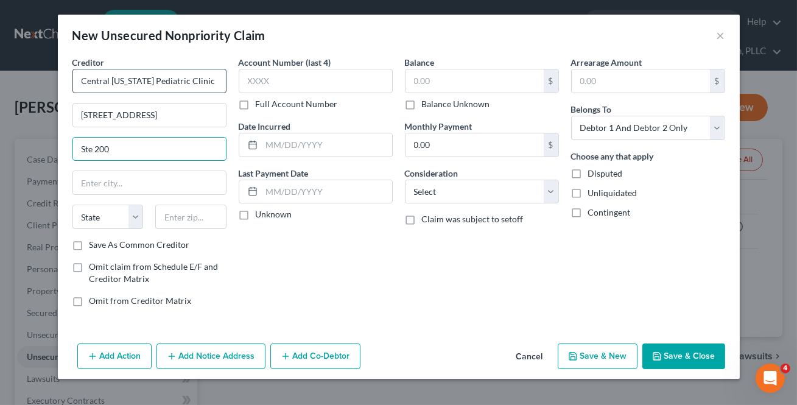
type input "Ste 200"
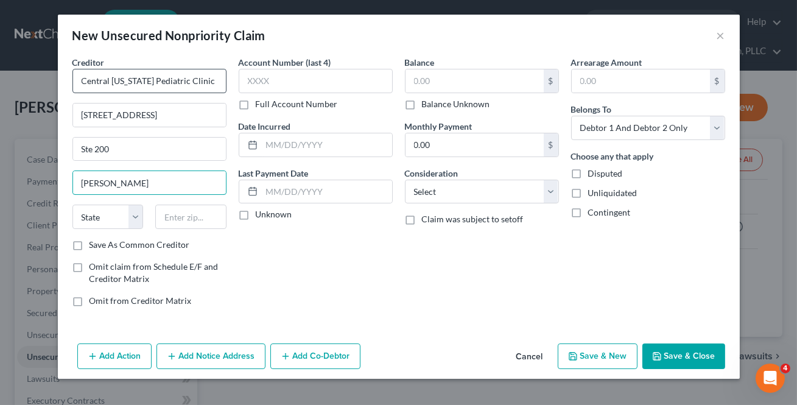
type input "[PERSON_NAME]"
select select "2"
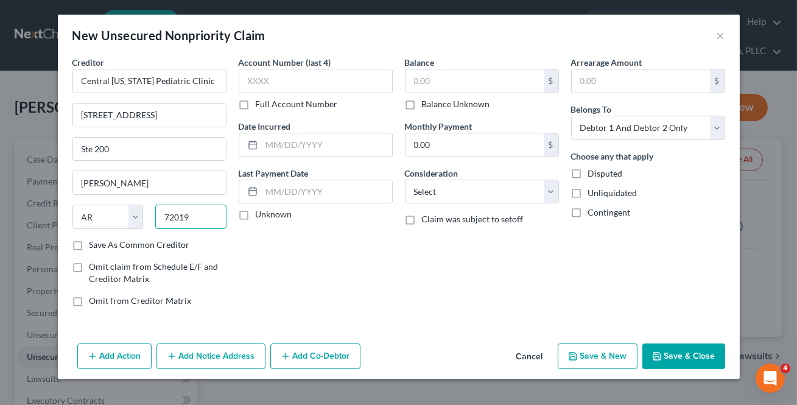
type input "72019"
drag, startPoint x: 88, startPoint y: 246, endPoint x: 10, endPoint y: 293, distance: 90.9
click at [88, 245] on div "Save As Common Creditor" at bounding box center [149, 245] width 154 height 12
type input "[GEOGRAPHIC_DATA]"
drag, startPoint x: 450, startPoint y: 81, endPoint x: 493, endPoint y: 60, distance: 47.9
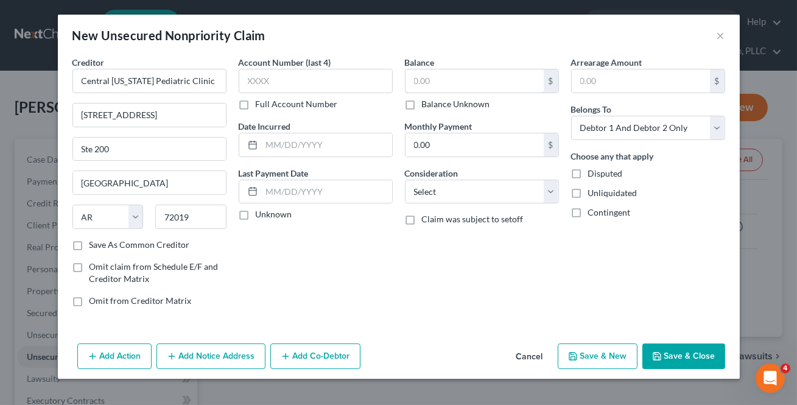
click at [450, 80] on input "text" at bounding box center [474, 80] width 138 height 23
type input "207.12"
click at [600, 348] on button "Save & New" at bounding box center [598, 356] width 80 height 26
select select "2"
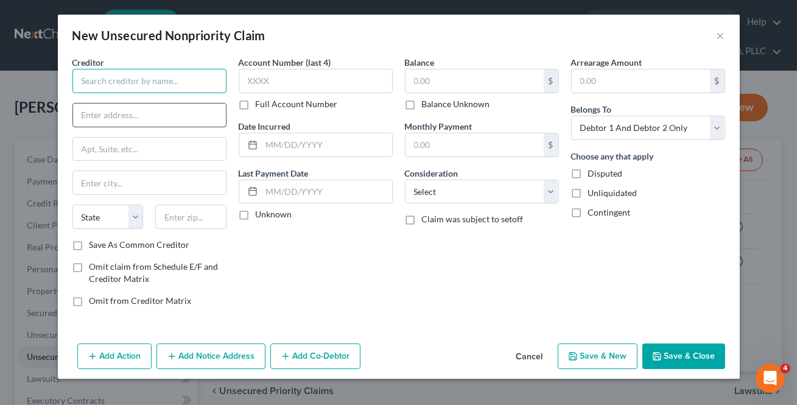
drag, startPoint x: 102, startPoint y: 83, endPoint x: 218, endPoint y: 110, distance: 119.2
click at [102, 83] on input "text" at bounding box center [149, 81] width 154 height 24
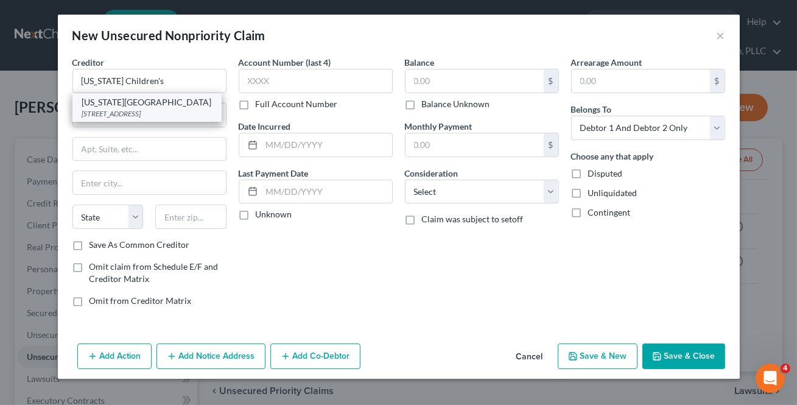
click at [198, 102] on div "[US_STATE][GEOGRAPHIC_DATA]" at bounding box center [147, 102] width 130 height 12
type input "[US_STATE][GEOGRAPHIC_DATA]"
type input "PO Box 959825"
type input "Saint Louis"
select select "26"
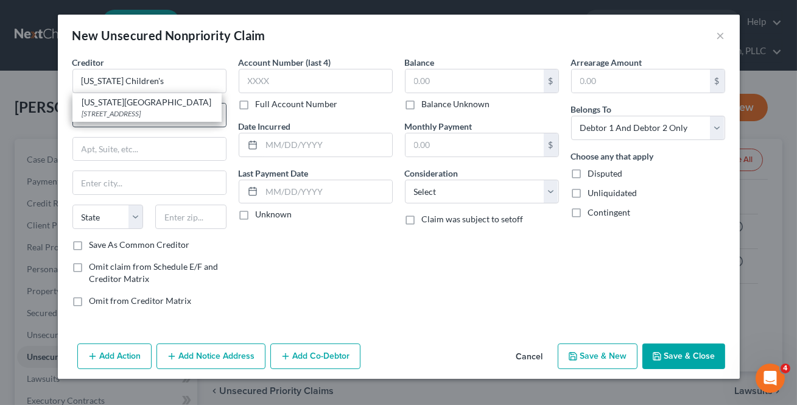
type input "63195"
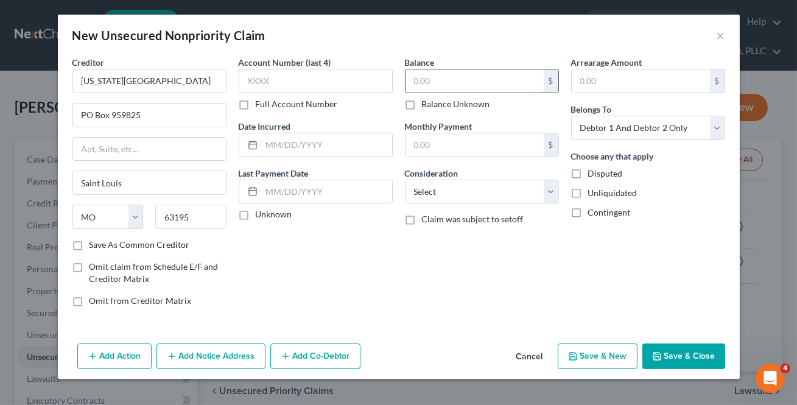
click at [421, 72] on input "text" at bounding box center [474, 80] width 138 height 23
type input "8,530.96"
drag, startPoint x: 677, startPoint y: 351, endPoint x: 587, endPoint y: 399, distance: 101.8
click at [676, 346] on button "Save & Close" at bounding box center [683, 356] width 83 height 26
